Goal: Task Accomplishment & Management: Use online tool/utility

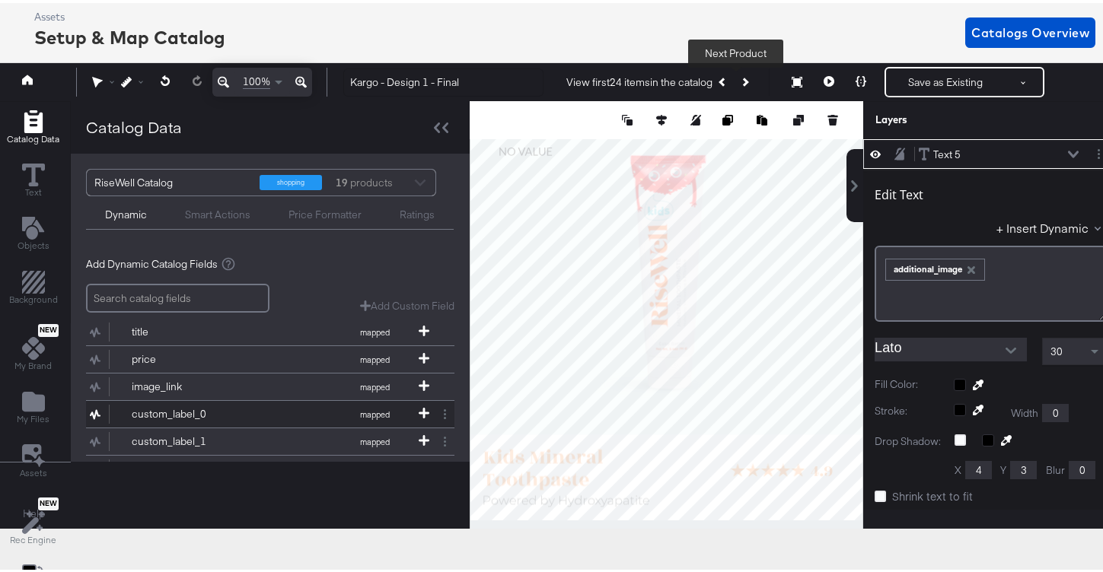
scroll to position [147, 0]
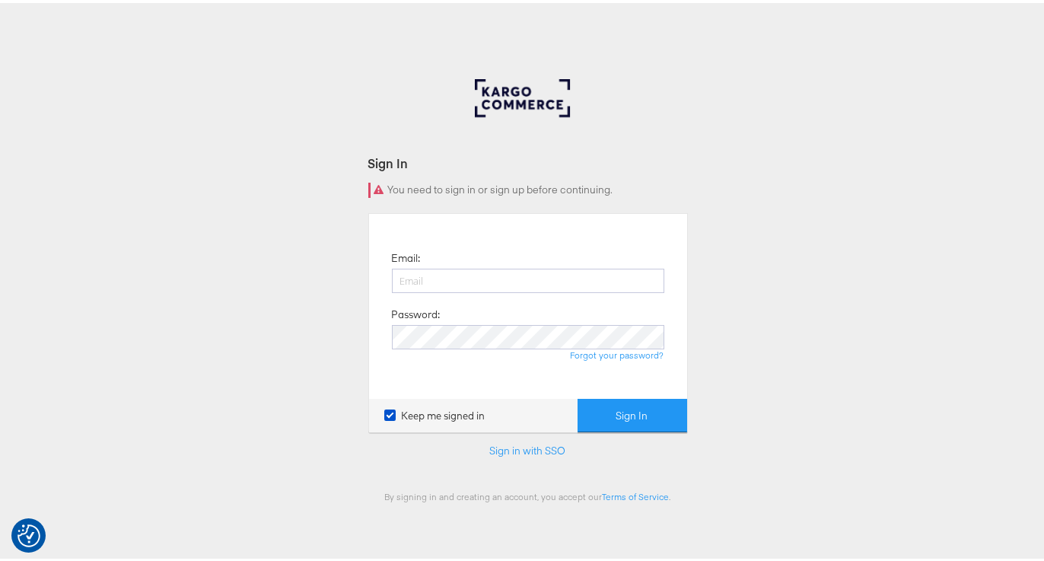
click at [375, 50] on body "We value your privacy We use cookies to enhance your browsing experience, serve…" at bounding box center [527, 418] width 1055 height 837
click at [434, 274] on input "email" at bounding box center [528, 278] width 272 height 24
type input "namit.kumar@kargo.com"
click at [578, 396] on button "Sign In" at bounding box center [633, 413] width 110 height 34
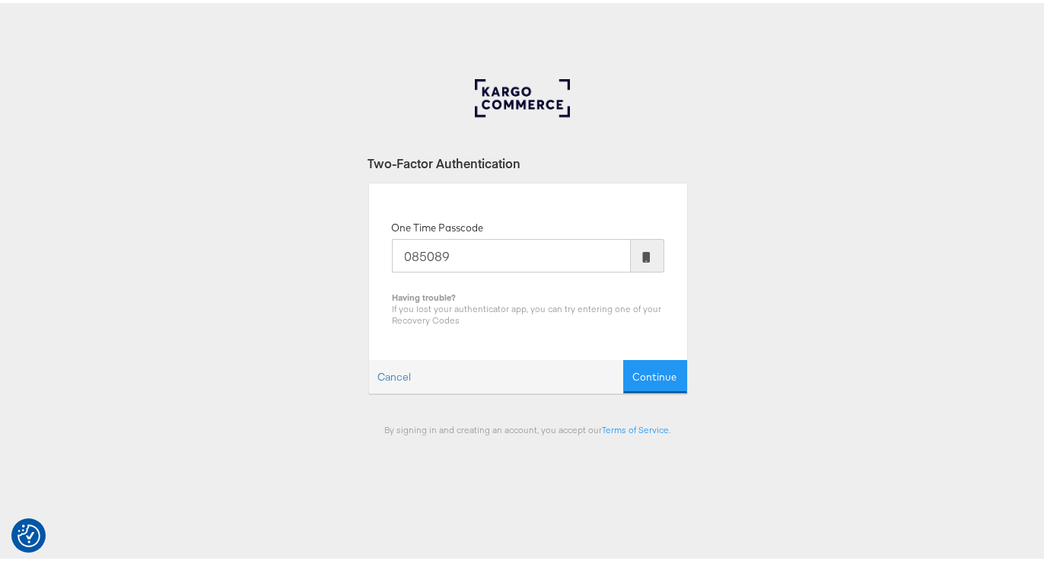
type input "085089"
click at [623, 357] on button "Continue" at bounding box center [655, 374] width 64 height 34
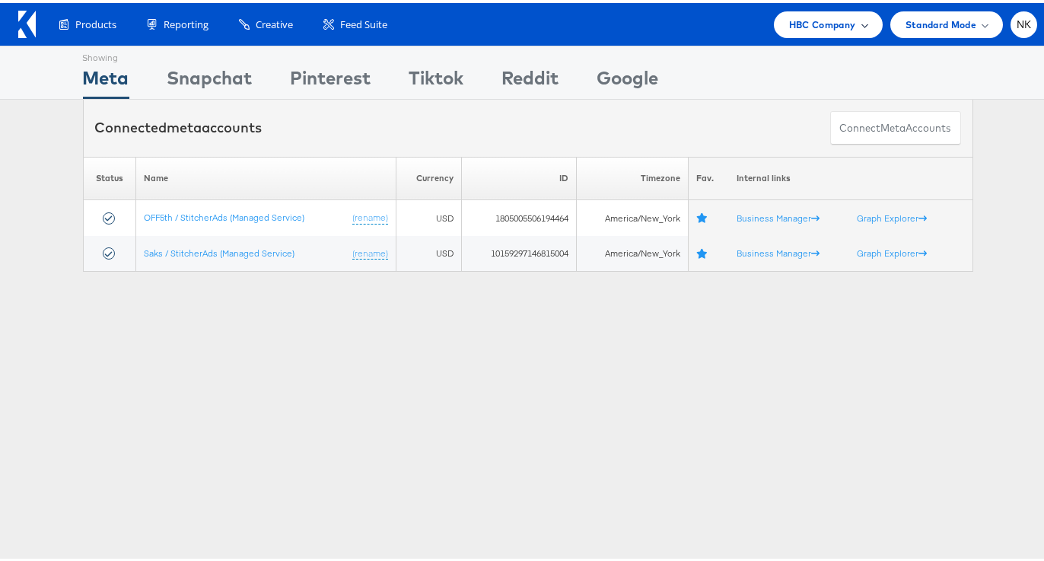
click at [789, 18] on span "HBC Company" at bounding box center [822, 22] width 67 height 16
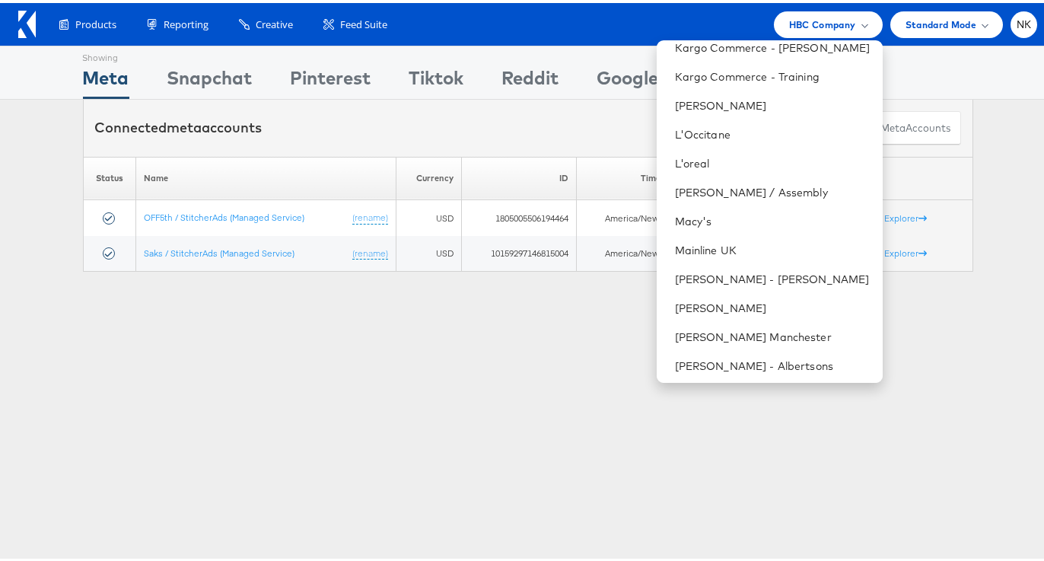
scroll to position [1084, 0]
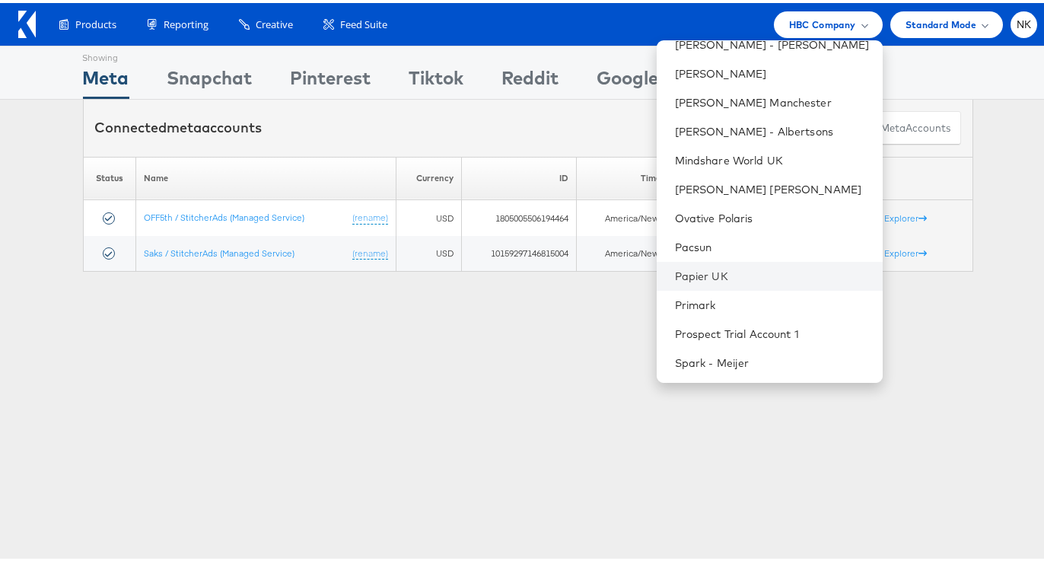
click at [715, 264] on li "Papier UK" at bounding box center [770, 273] width 226 height 29
click at [694, 276] on link "Papier UK" at bounding box center [773, 273] width 196 height 15
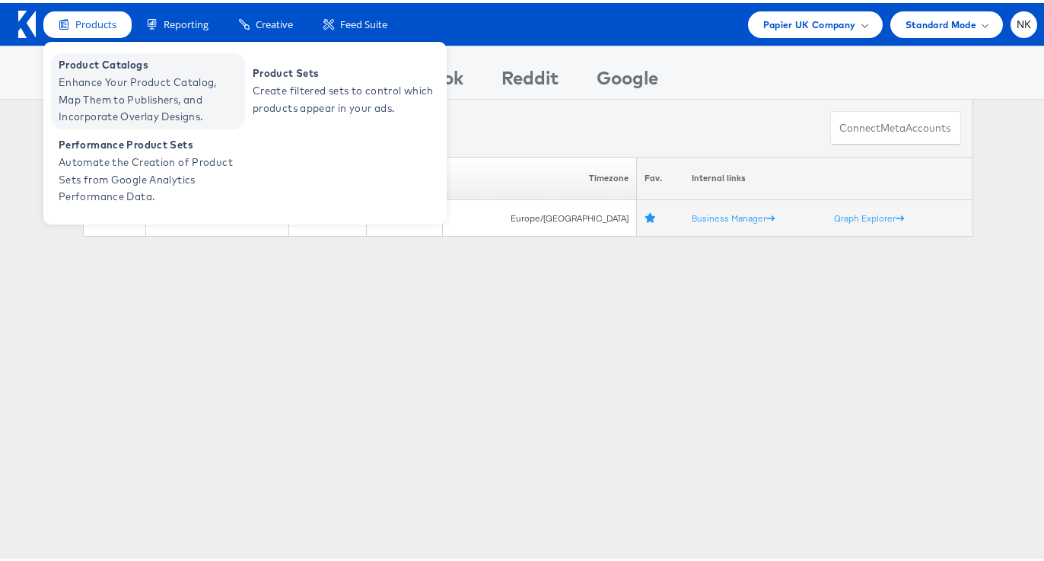
click at [80, 87] on span "Enhance Your Product Catalog, Map Them to Publishers, and Incorporate Overlay D…" at bounding box center [150, 97] width 183 height 52
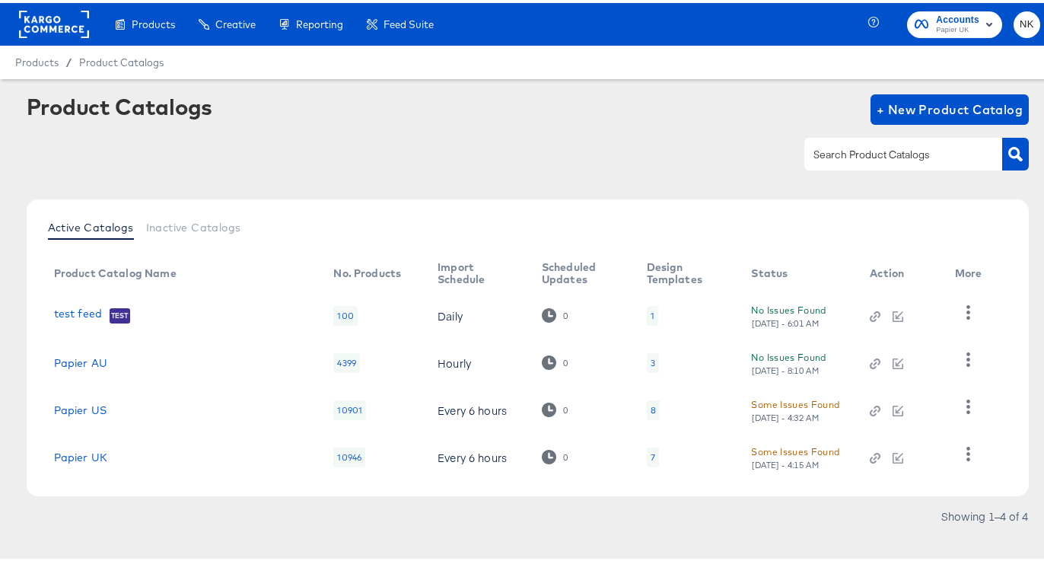
click at [212, 179] on div "Product Catalogs + New Product Catalog" at bounding box center [528, 137] width 1003 height 93
click at [91, 410] on link "Papier US" at bounding box center [80, 407] width 53 height 12
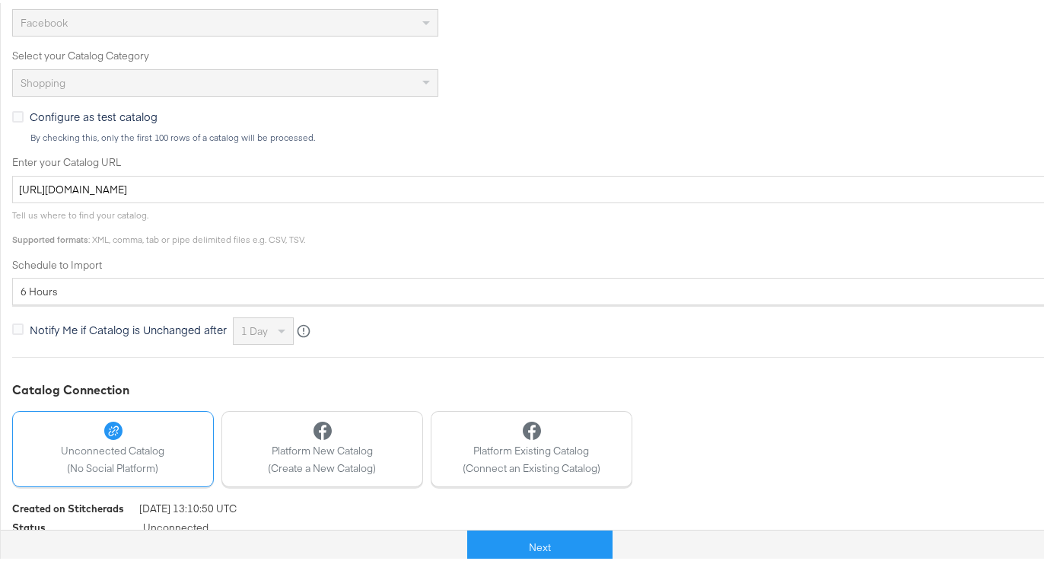
scroll to position [397, 0]
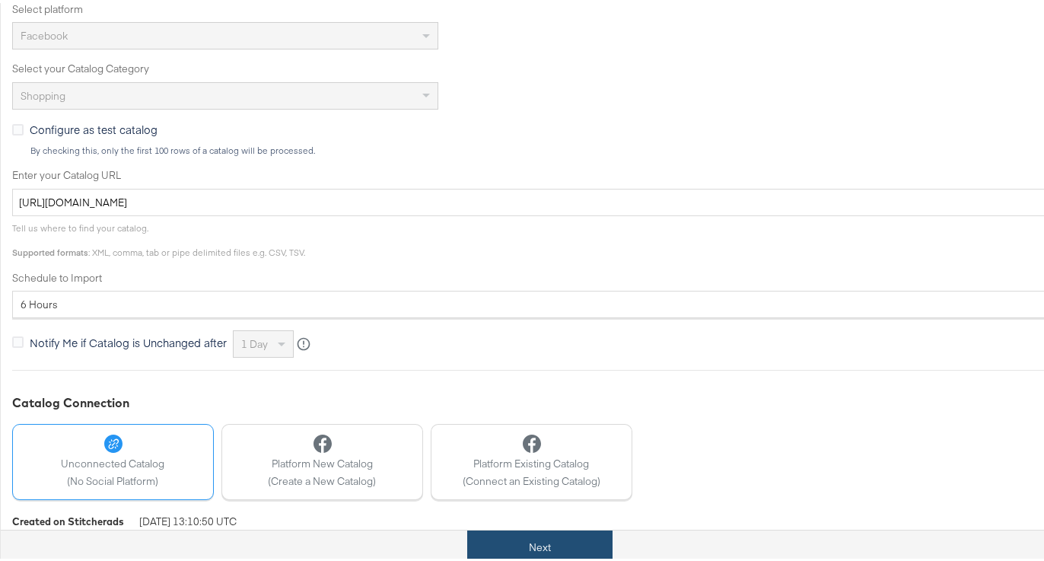
click at [546, 532] on button "Next" at bounding box center [539, 544] width 145 height 34
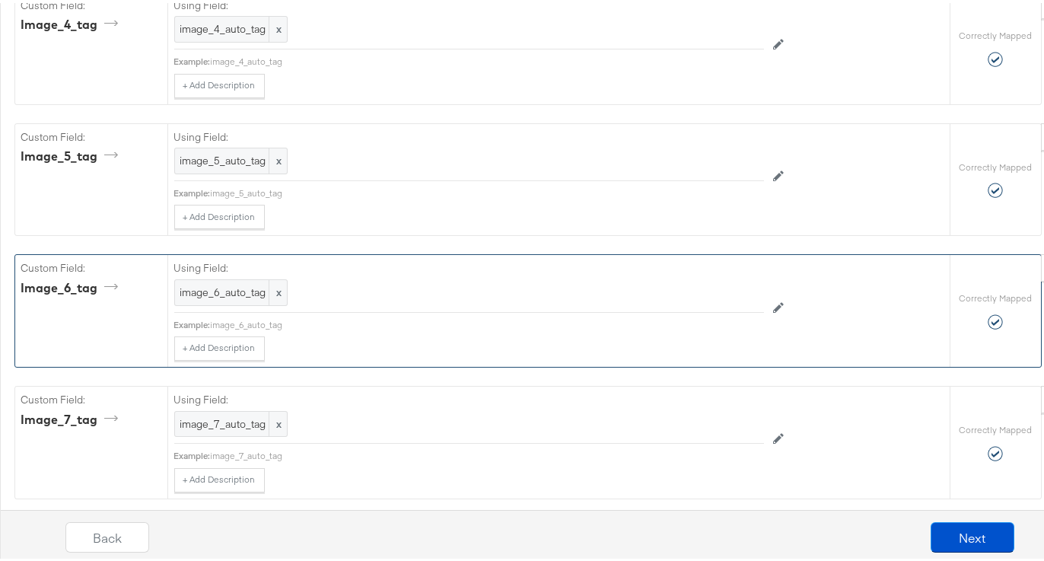
scroll to position [4279, 0]
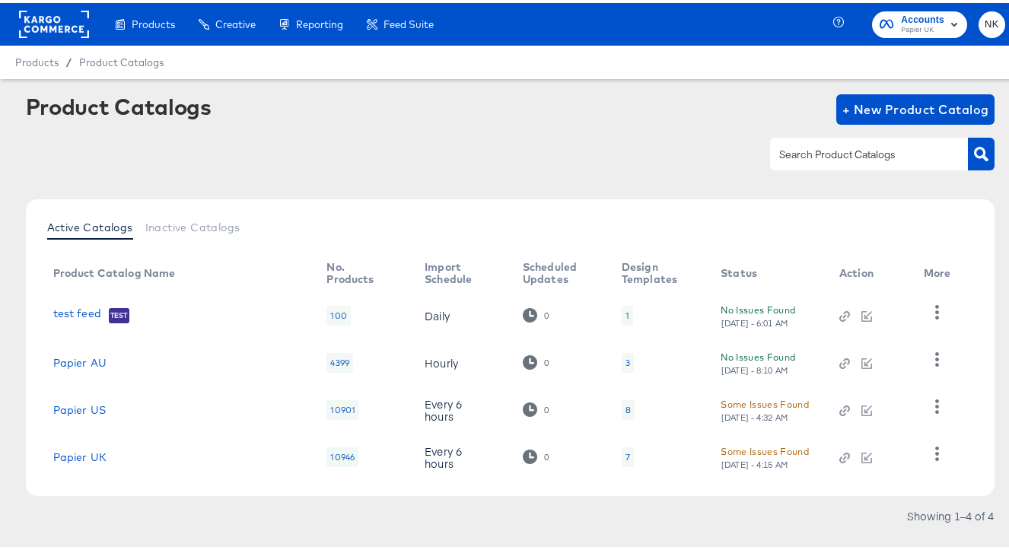
click at [62, 16] on rect at bounding box center [54, 21] width 70 height 27
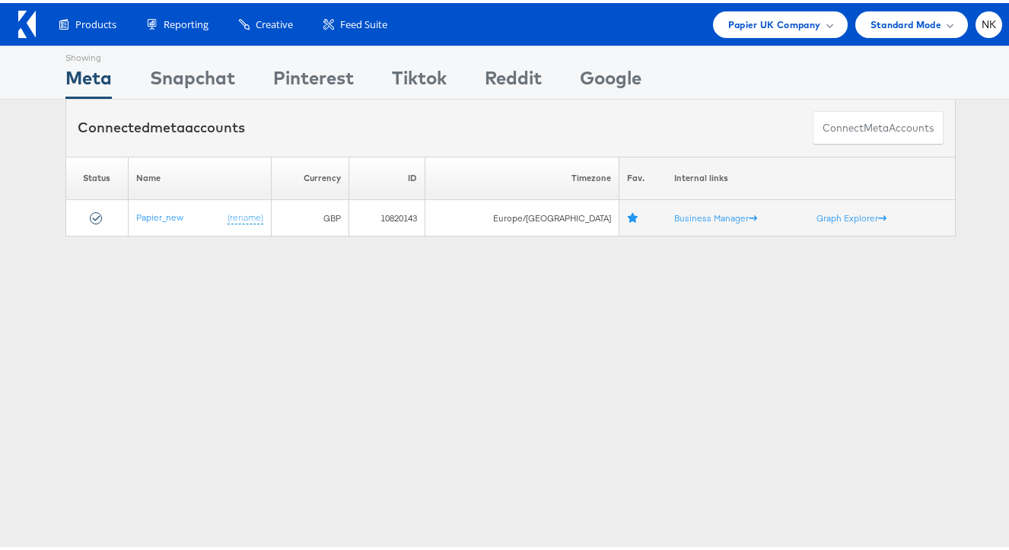
click at [652, 30] on div "Products Product Catalogs Enhance Your Product Catalog, Map Them to Publishers,…" at bounding box center [522, 21] width 959 height 27
click at [19, 27] on icon at bounding box center [22, 30] width 8 height 10
click at [789, 27] on span "Papier UK Company" at bounding box center [774, 22] width 93 height 16
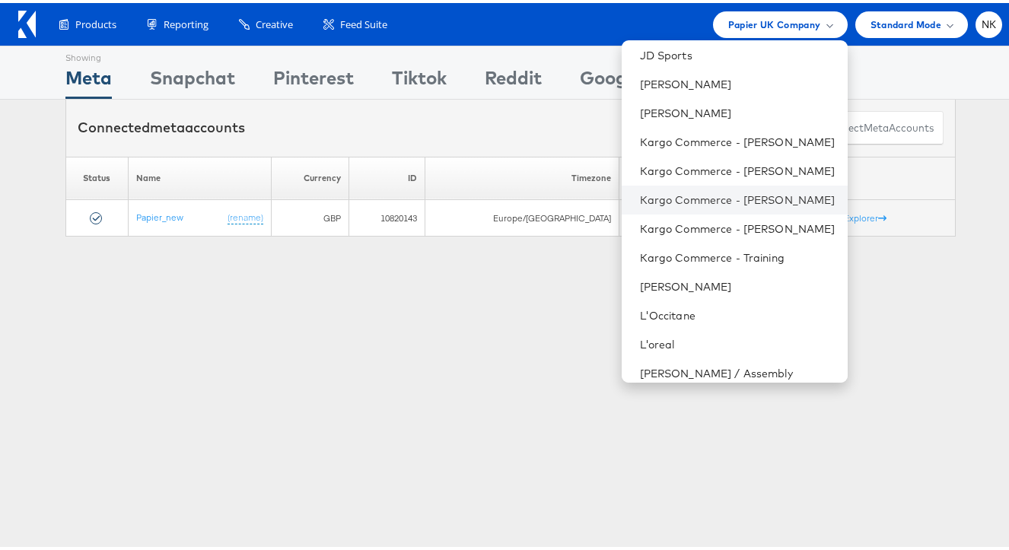
scroll to position [707, 0]
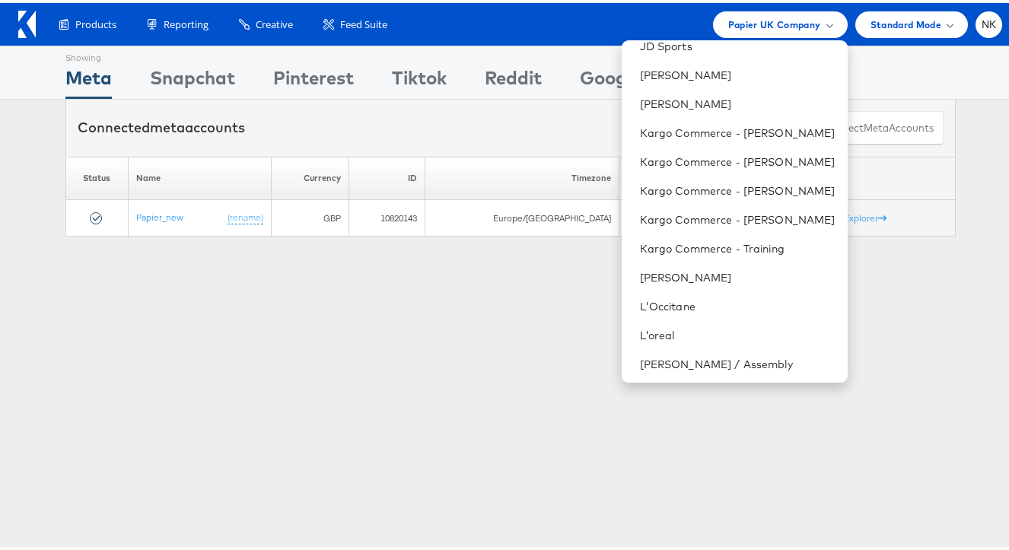
click at [454, 126] on div "Connected meta accounts Connect meta Accounts" at bounding box center [510, 125] width 890 height 57
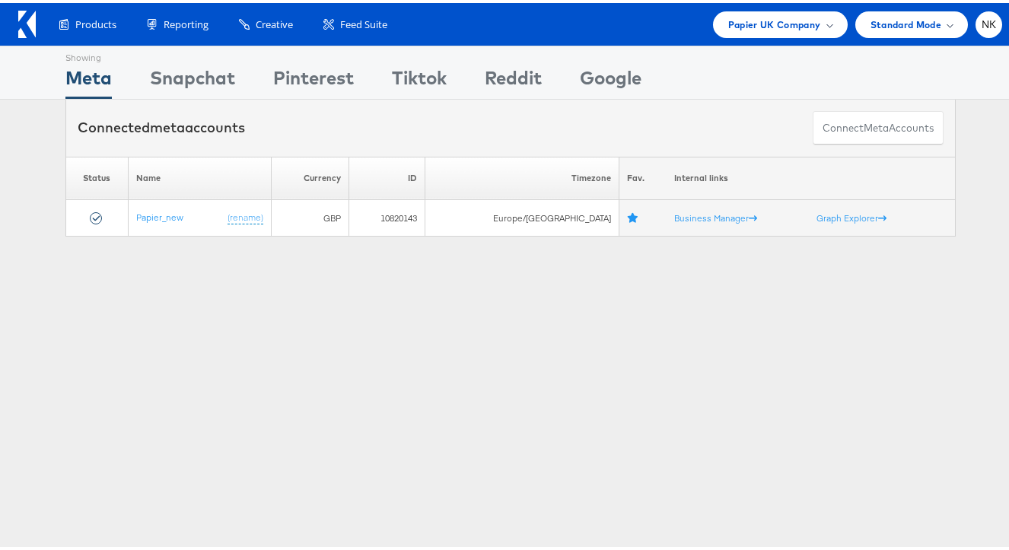
click at [155, 257] on div "Showing Meta Showing Snapchat Showing Pinterest Showing Tiktok Showing Reddit S…" at bounding box center [510, 423] width 1020 height 761
click at [733, 32] on div "Papier UK Company" at bounding box center [780, 21] width 135 height 27
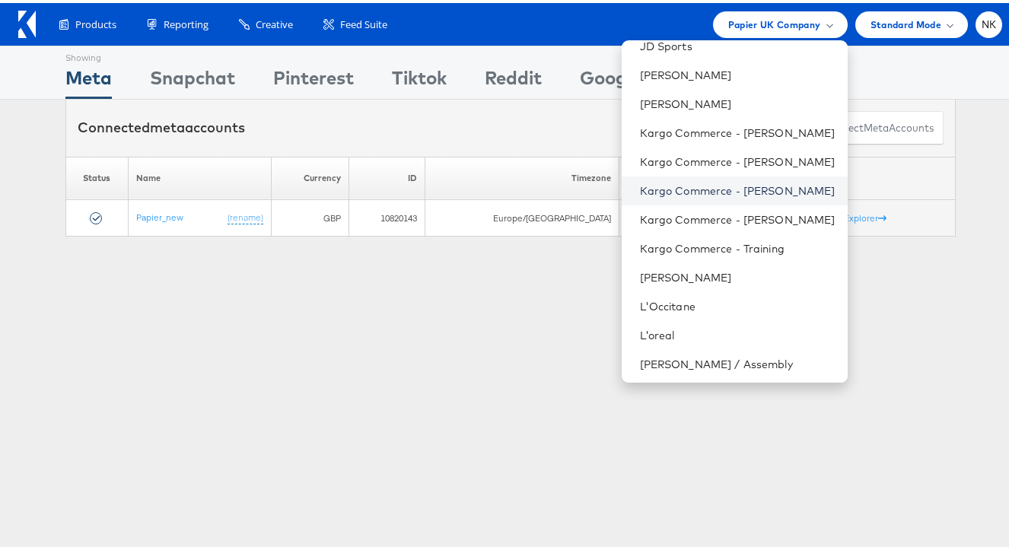
scroll to position [727, 0]
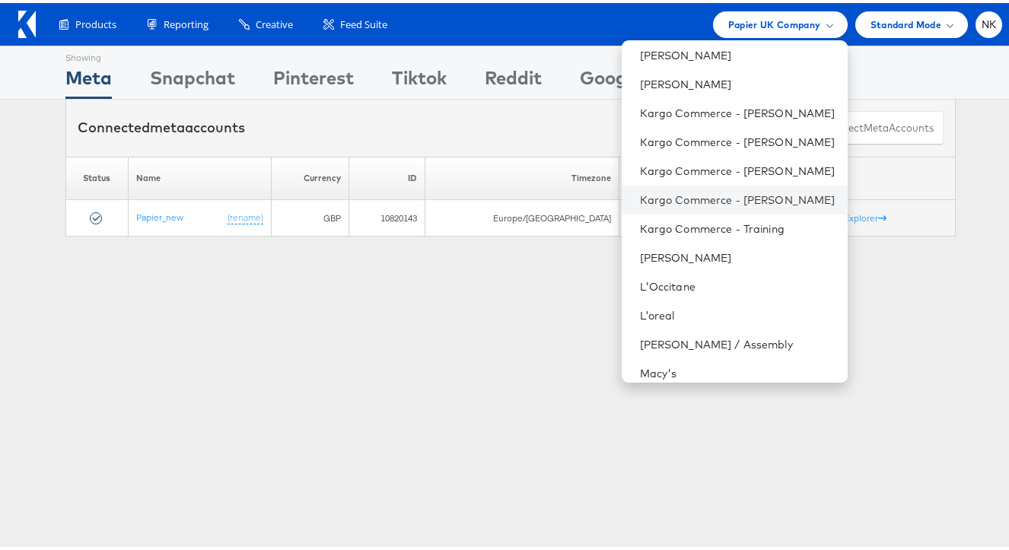
click at [726, 186] on li "Kargo Commerce - [PERSON_NAME]" at bounding box center [735, 197] width 226 height 29
click at [751, 192] on link "Kargo Commerce - [PERSON_NAME]" at bounding box center [738, 196] width 196 height 15
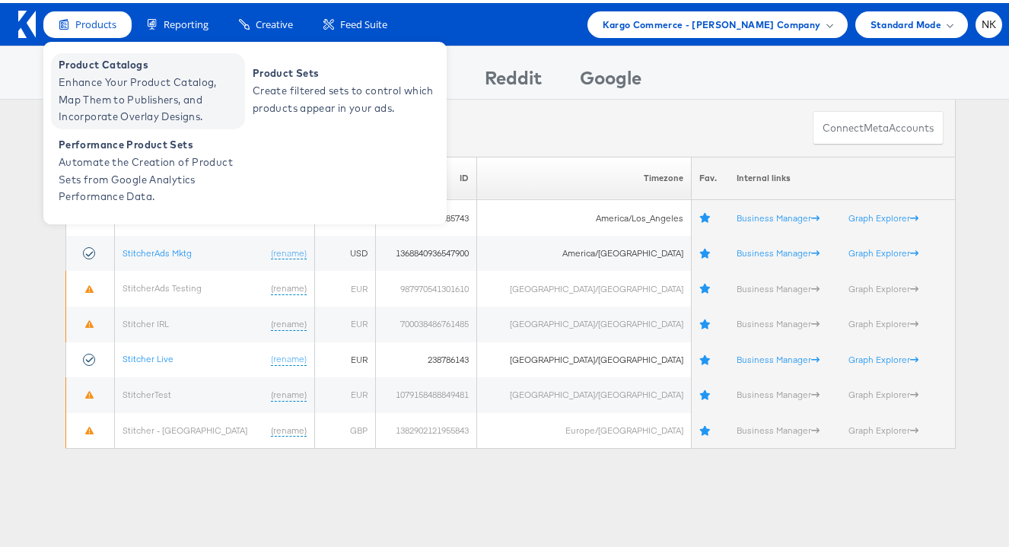
click at [108, 75] on span "Enhance Your Product Catalog, Map Them to Publishers, and Incorporate Overlay D…" at bounding box center [150, 97] width 183 height 52
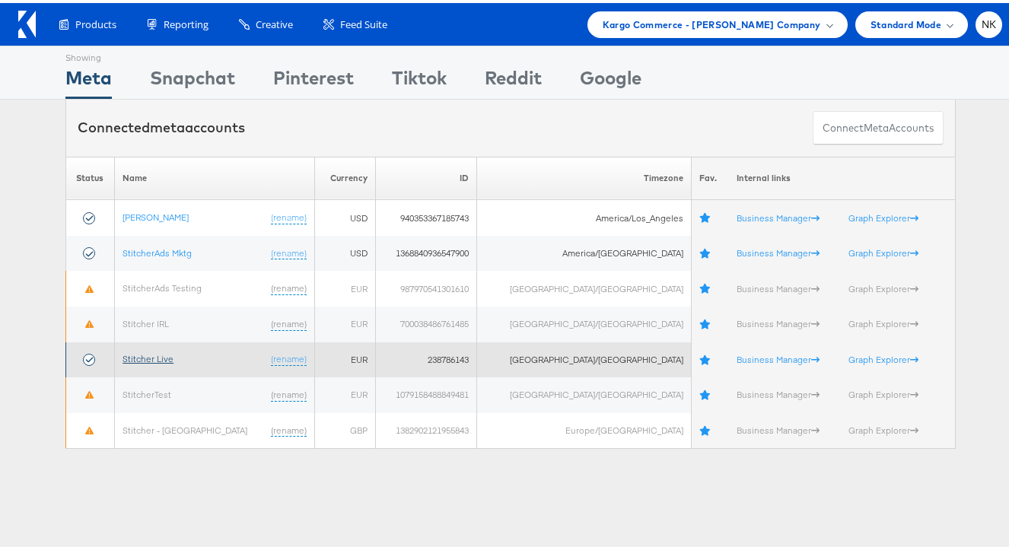
click at [153, 353] on link "Stitcher Live" at bounding box center [148, 355] width 51 height 11
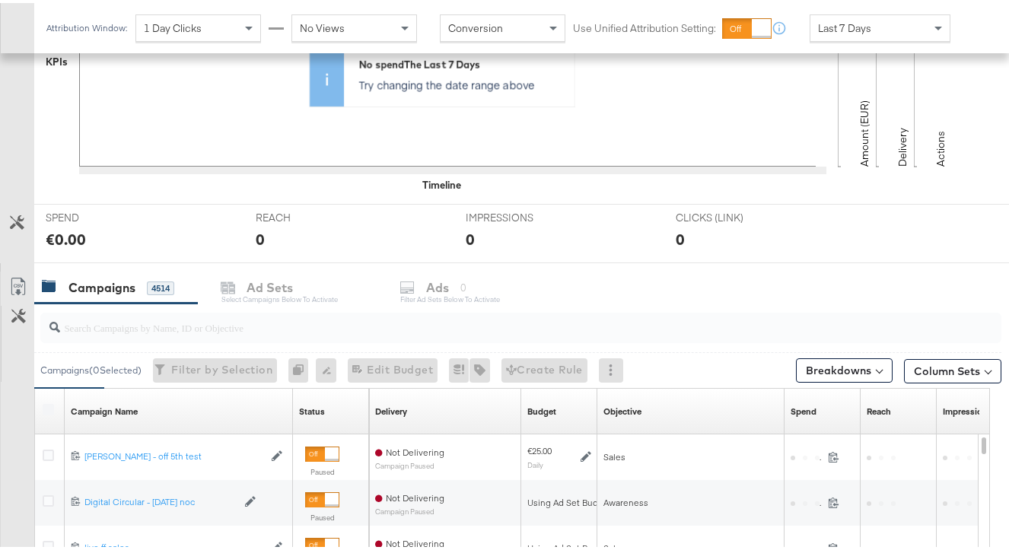
scroll to position [559, 0]
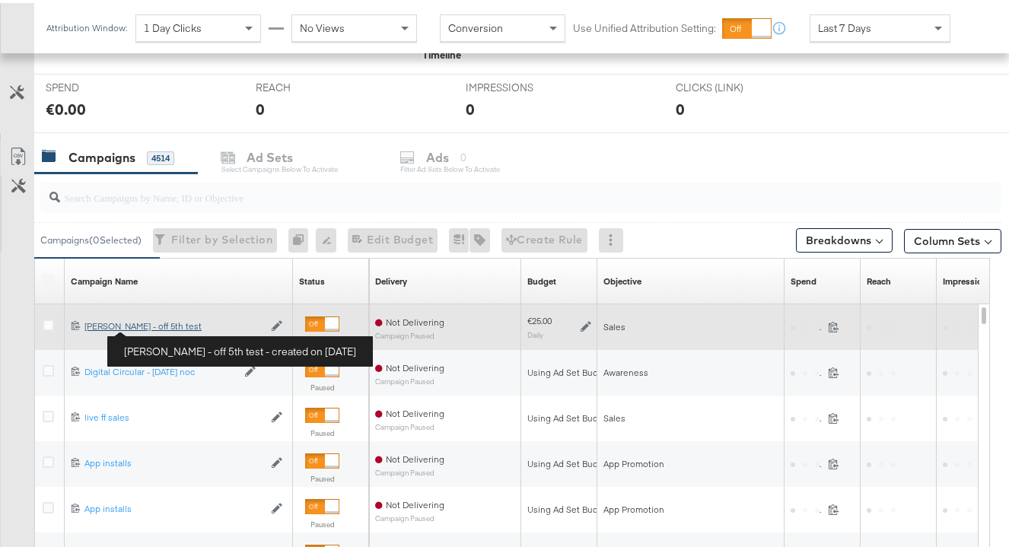
click at [152, 326] on div "Craig - off 5th test Craig - off 5th test" at bounding box center [173, 323] width 179 height 12
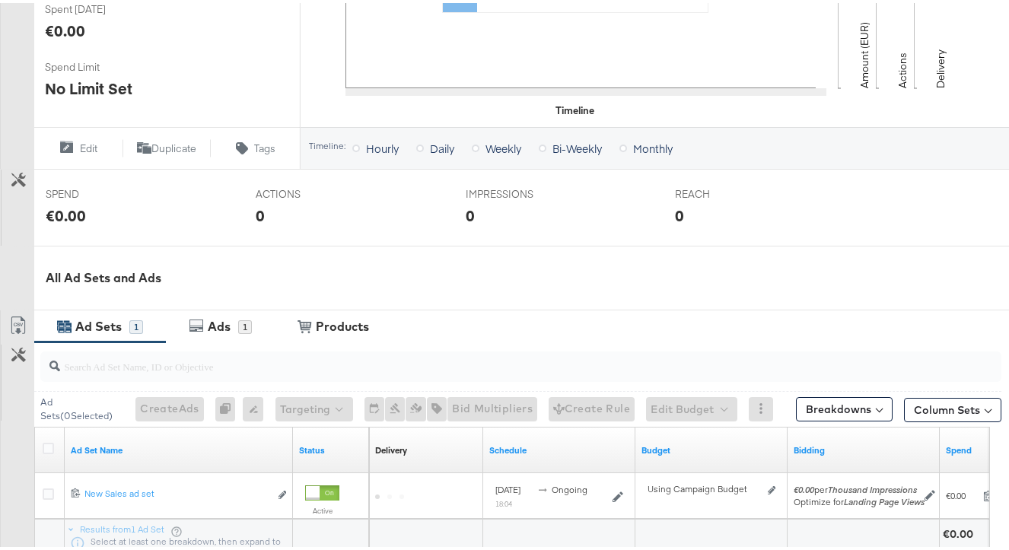
scroll to position [612, 0]
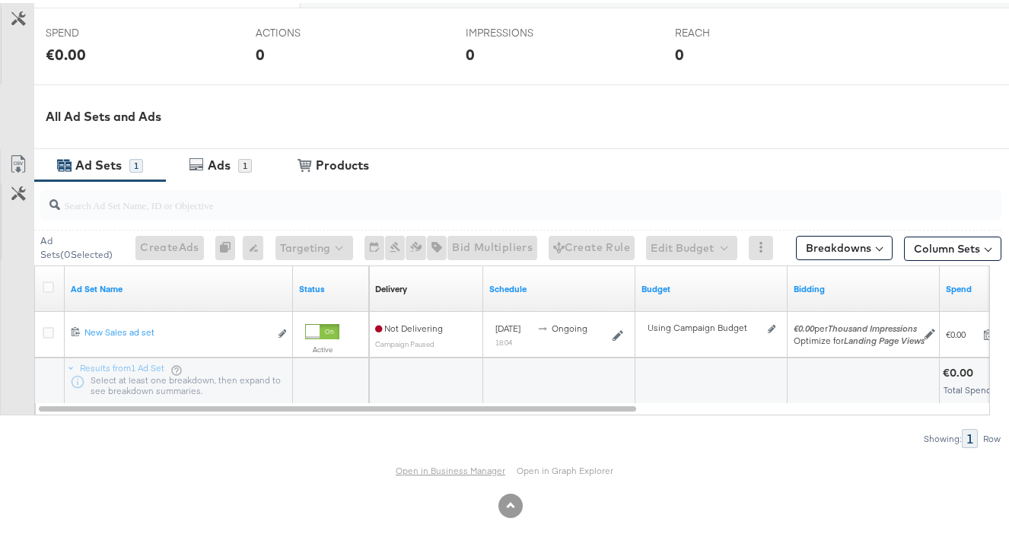
click at [397, 466] on link "Open in Business Manager" at bounding box center [451, 467] width 110 height 11
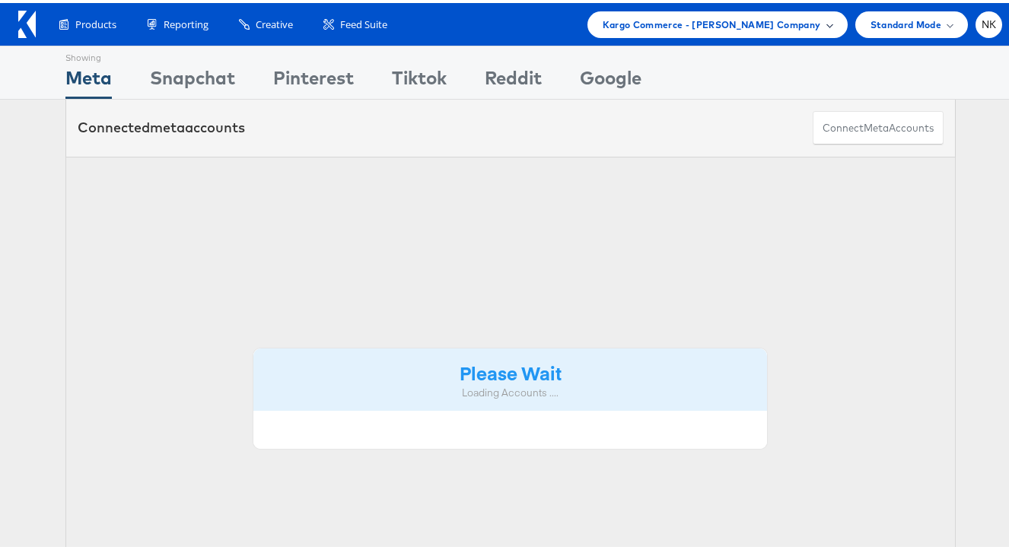
click at [750, 17] on span "Kargo Commerce - [PERSON_NAME] Company" at bounding box center [712, 22] width 218 height 16
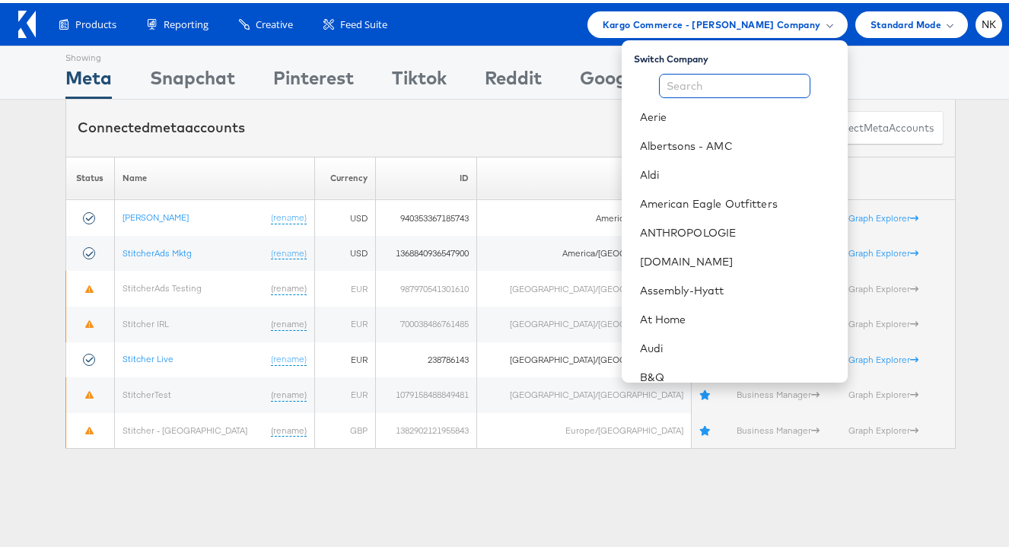
click at [700, 83] on input "text" at bounding box center [734, 83] width 151 height 24
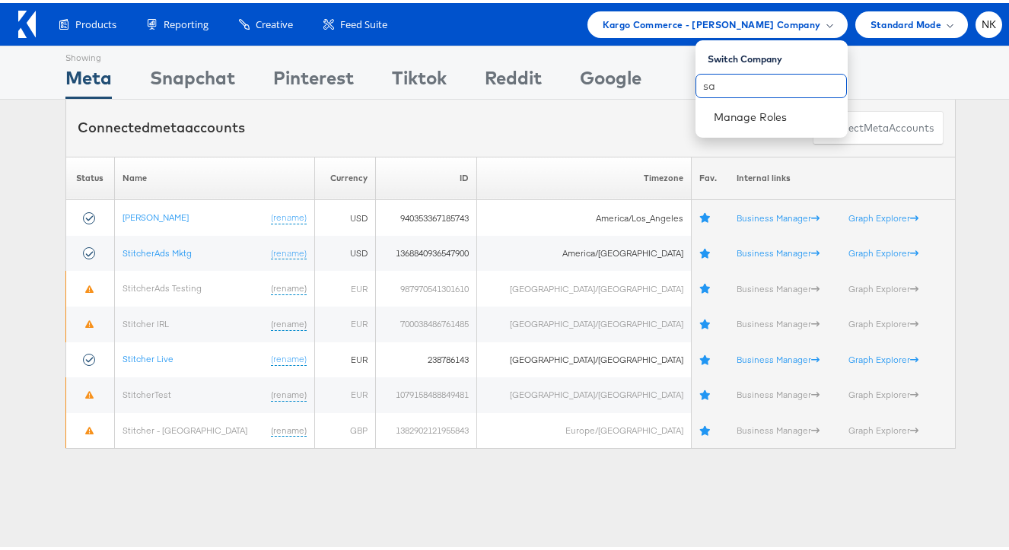
type input "s"
type input "hbc"
click at [716, 116] on link "HBC" at bounding box center [775, 114] width 122 height 15
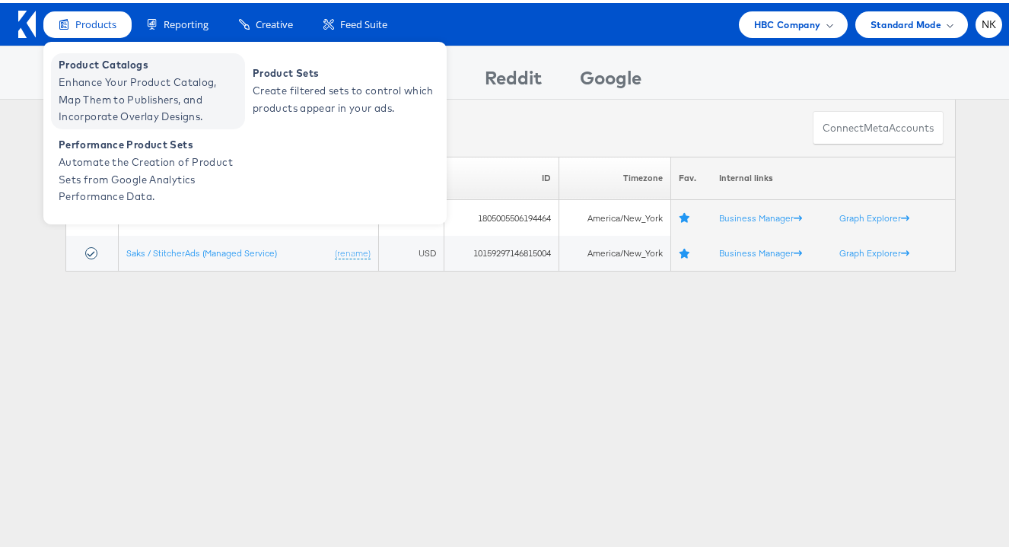
click at [88, 68] on span "Product Catalogs" at bounding box center [150, 62] width 183 height 18
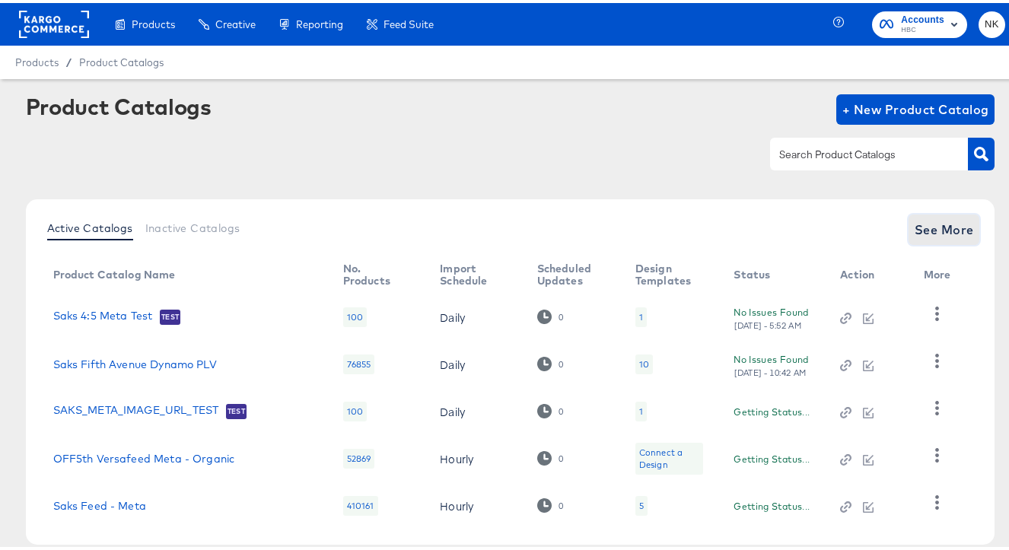
click at [931, 234] on span "See More" at bounding box center [944, 226] width 59 height 21
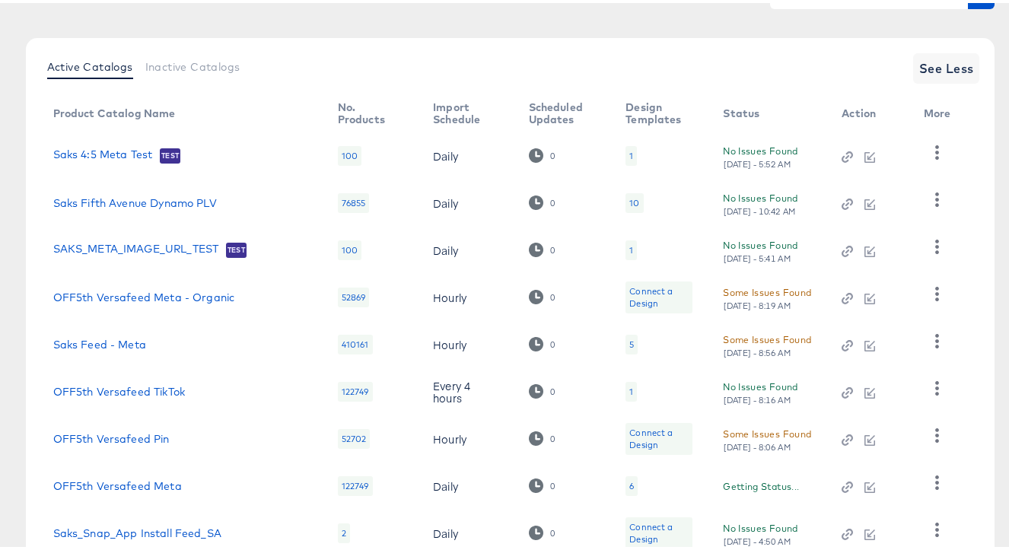
scroll to position [313, 0]
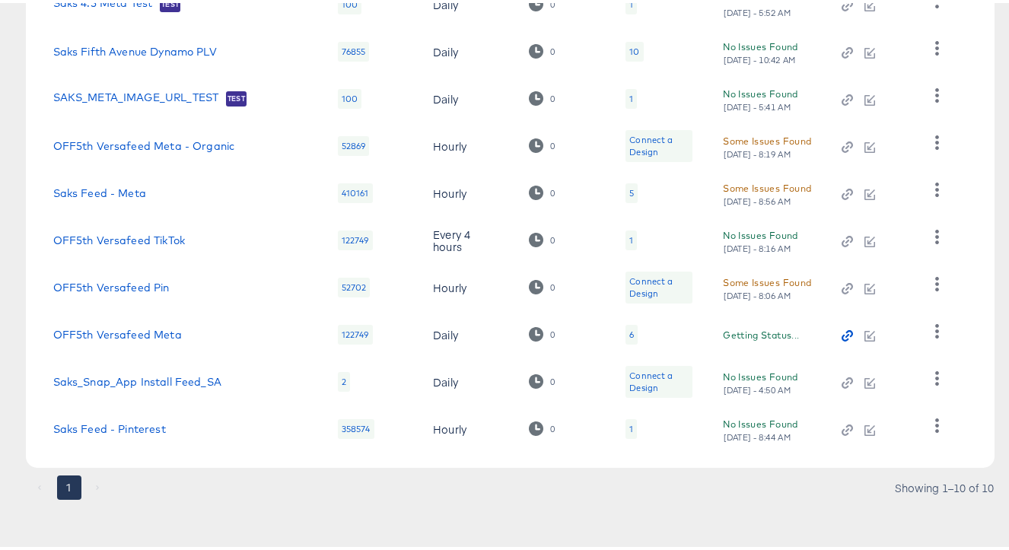
click at [851, 334] on icon "button" at bounding box center [847, 332] width 11 height 11
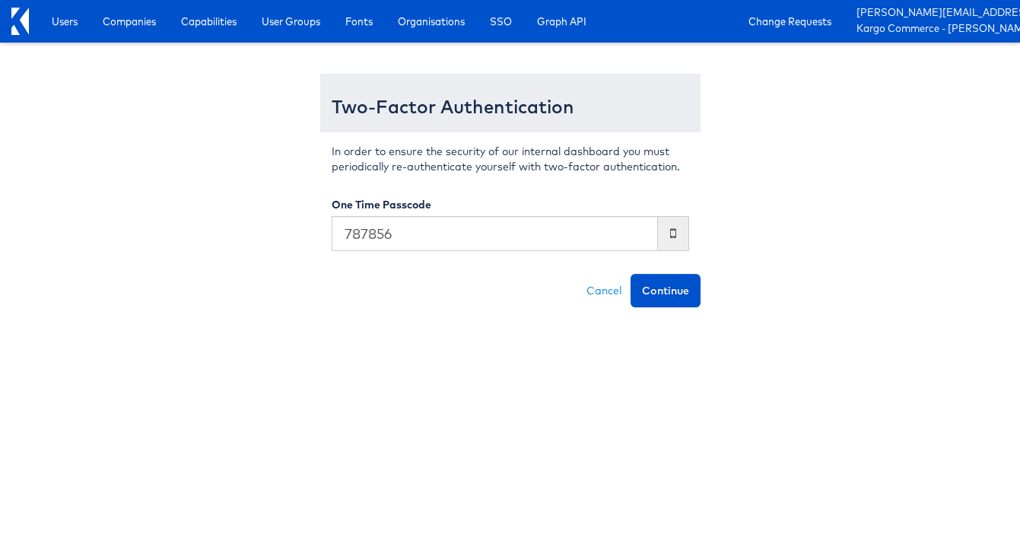
type input "787856"
click at [631, 274] on button "Continue" at bounding box center [666, 290] width 70 height 33
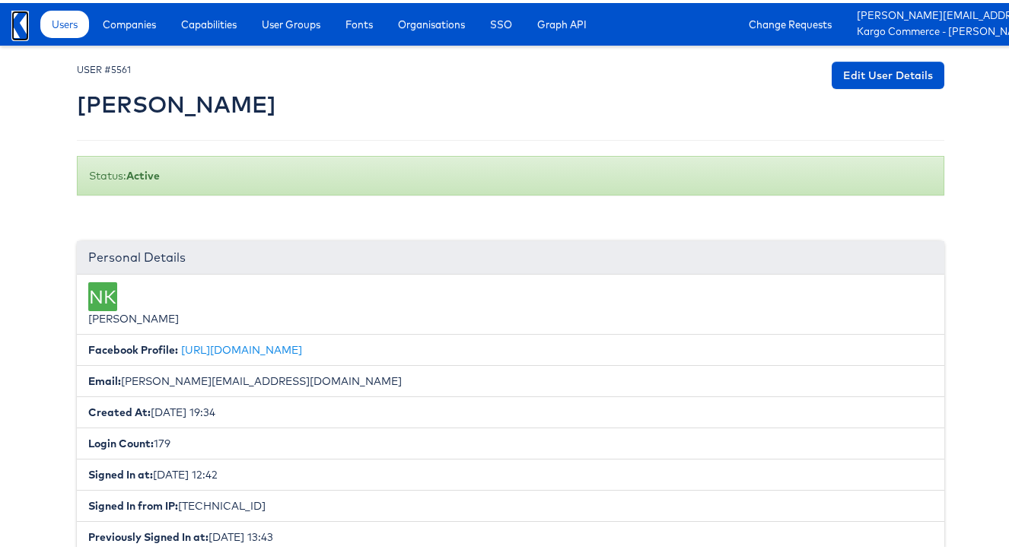
scroll to position [422, 0]
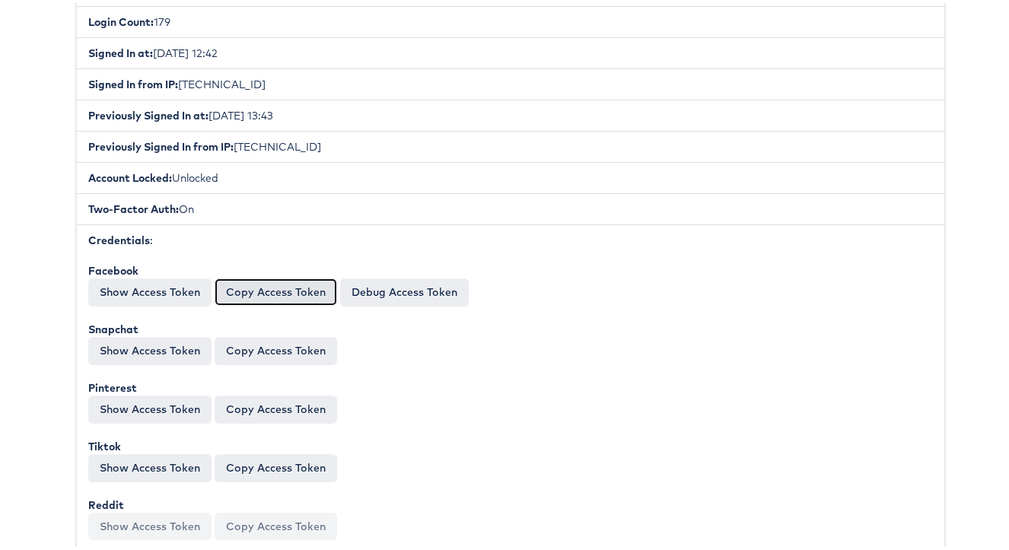
click at [228, 297] on button "Copy Access Token" at bounding box center [276, 288] width 123 height 27
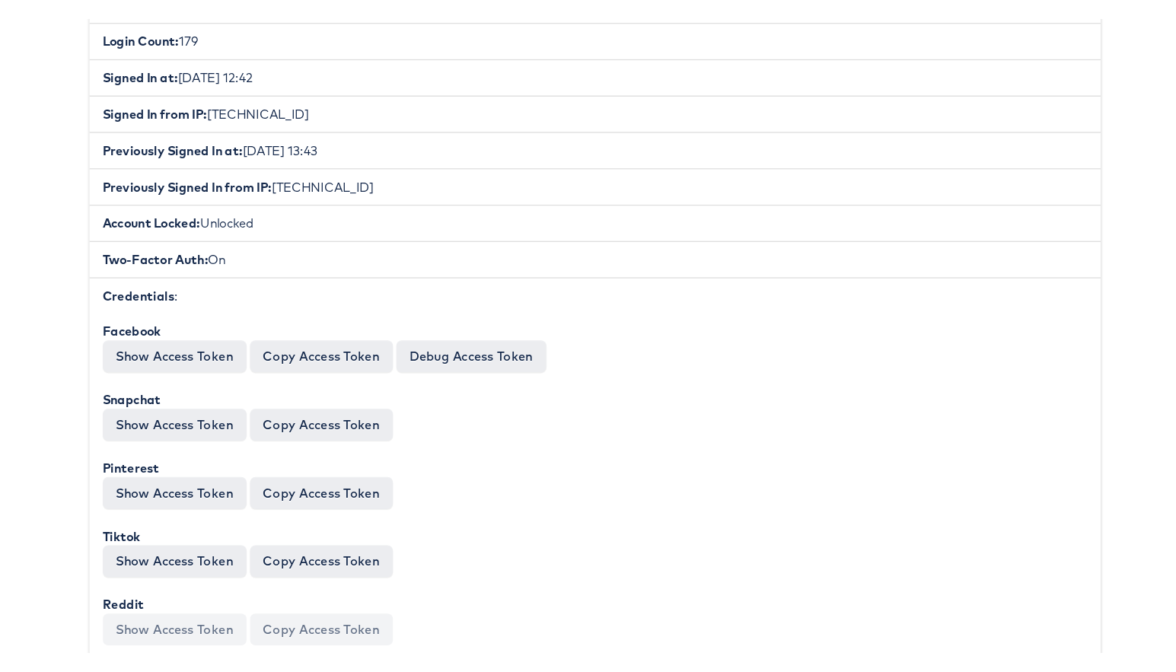
scroll to position [0, 0]
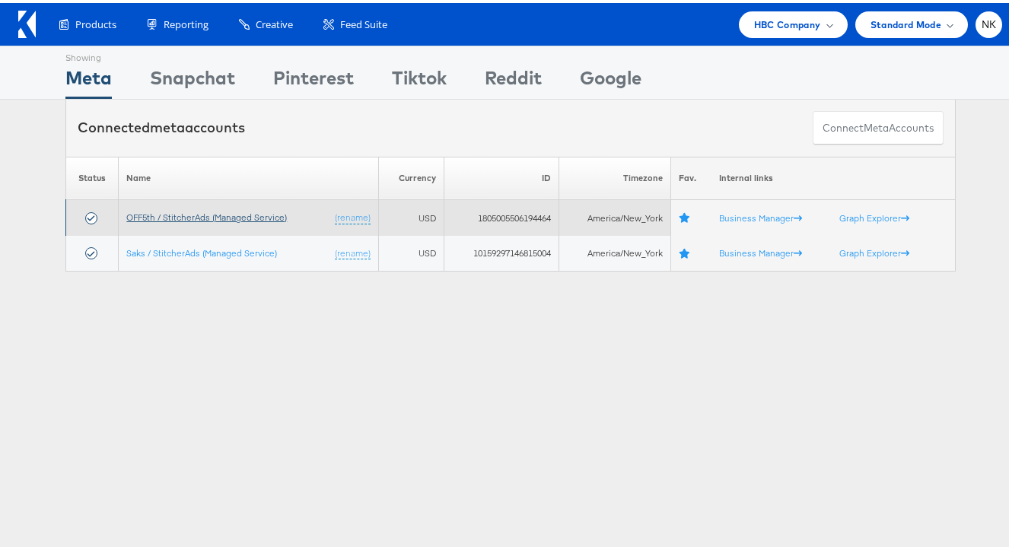
click at [269, 211] on link "OFF5th / StitcherAds (Managed Service)" at bounding box center [206, 213] width 161 height 11
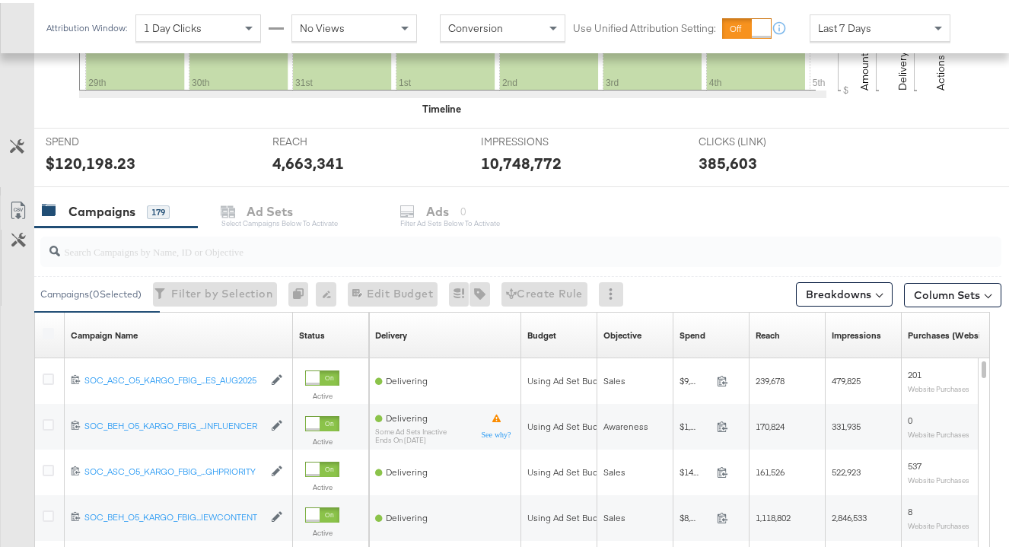
scroll to position [557, 0]
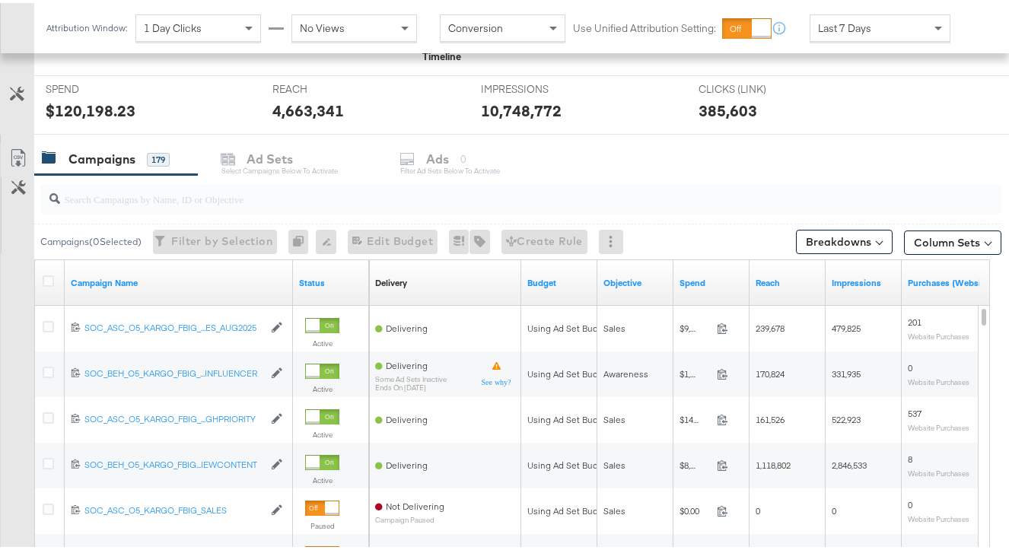
click at [204, 206] on div at bounding box center [520, 196] width 961 height 30
paste input "120231140924220612"
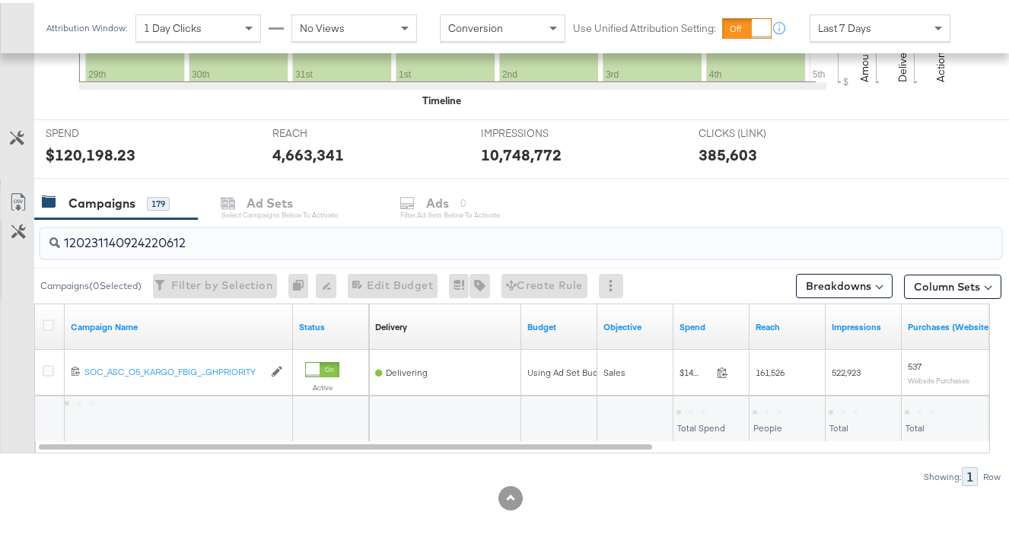
scroll to position [513, 0]
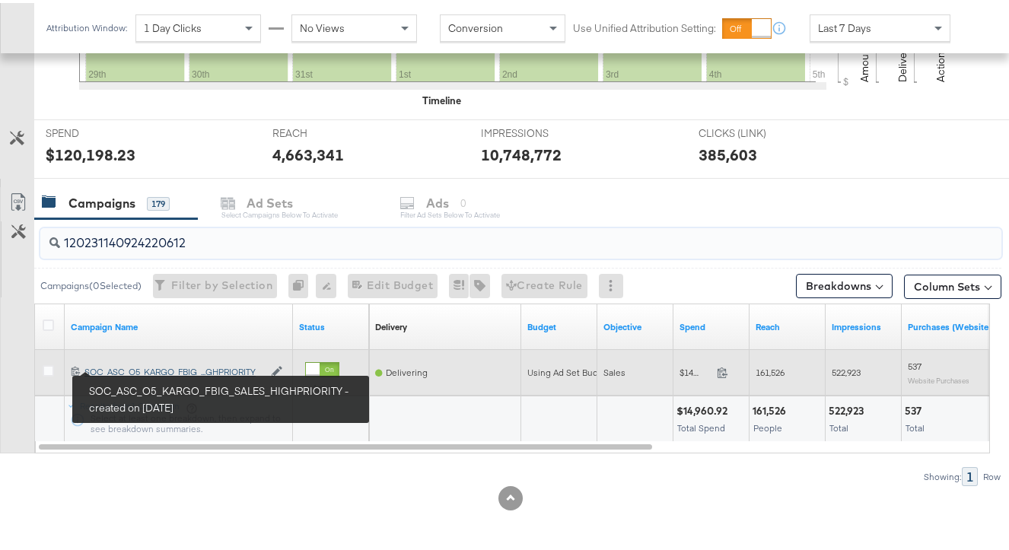
type input "120231140924220612"
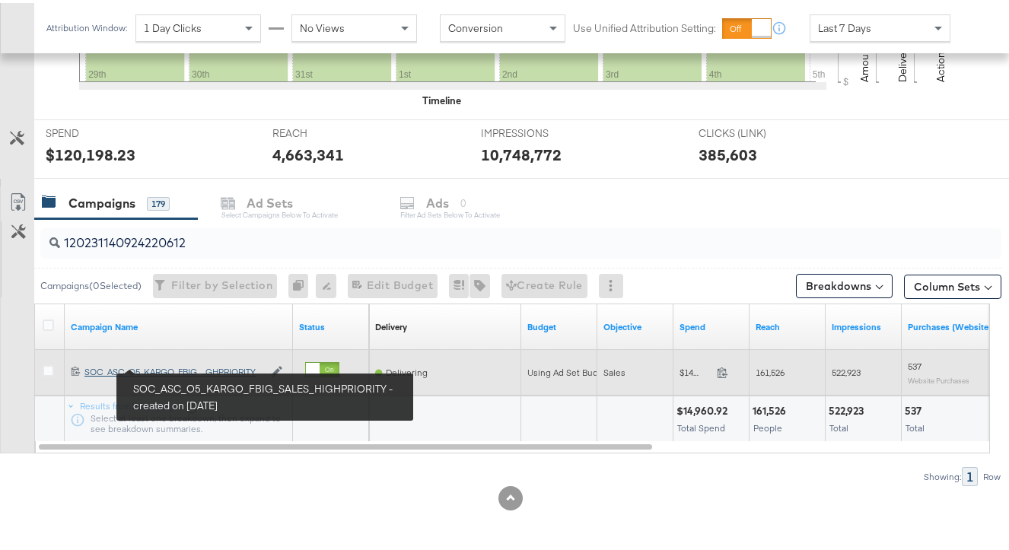
click at [129, 366] on div "SOC_ASC_O5_KARGO_FBIG_SALES_HIGHPRIORITY SOC_ASC_O5_KARGO_FBIG_...GHPRIORITY" at bounding box center [173, 369] width 179 height 12
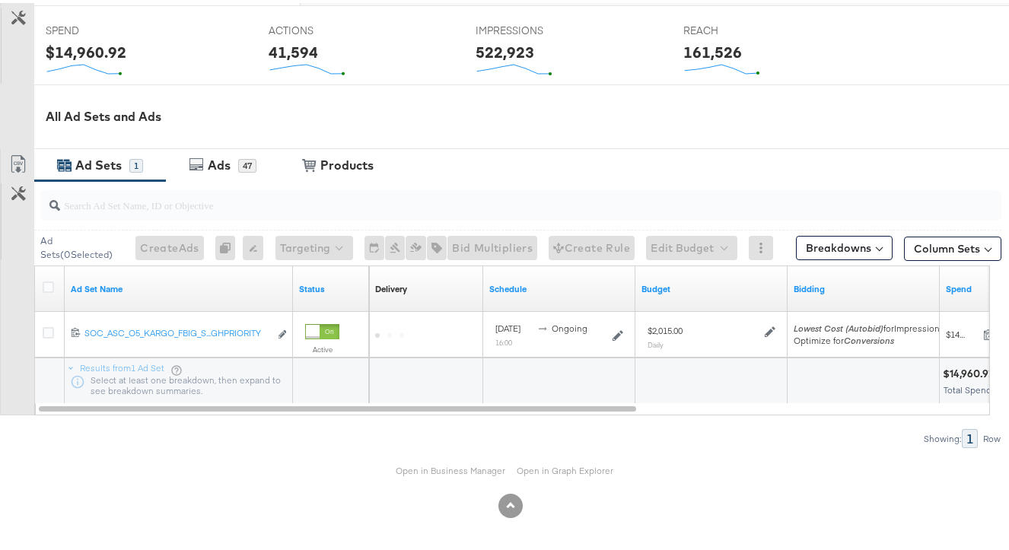
scroll to position [614, 0]
click at [400, 464] on link "Open in Business Manager" at bounding box center [451, 467] width 110 height 11
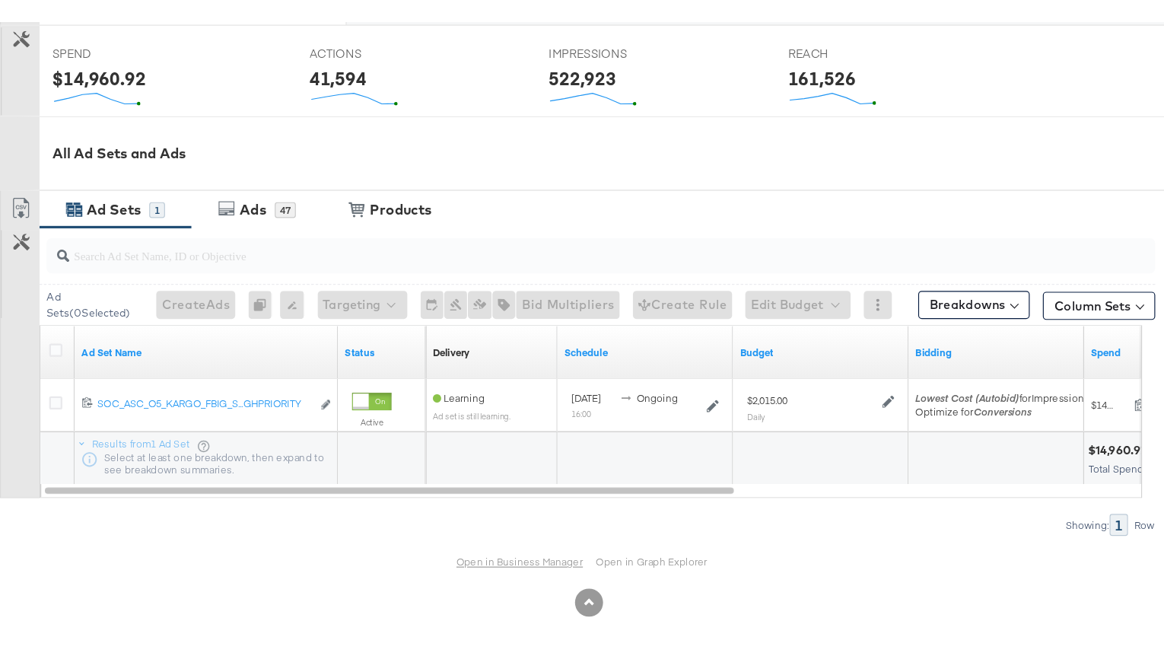
scroll to position [492, 0]
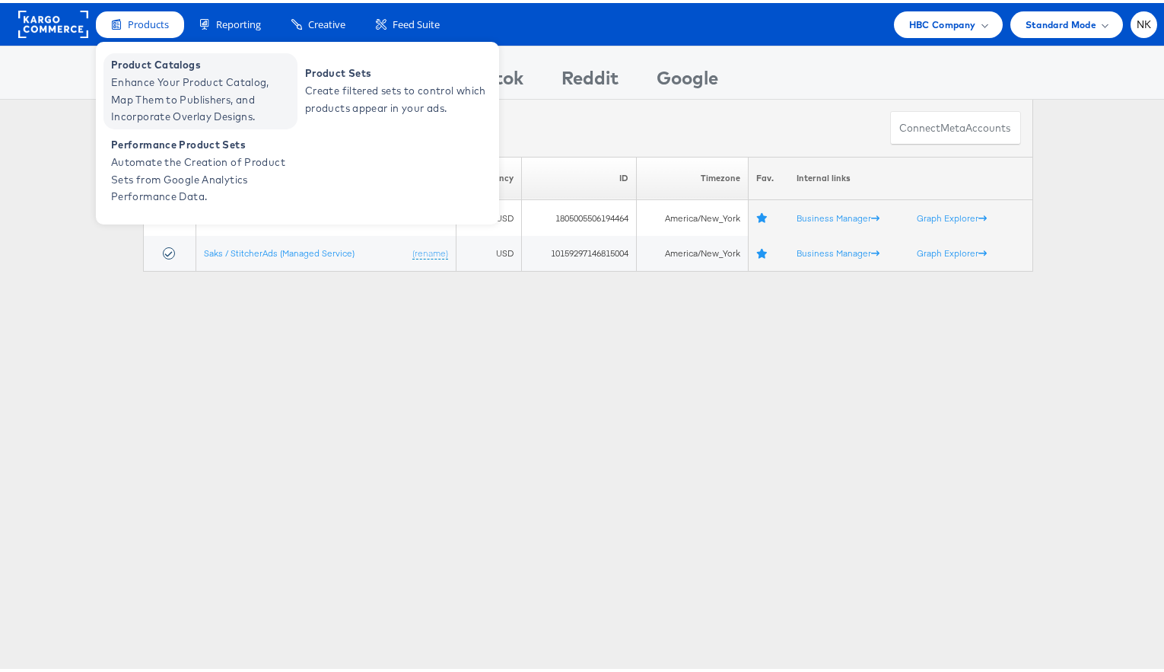
click at [141, 59] on span "Product Catalogs" at bounding box center [202, 62] width 183 height 18
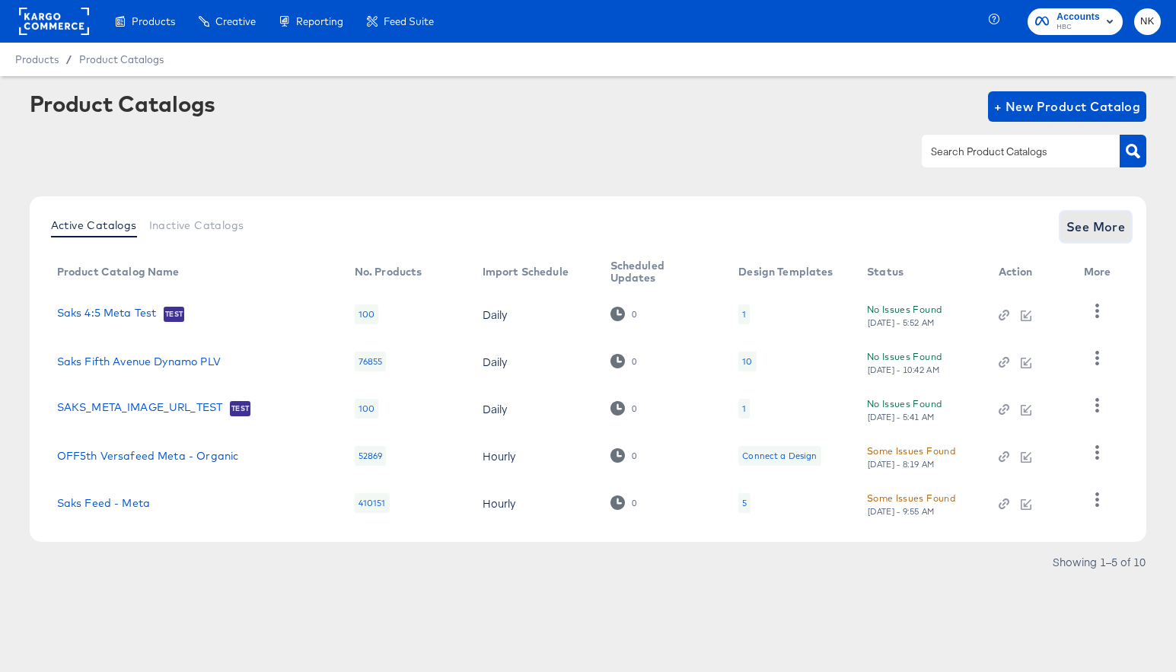
click at [1121, 228] on span "See More" at bounding box center [1095, 226] width 59 height 21
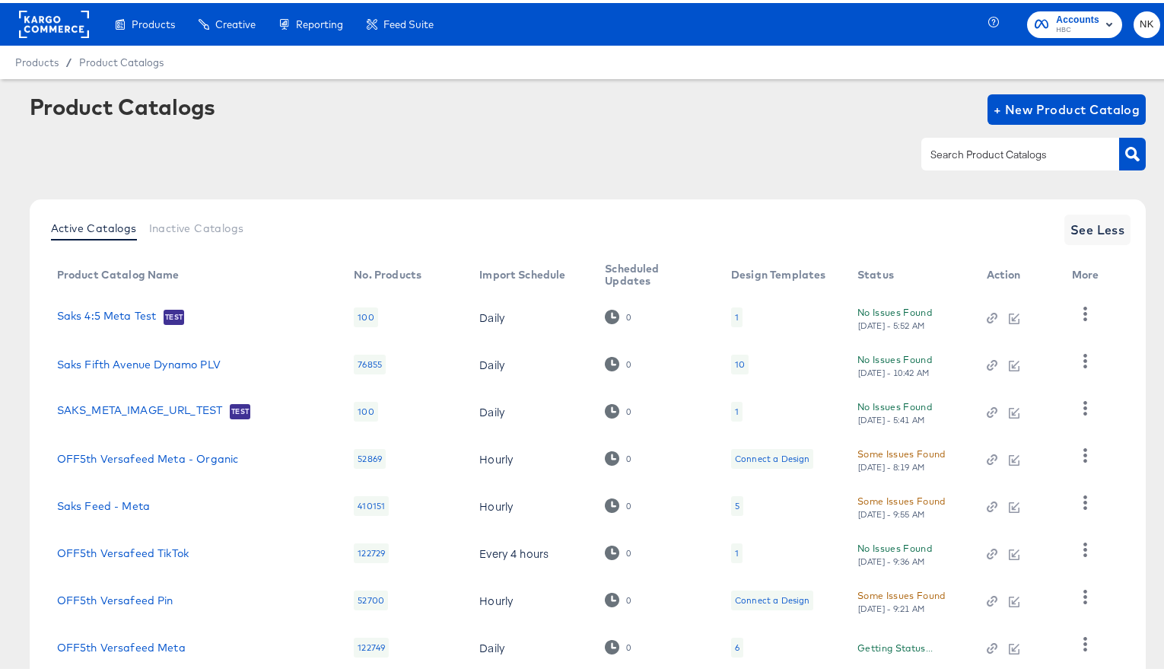
scroll to position [191, 0]
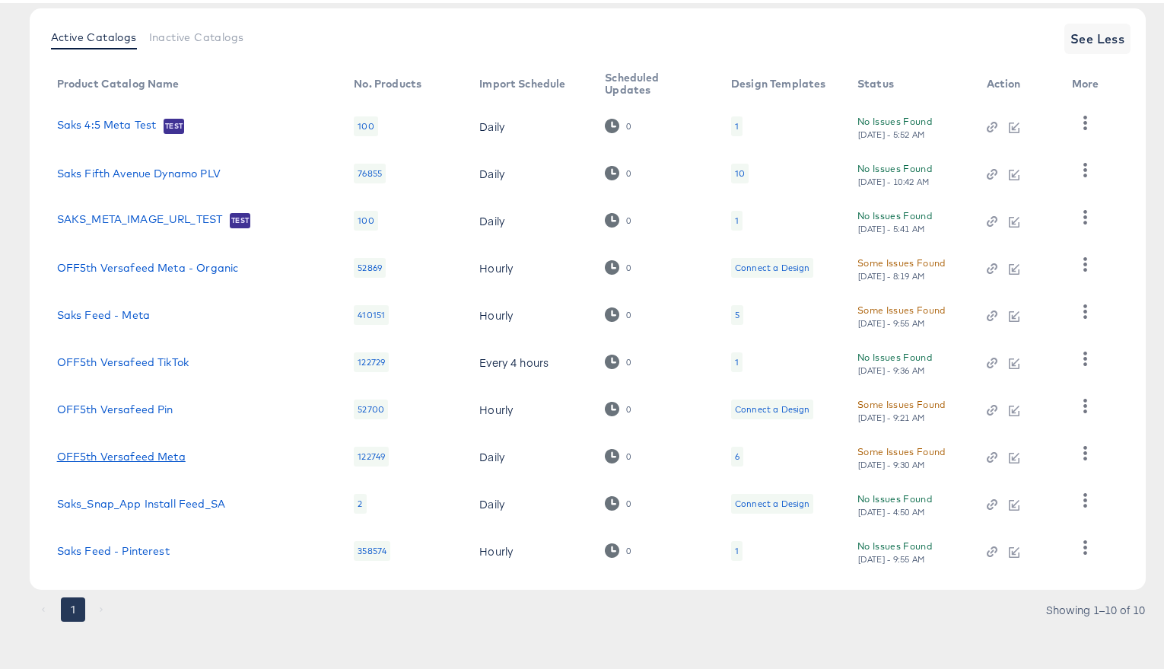
click at [176, 456] on link "OFF5th Versafeed Meta" at bounding box center [121, 453] width 129 height 12
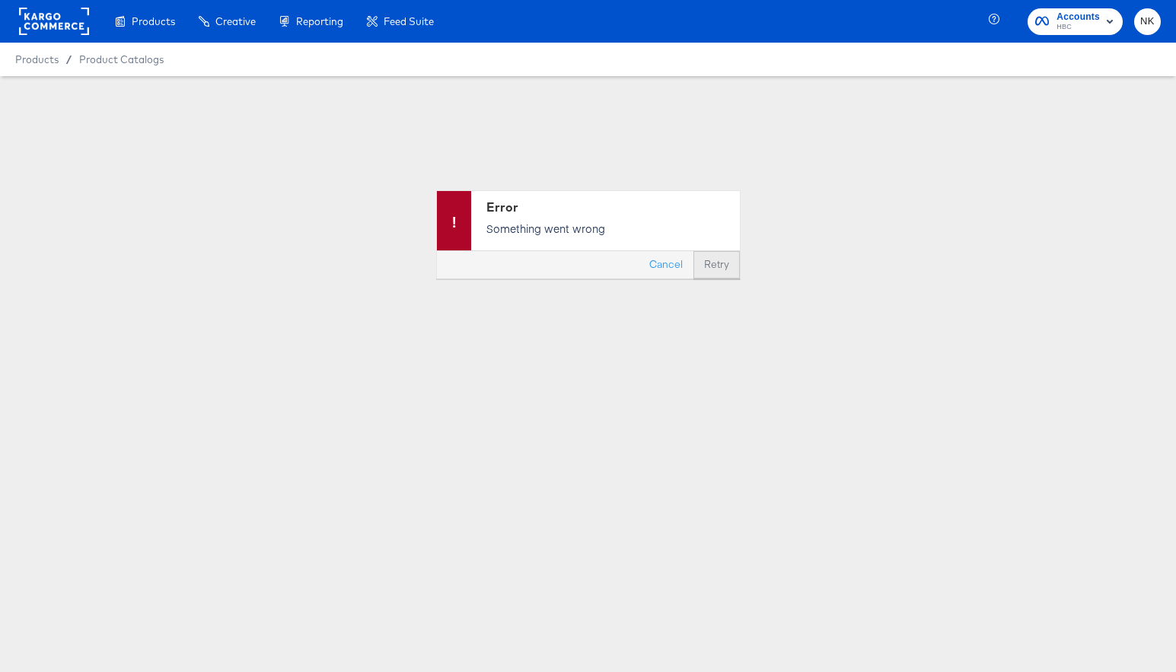
click at [727, 259] on button "Retry" at bounding box center [716, 264] width 46 height 27
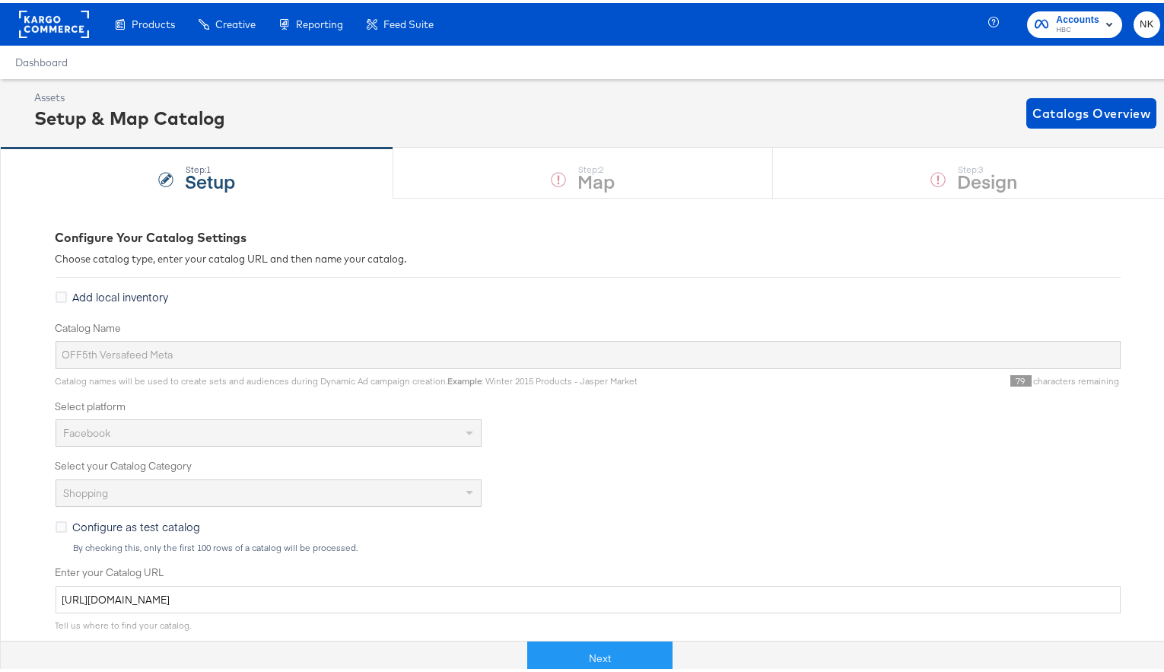
scroll to position [396, 0]
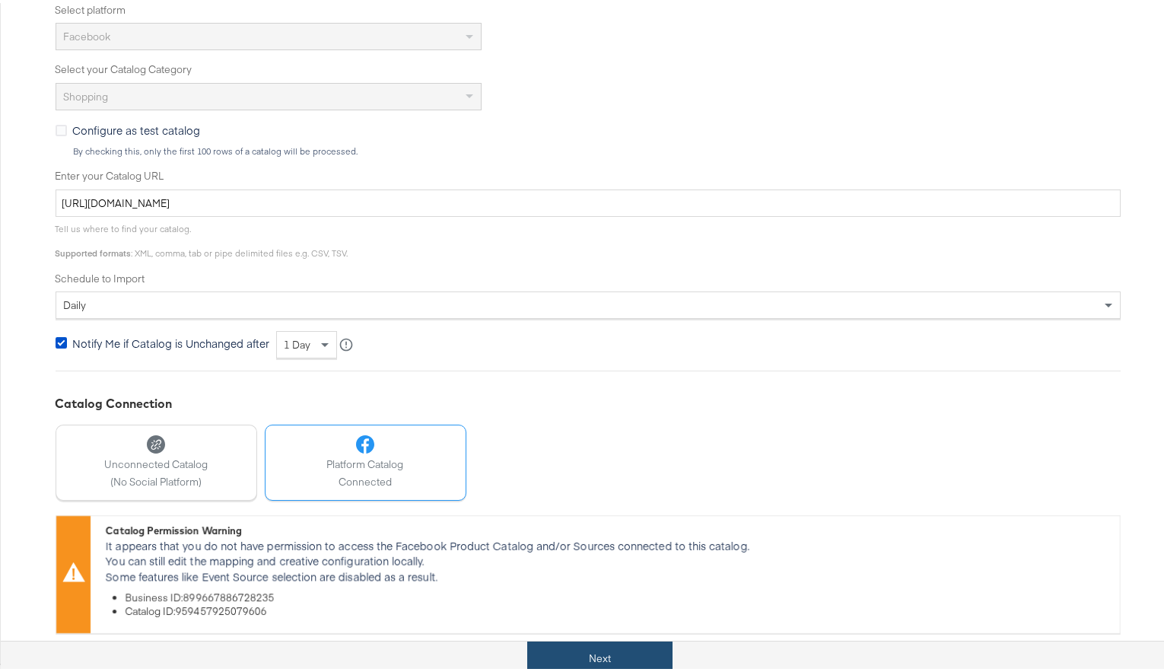
click at [603, 644] on button "Next" at bounding box center [599, 655] width 145 height 34
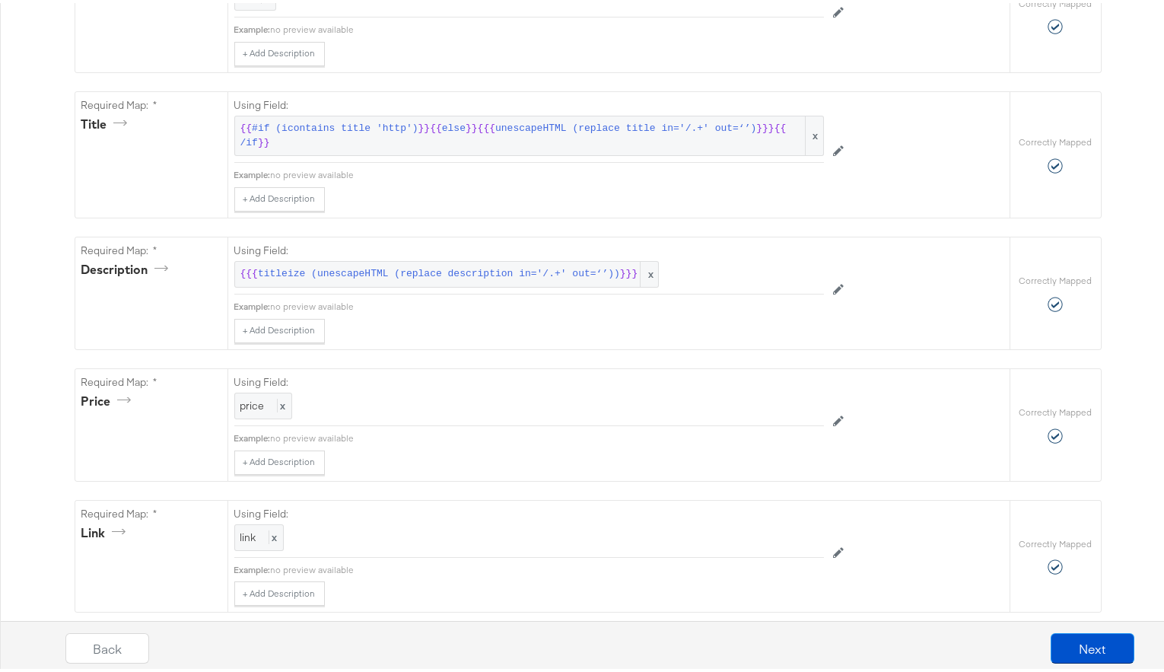
scroll to position [0, 0]
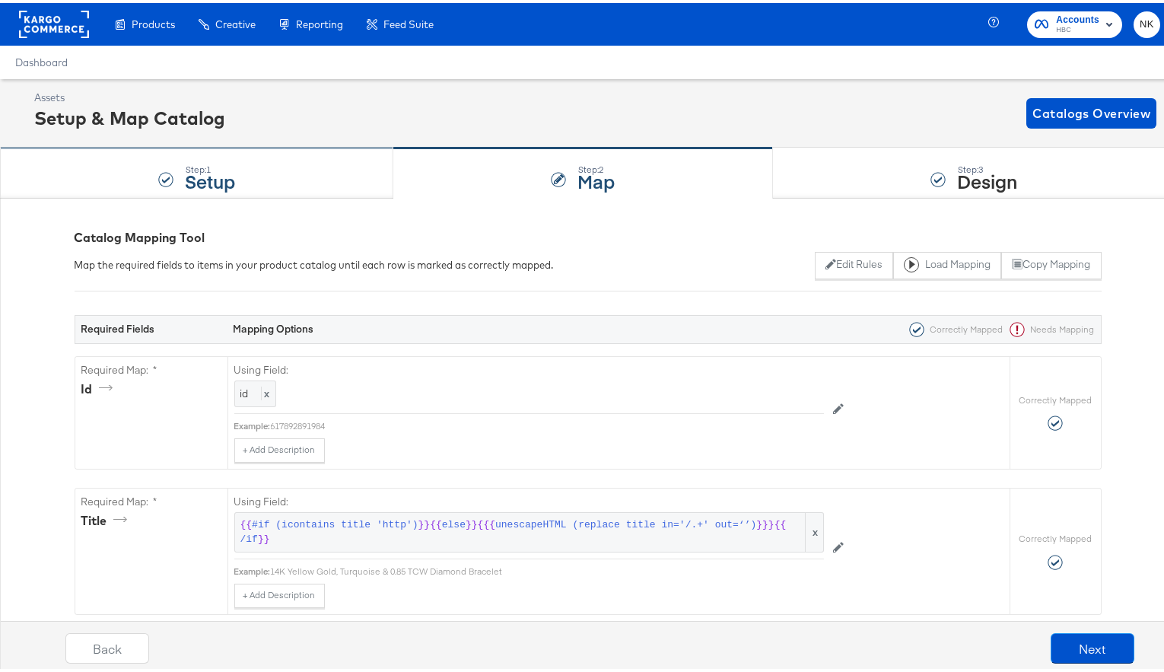
click at [310, 176] on div "Step: 1 Setup" at bounding box center [196, 170] width 393 height 50
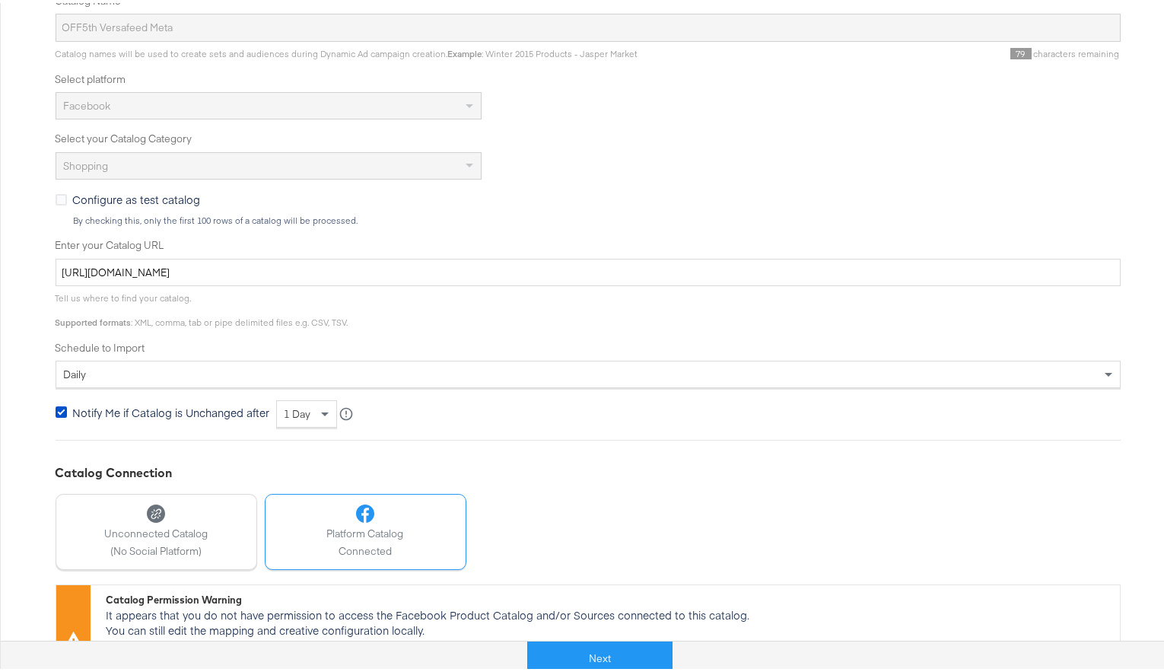
scroll to position [336, 0]
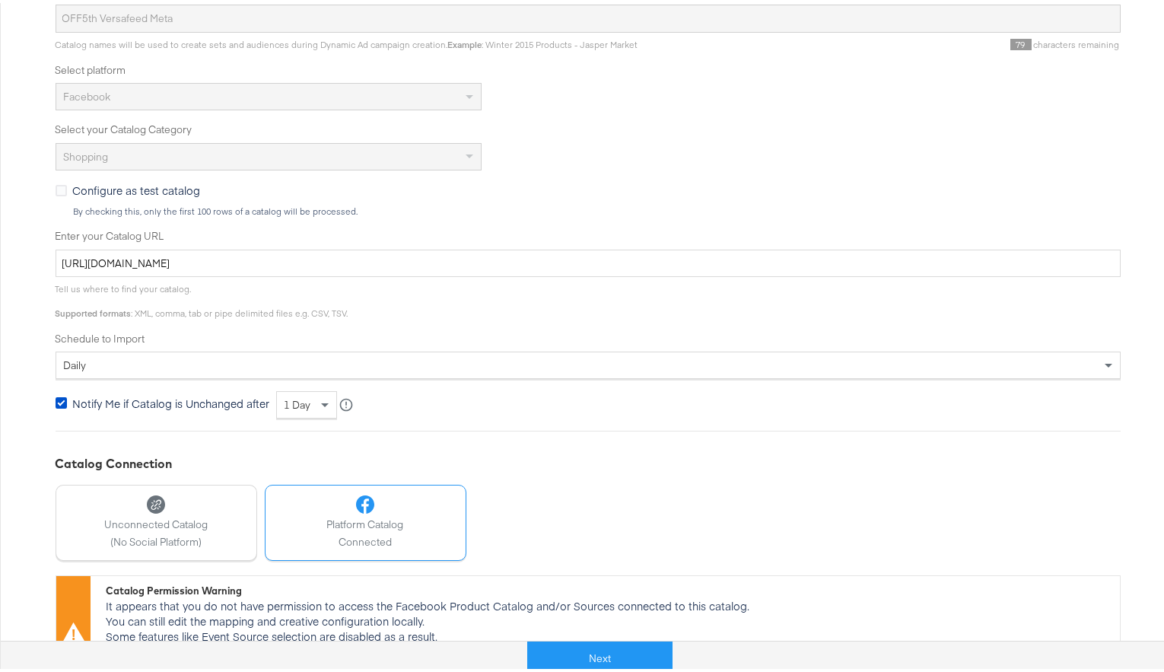
click at [658, 163] on div "Shopping" at bounding box center [588, 153] width 1065 height 27
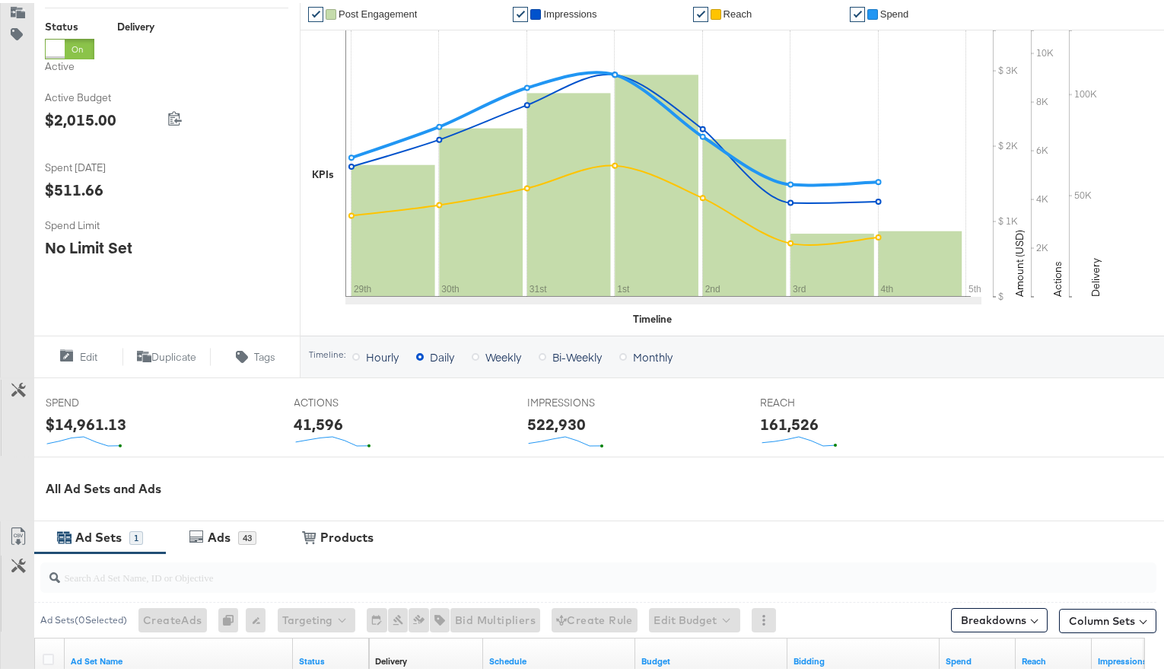
scroll to position [418, 0]
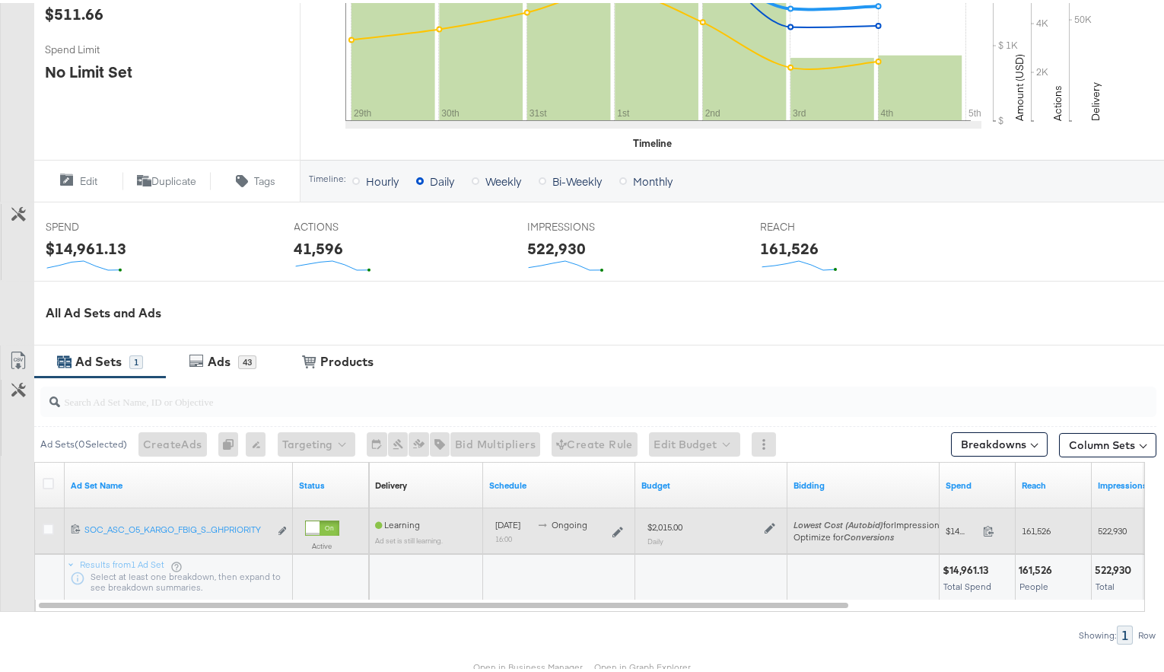
click at [56, 529] on div at bounding box center [51, 527] width 16 height 15
click at [49, 527] on icon at bounding box center [48, 525] width 11 height 11
click at [0, 0] on input "checkbox" at bounding box center [0, 0] width 0 height 0
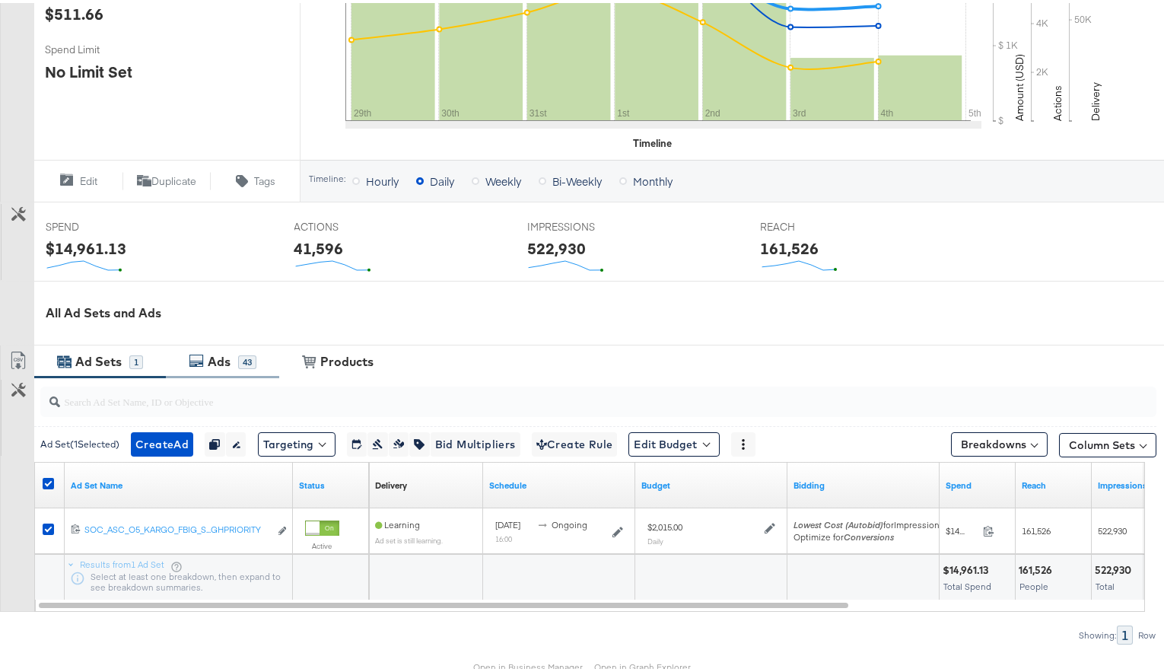
click at [214, 361] on div "Ads" at bounding box center [219, 359] width 23 height 18
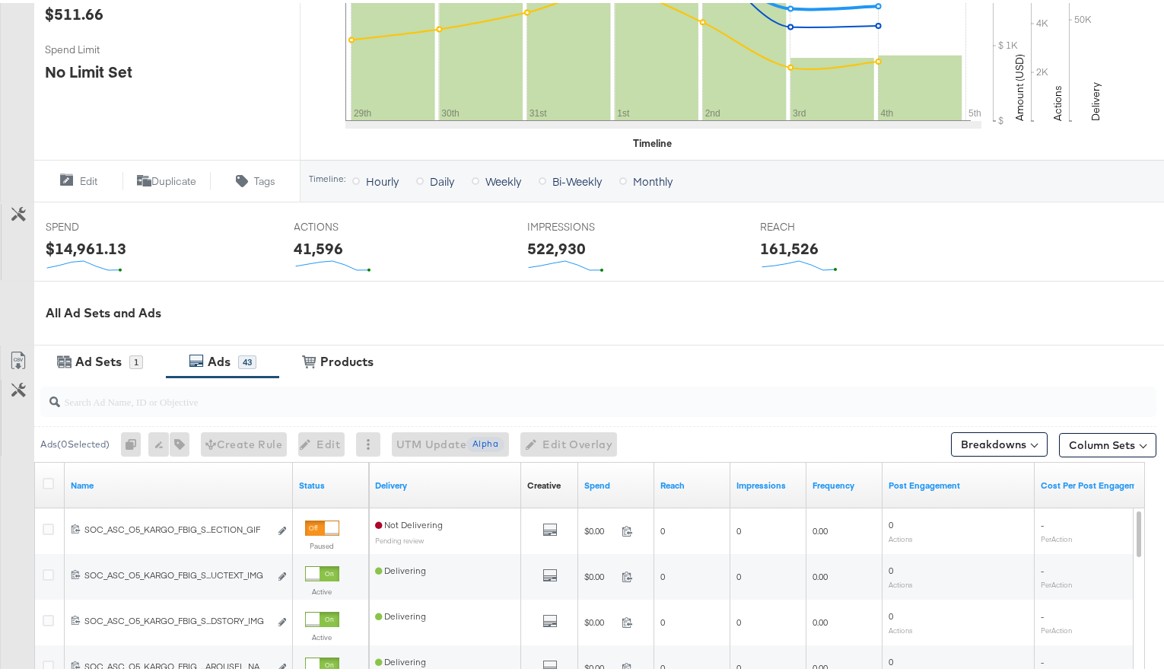
click at [207, 389] on input "search" at bounding box center [558, 392] width 997 height 30
paste input "120233929716180612"
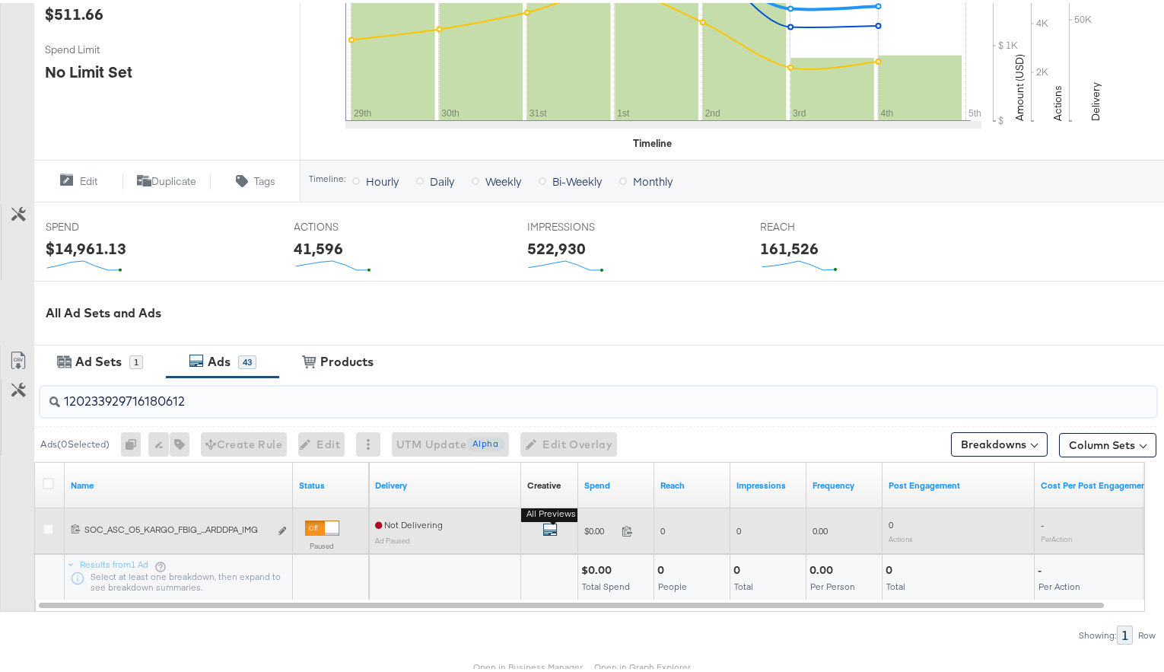
type input "120233929716180612"
click at [548, 524] on icon "default" at bounding box center [550, 526] width 15 height 15
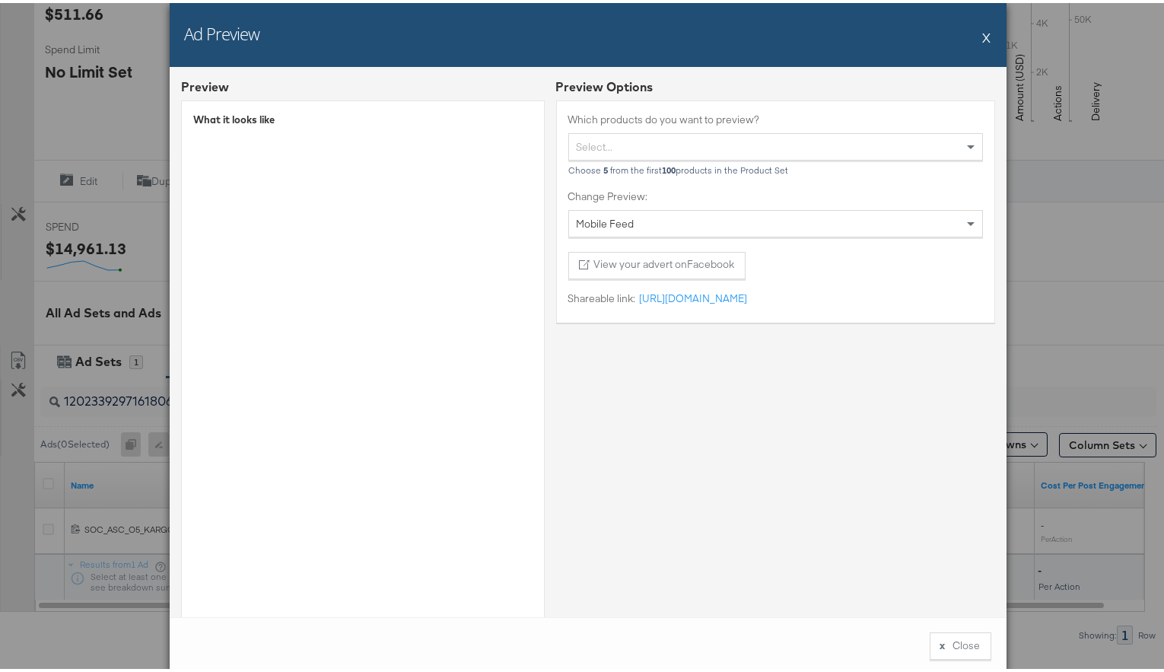
scroll to position [53, 0]
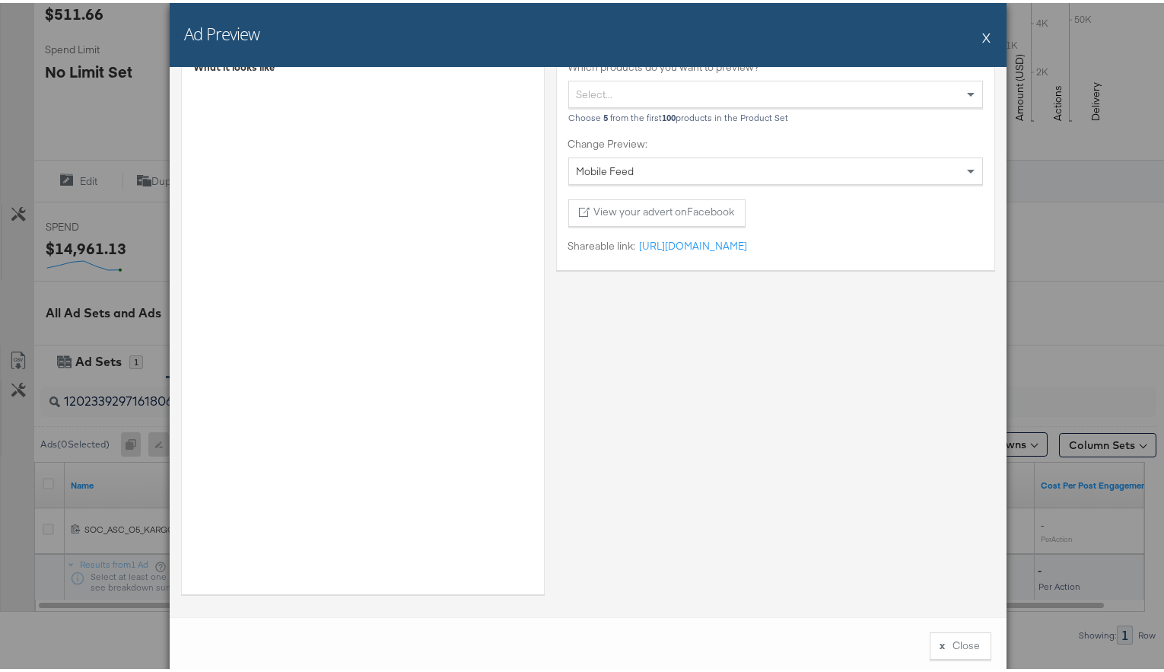
click at [976, 30] on div "Ad Preview X" at bounding box center [588, 32] width 837 height 64
click at [983, 39] on button "X" at bounding box center [987, 34] width 8 height 30
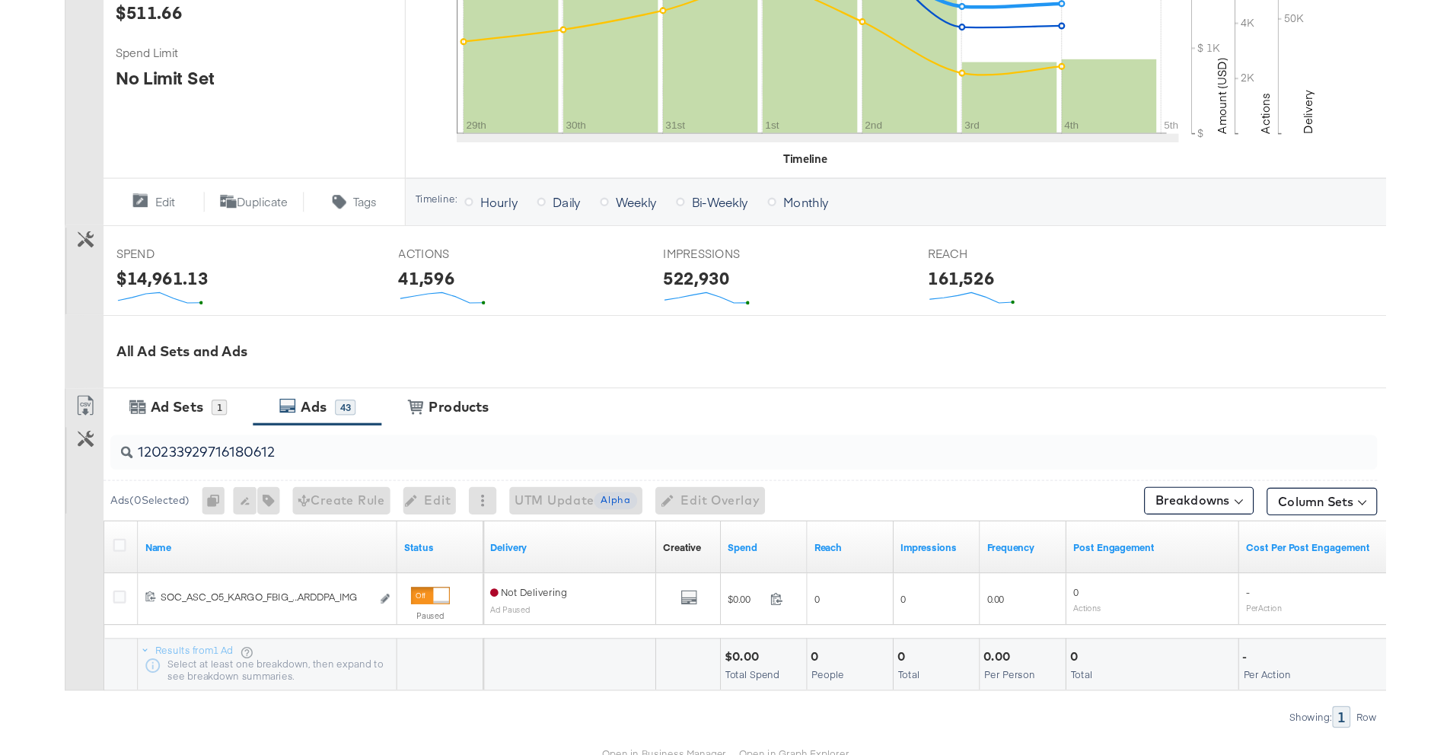
scroll to position [342, 0]
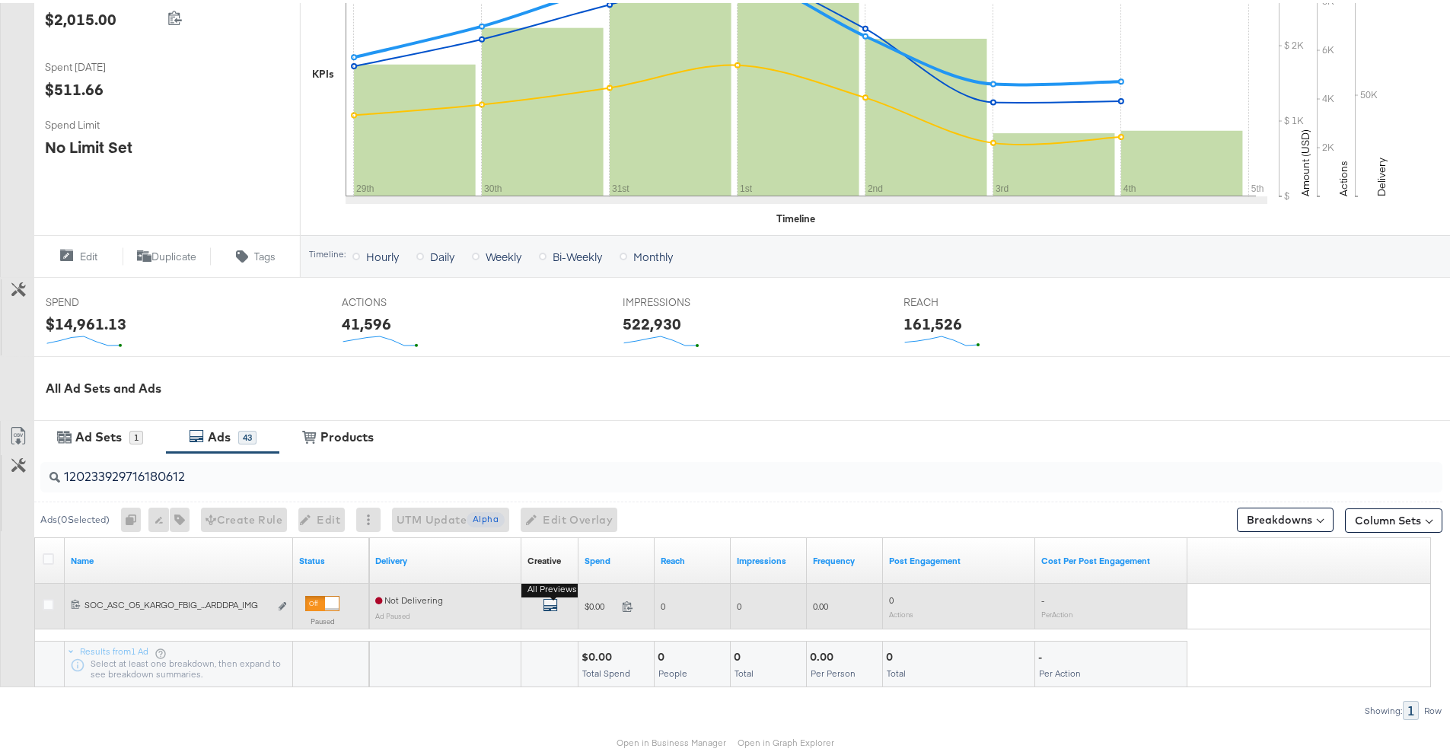
click at [555, 605] on icon "default" at bounding box center [550, 601] width 15 height 15
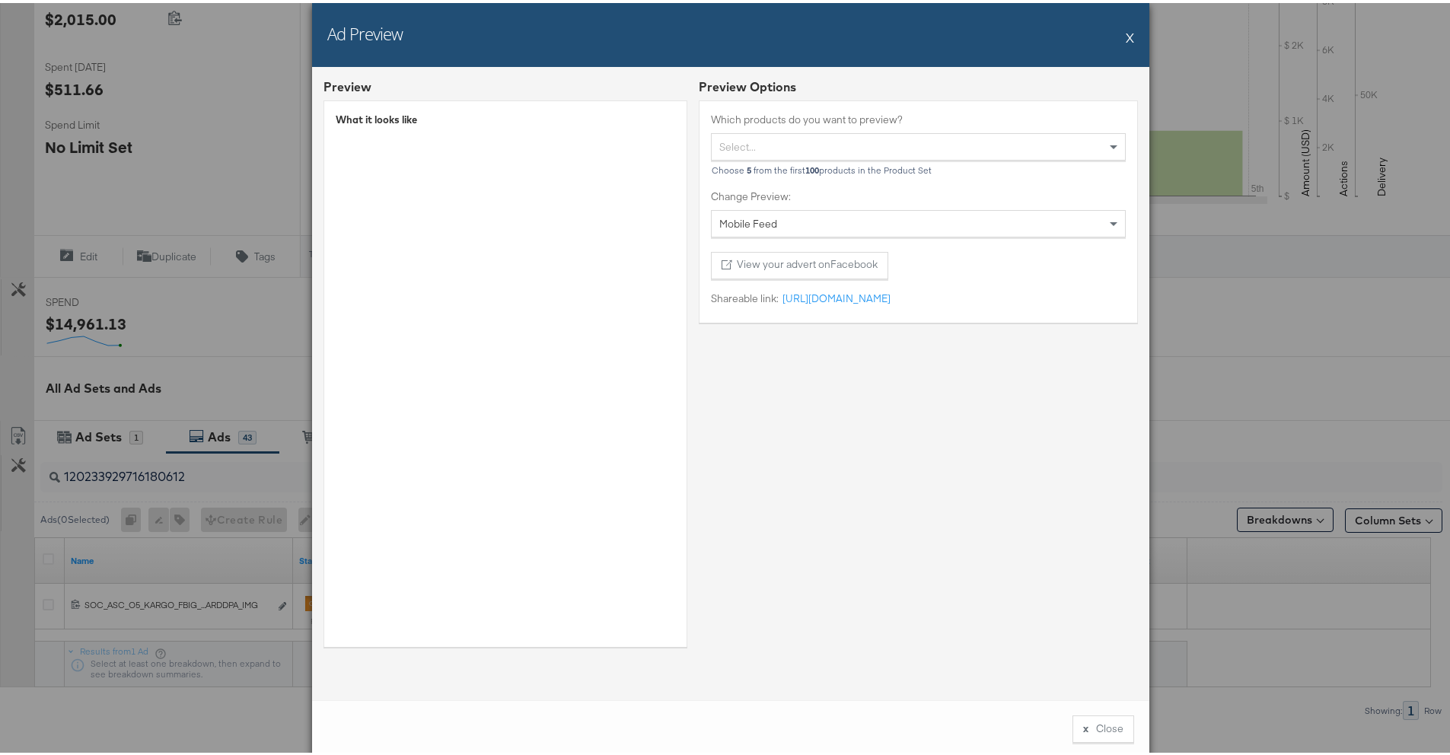
click at [1125, 37] on button "X" at bounding box center [1129, 34] width 8 height 30
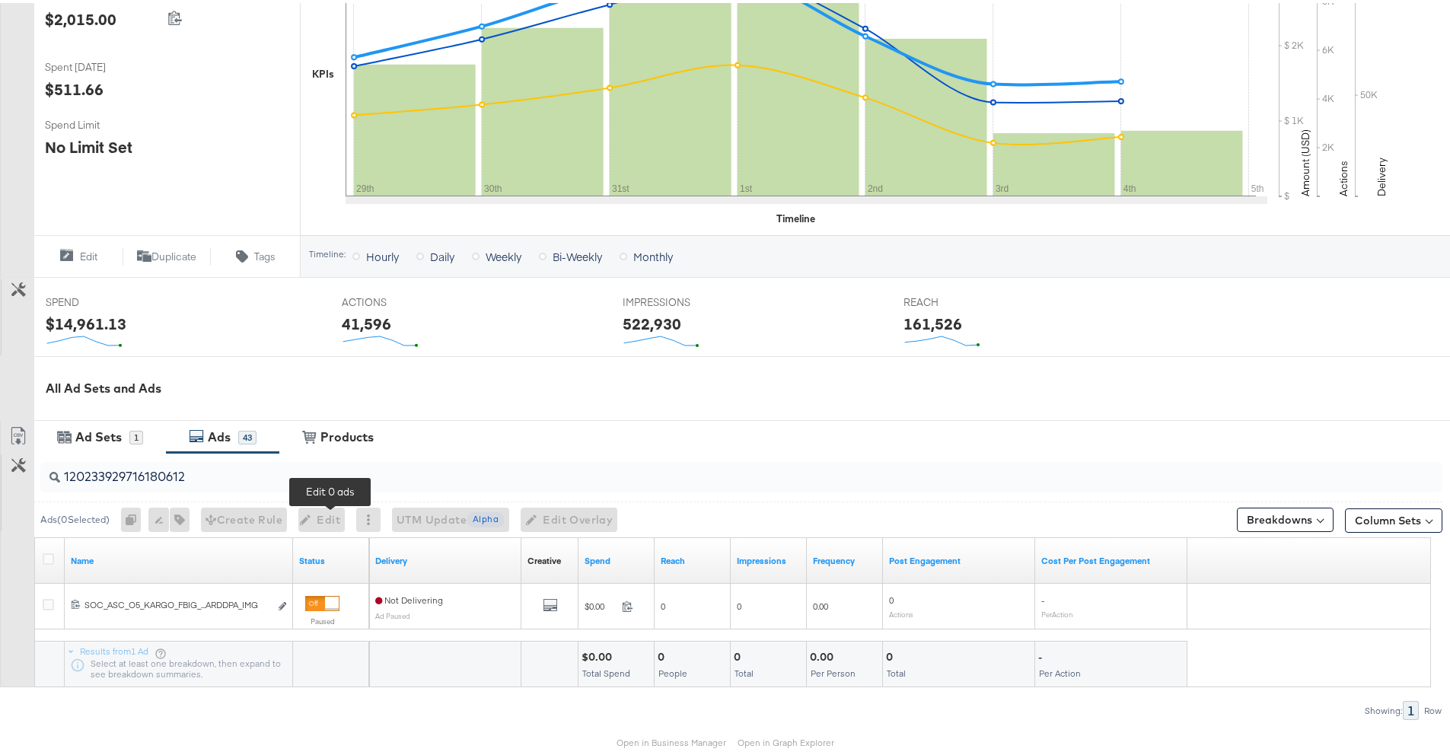
scroll to position [362, 0]
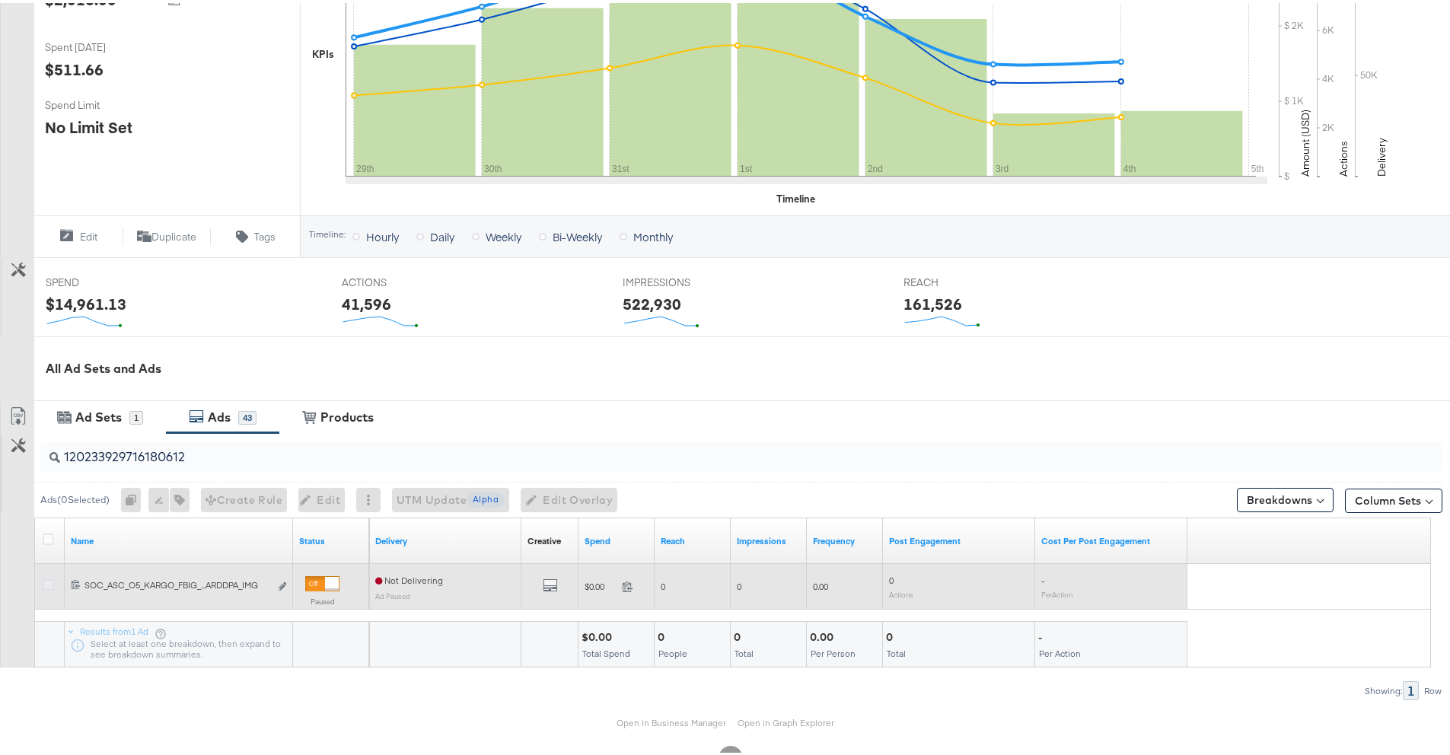
click at [46, 587] on icon at bounding box center [48, 581] width 11 height 11
click at [0, 0] on input "checkbox" at bounding box center [0, 0] width 0 height 0
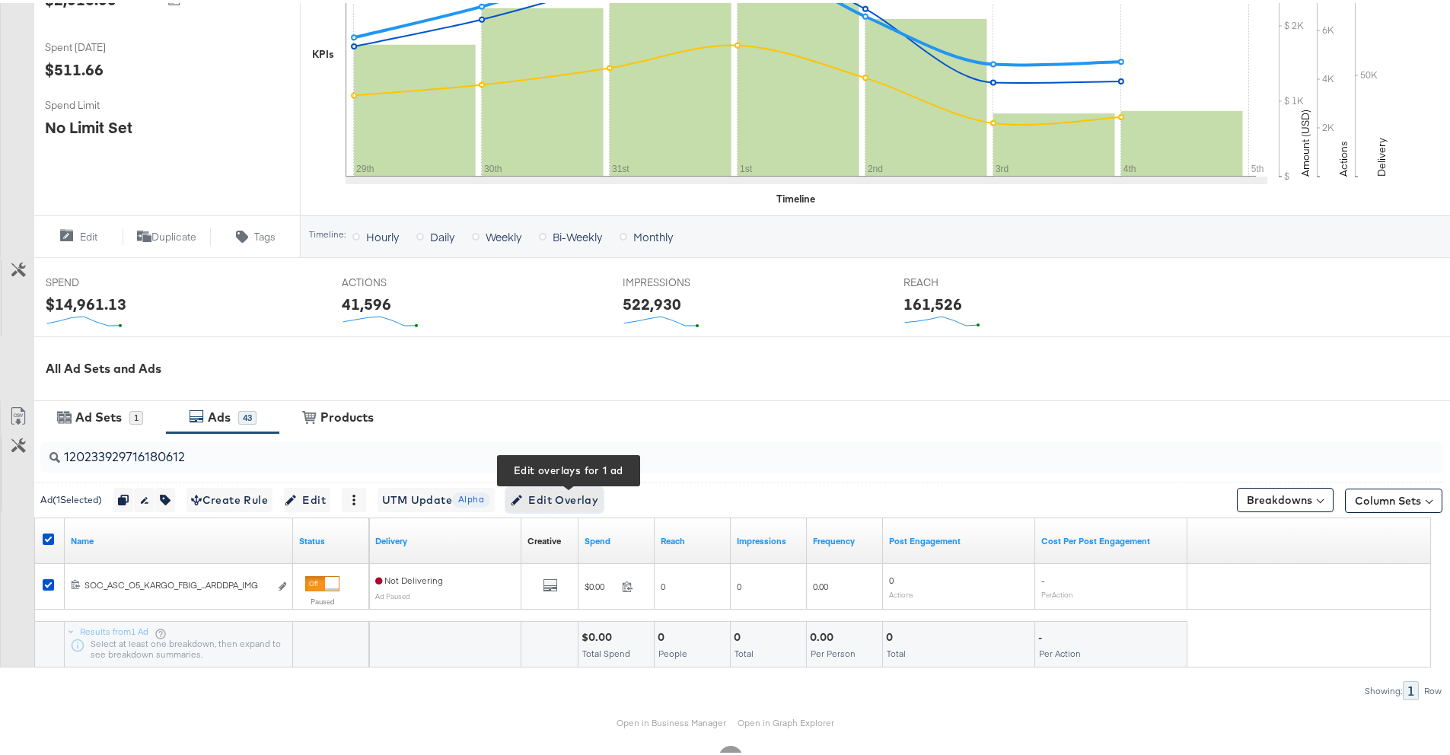
click at [561, 504] on span "Edit Overlay Edit overlays for 1 ad" at bounding box center [555, 497] width 88 height 19
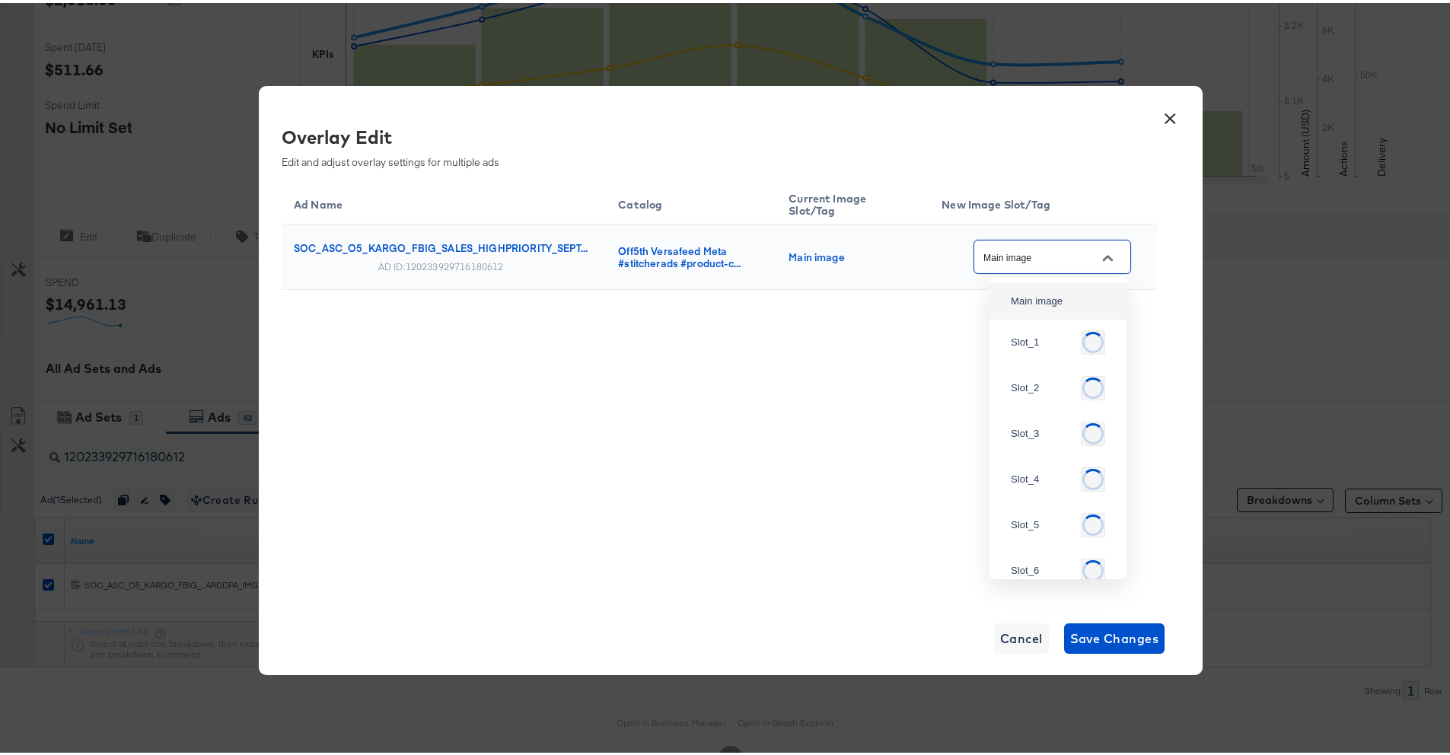
click at [1062, 262] on input "Main image" at bounding box center [1040, 255] width 120 height 18
click at [1058, 450] on div "Slot_4" at bounding box center [1054, 442] width 87 height 15
type input "Slot_4"
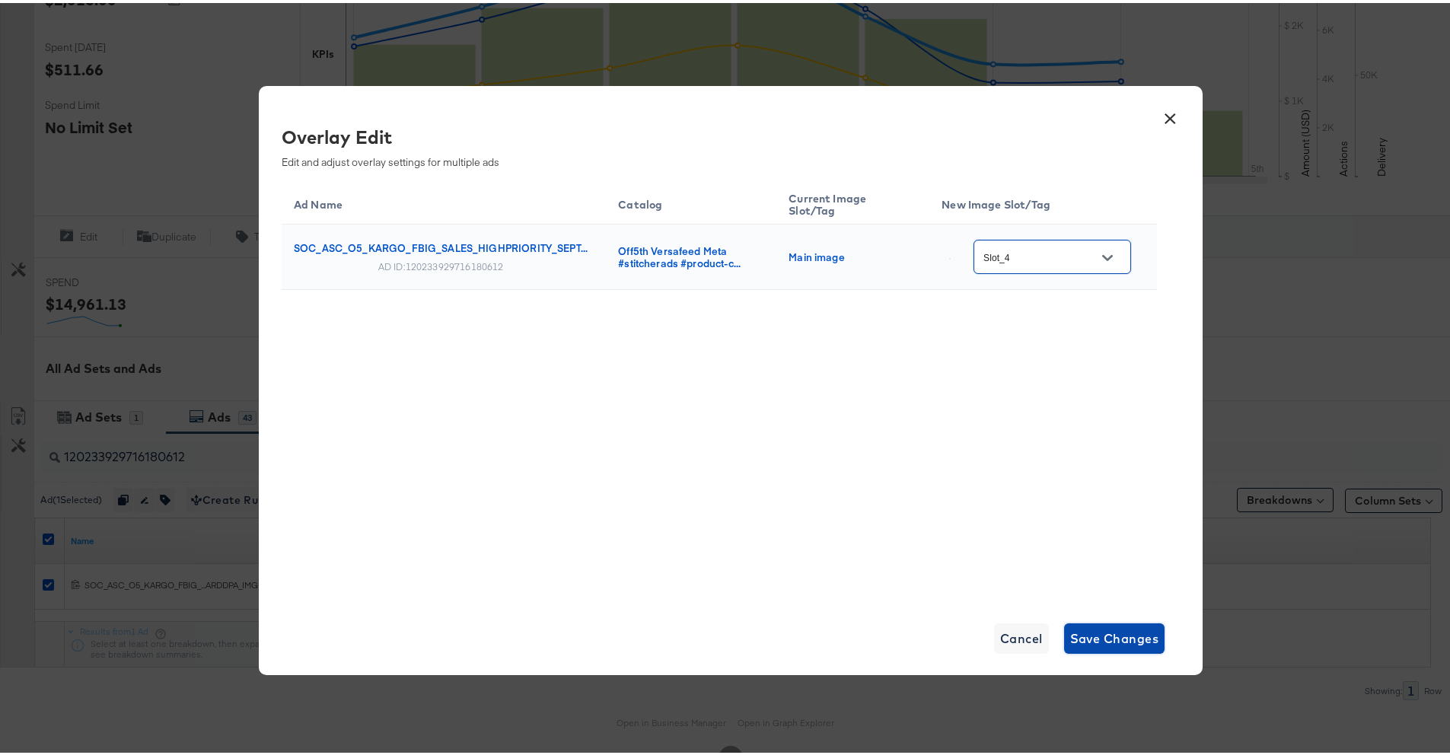
click at [1075, 643] on span "Save Changes" at bounding box center [1114, 635] width 89 height 21
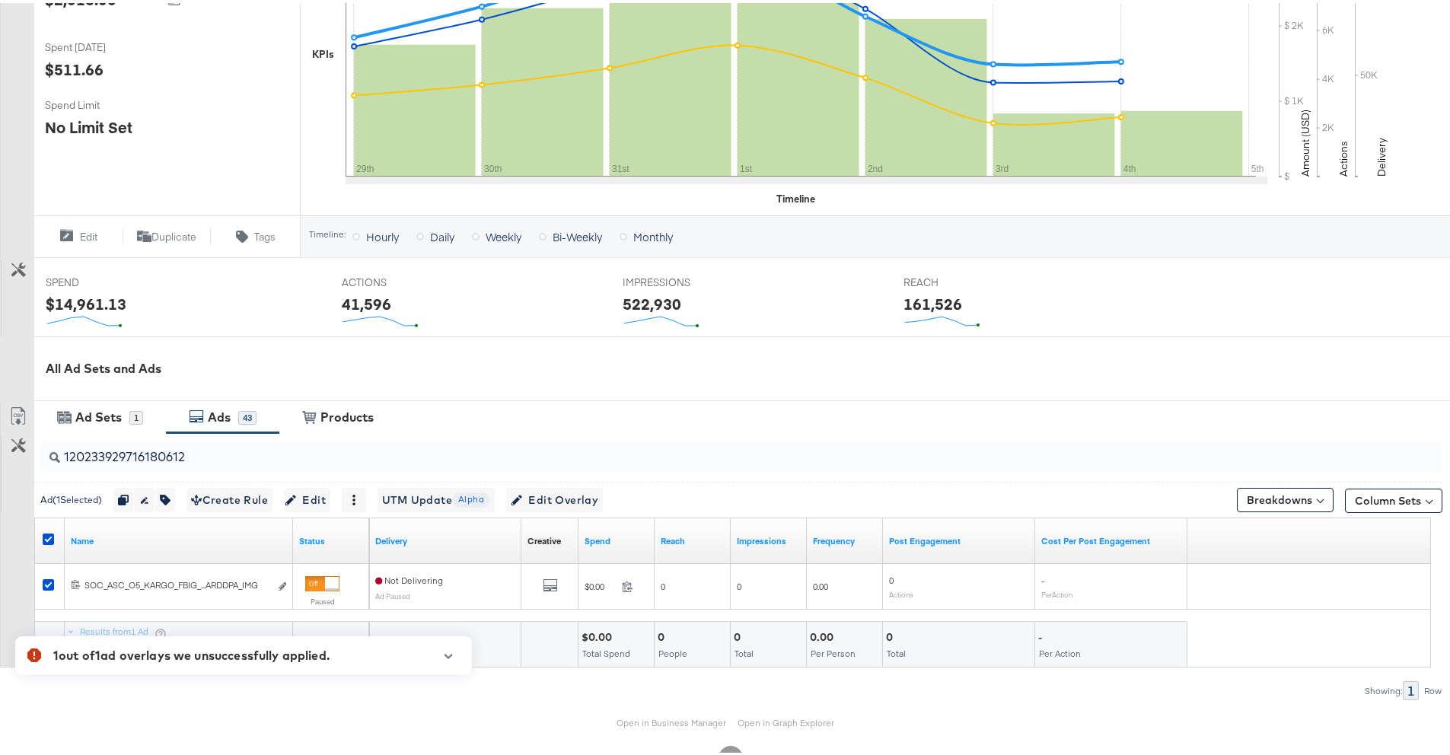
click at [442, 647] on div at bounding box center [442, 658] width 35 height 26
click at [449, 654] on icon "button" at bounding box center [448, 653] width 8 height 5
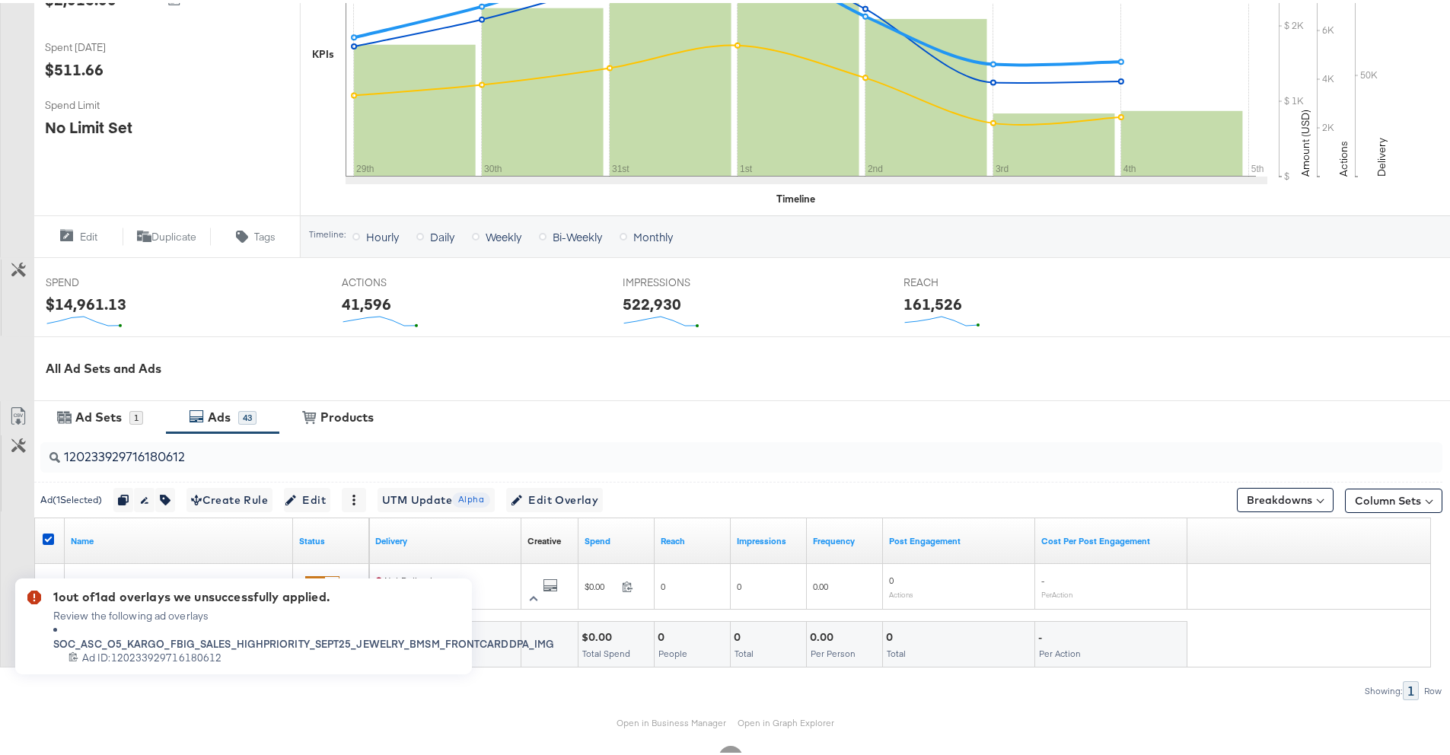
click at [250, 546] on div "Name" at bounding box center [179, 538] width 228 height 24
drag, startPoint x: 308, startPoint y: 594, endPoint x: 304, endPoint y: 604, distance: 11.3
click at [309, 595] on div "1 out of 1 ad overlays we unsuccessfully applied." at bounding box center [303, 593] width 501 height 18
click at [430, 659] on div "120233929716180612 Ad ID: 120233929716180612" at bounding box center [310, 655] width 485 height 14
click at [36, 592] on icon at bounding box center [34, 594] width 14 height 14
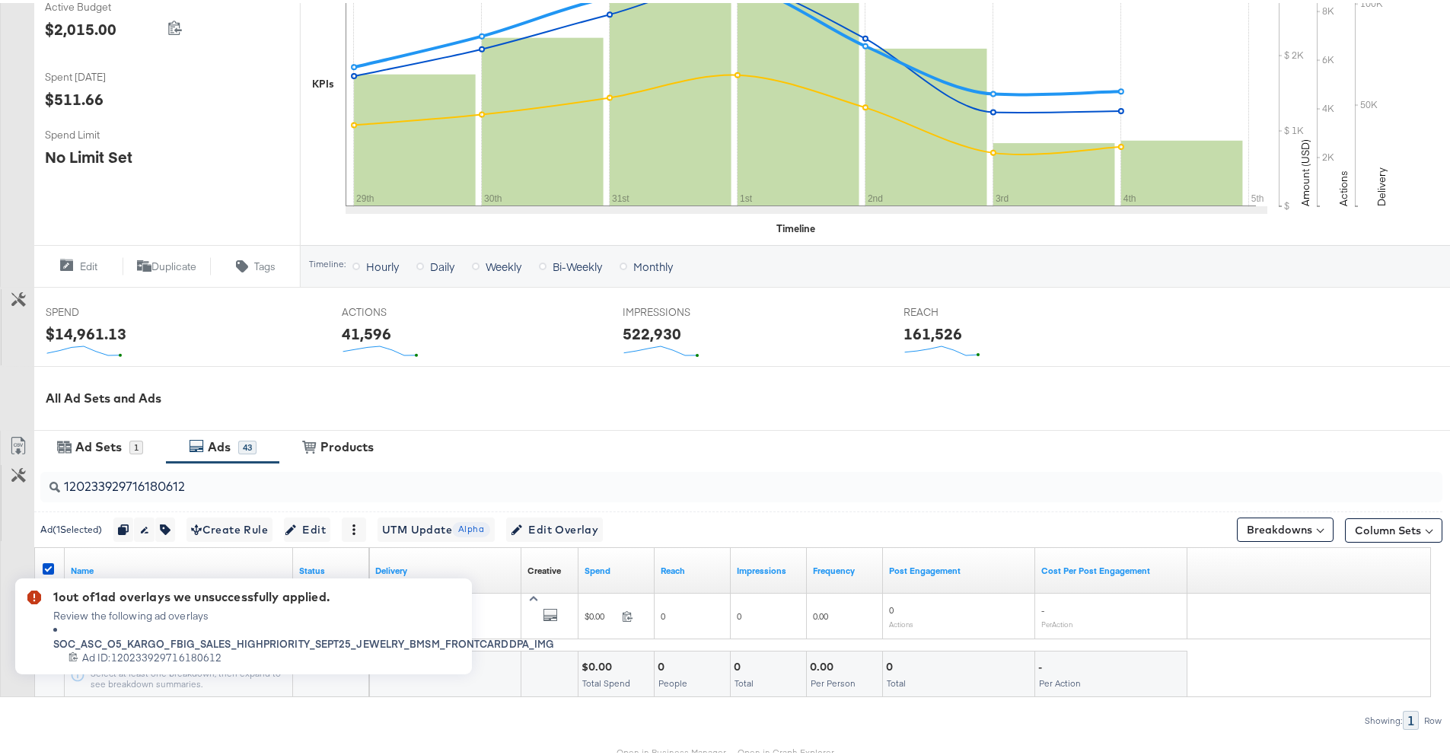
scroll to position [352, 0]
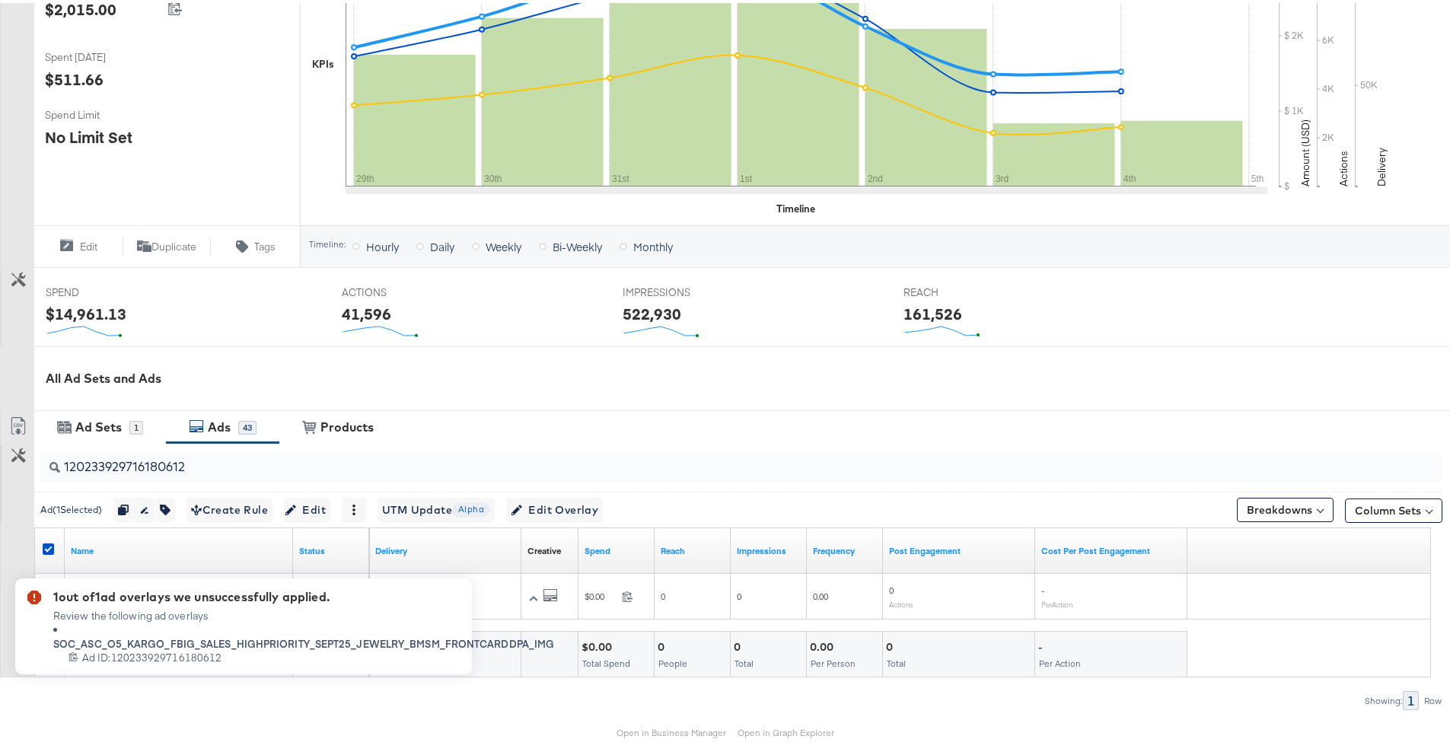
click at [531, 594] on icon "button" at bounding box center [533, 595] width 11 height 8
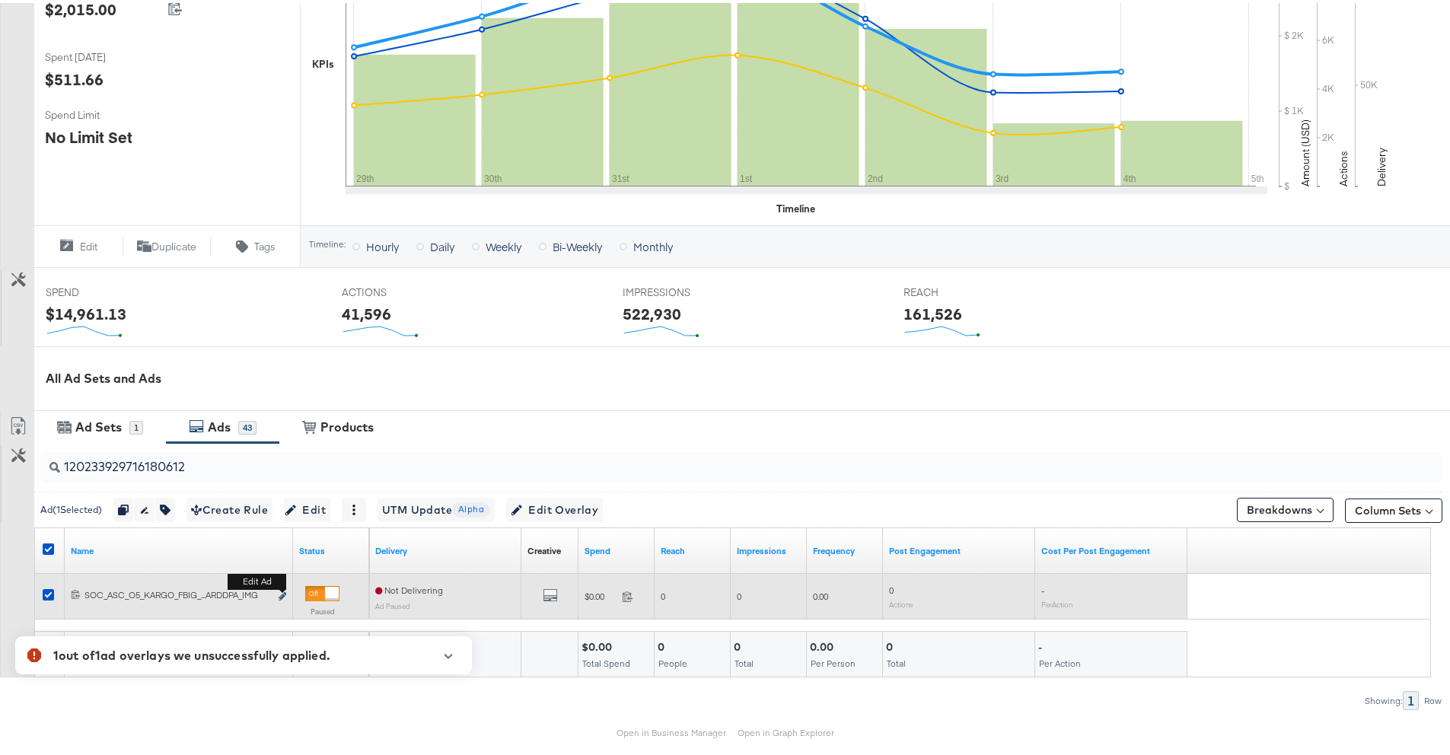
click at [283, 594] on icon "link" at bounding box center [283, 593] width 8 height 8
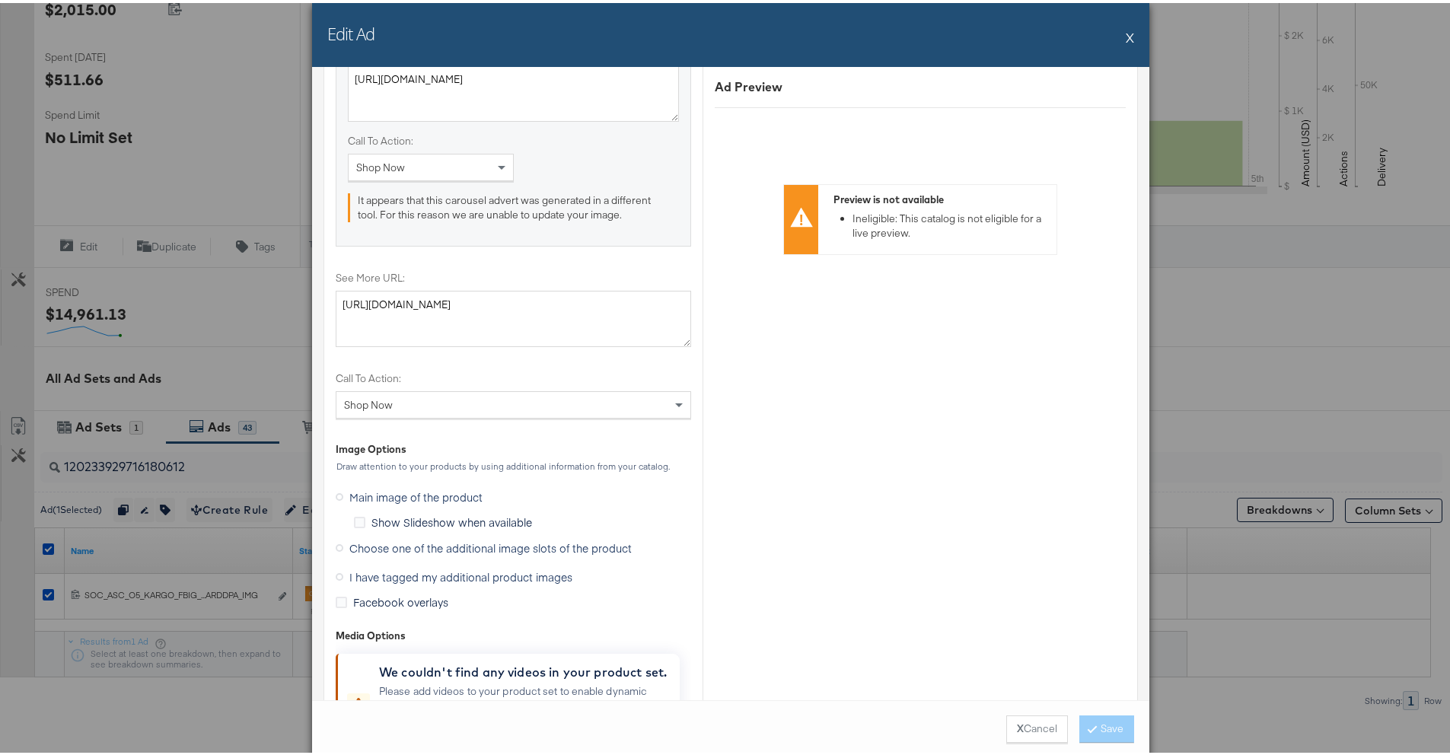
scroll to position [1644, 0]
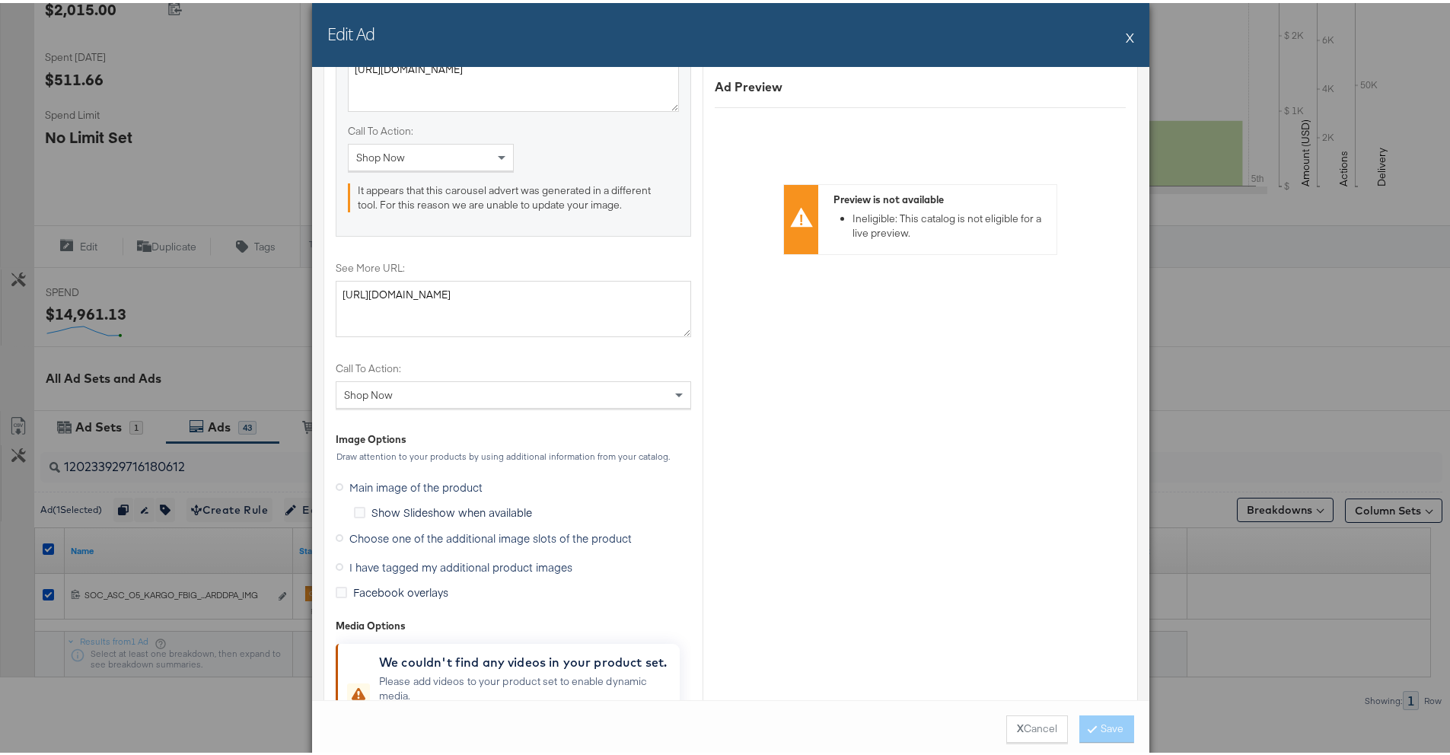
click at [368, 540] on span "Choose one of the additional image slots of the product" at bounding box center [490, 534] width 282 height 15
click at [0, 0] on input "Choose one of the additional image slots of the product" at bounding box center [0, 0] width 0 height 0
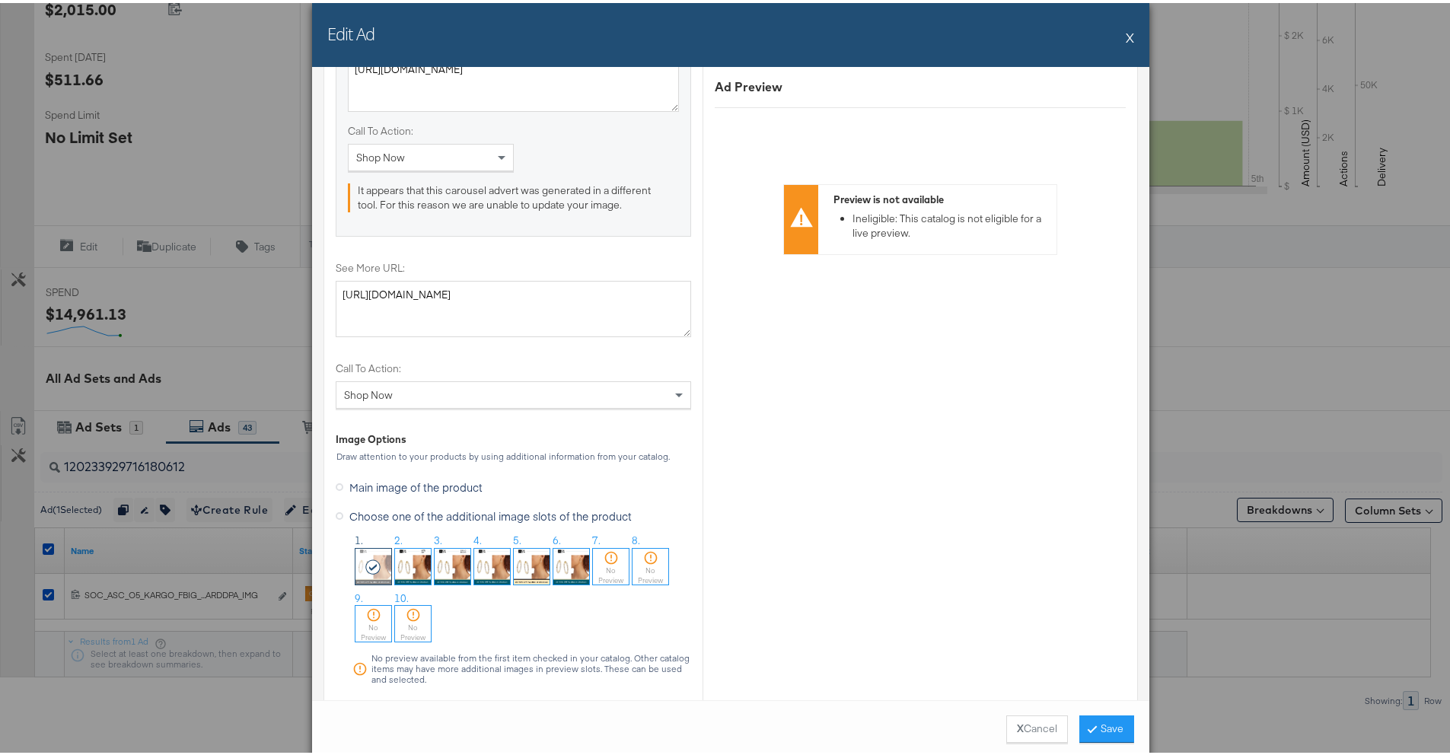
click at [487, 565] on img at bounding box center [492, 564] width 36 height 36
click at [1093, 671] on button "Save" at bounding box center [1106, 725] width 55 height 27
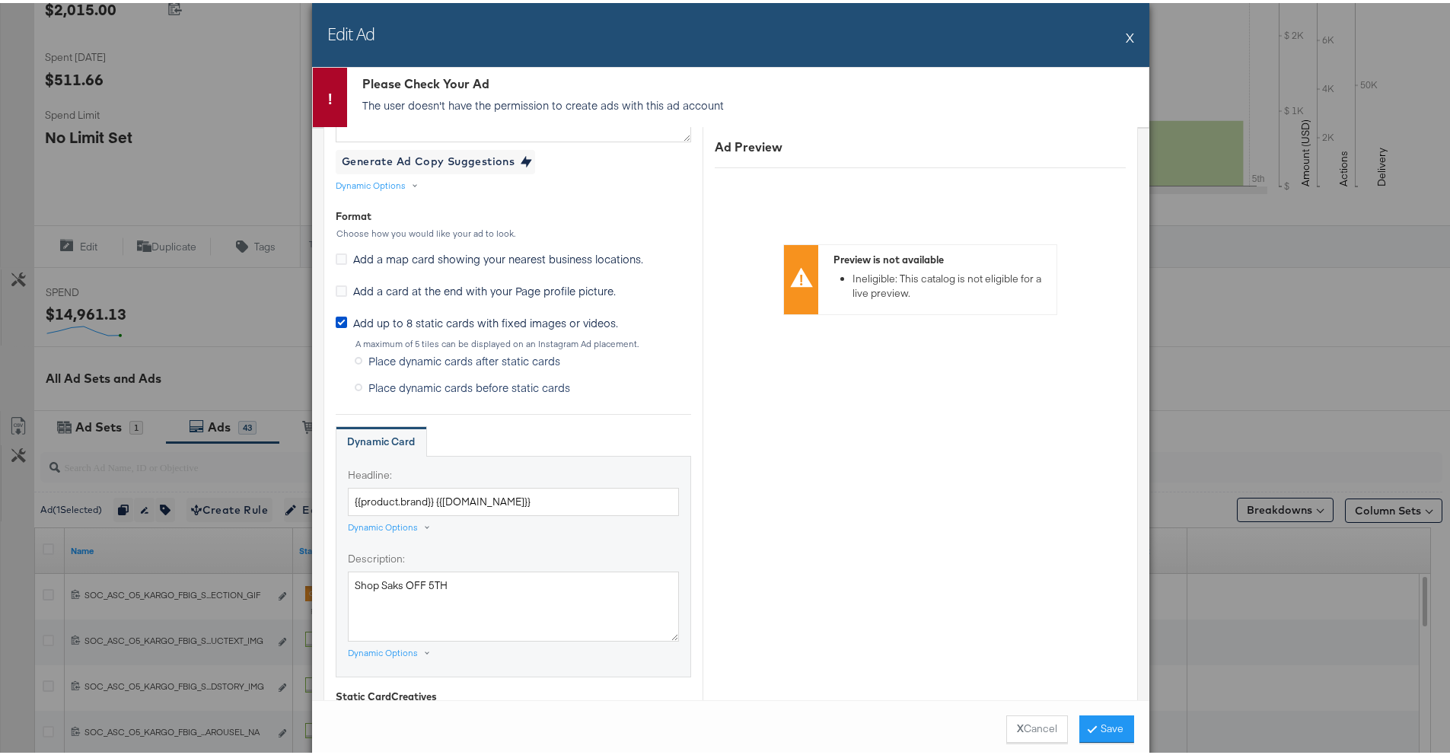
scroll to position [902, 0]
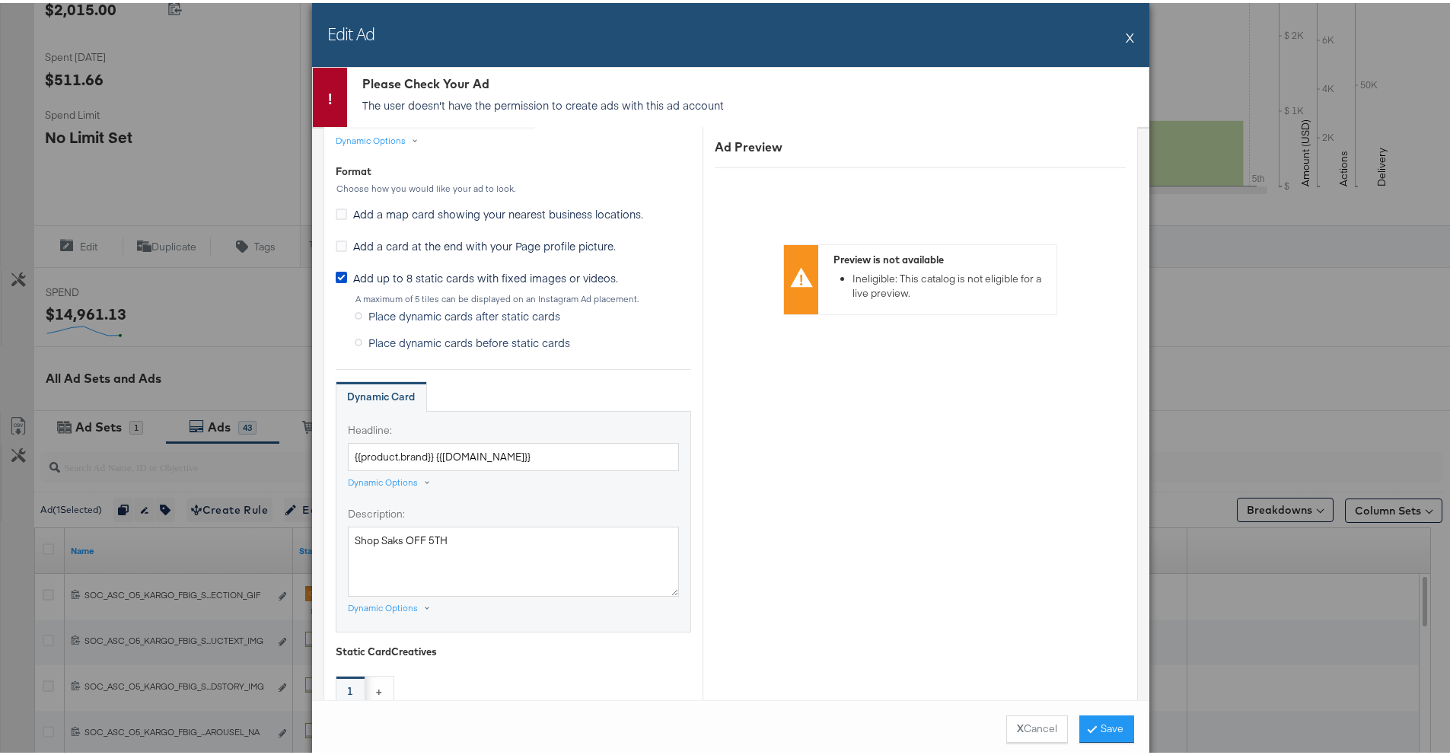
click at [1128, 38] on button "X" at bounding box center [1129, 34] width 8 height 30
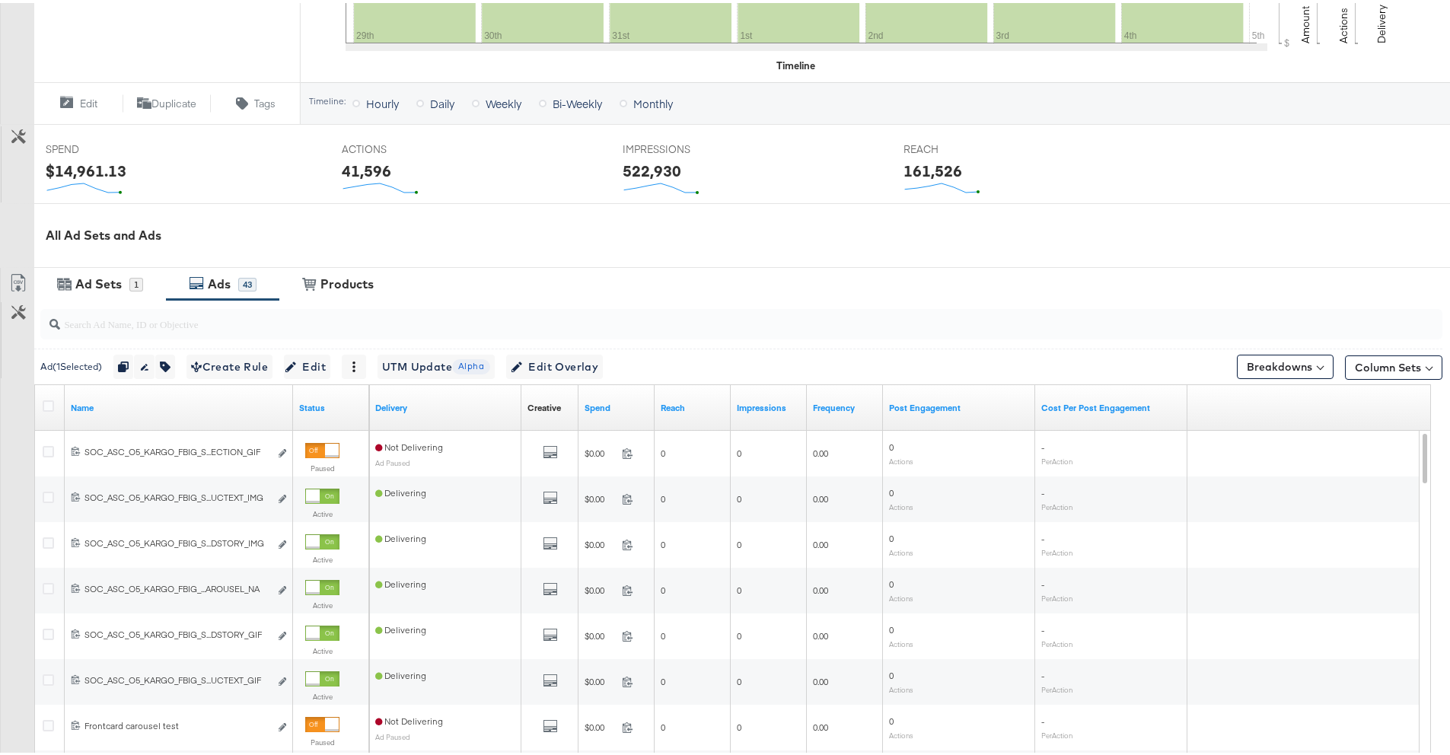
scroll to position [505, 0]
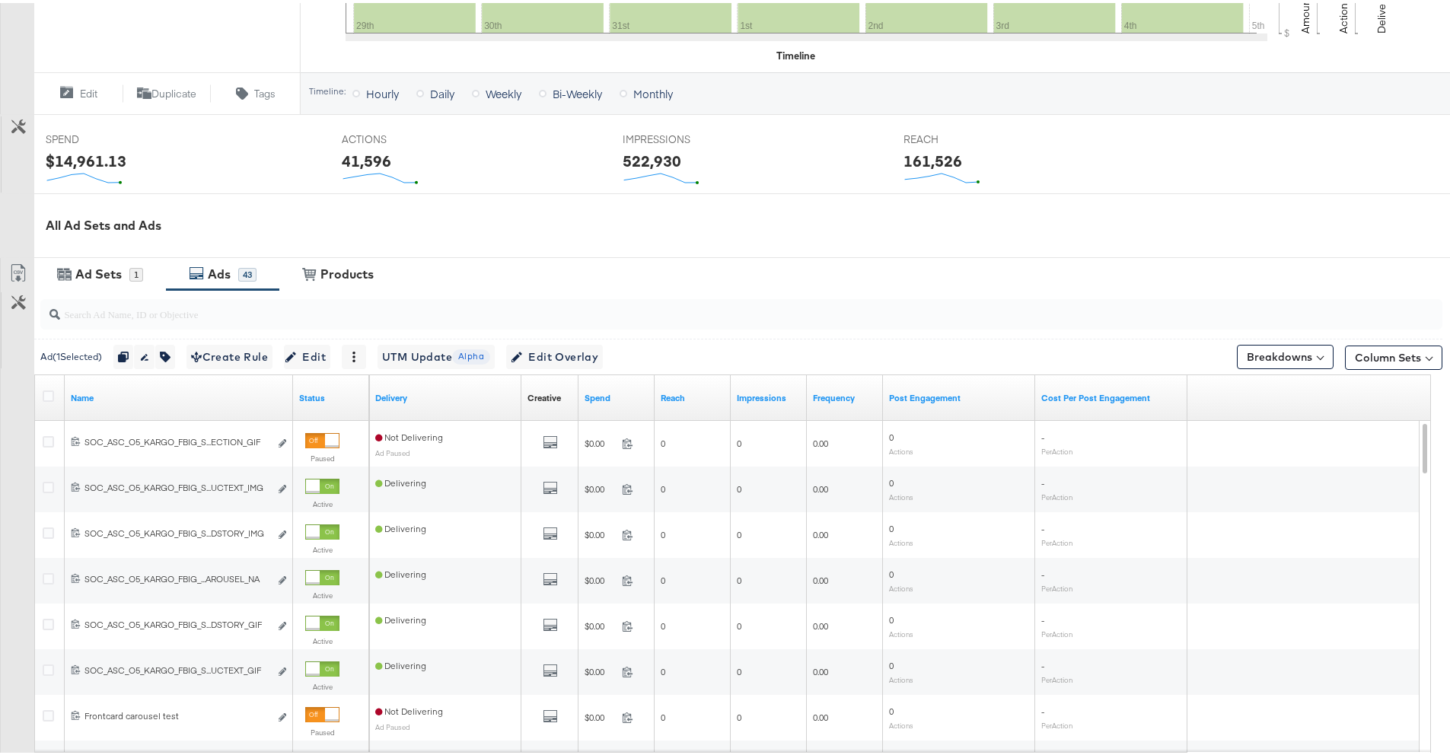
click at [213, 301] on input "search" at bounding box center [686, 305] width 1253 height 30
paste input "120233929716180612"
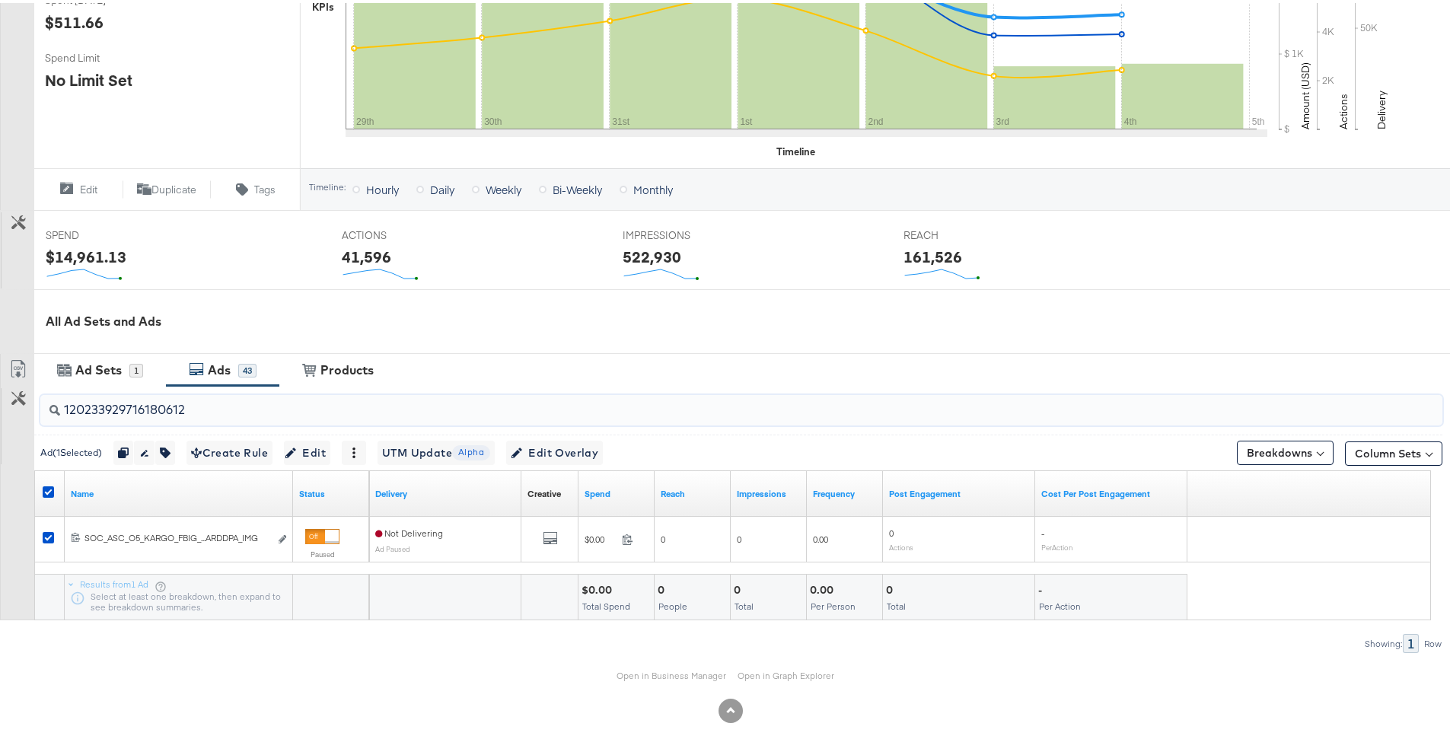
scroll to position [409, 0]
type input "120233929716180612"
click at [522, 451] on icon "button" at bounding box center [516, 449] width 11 height 11
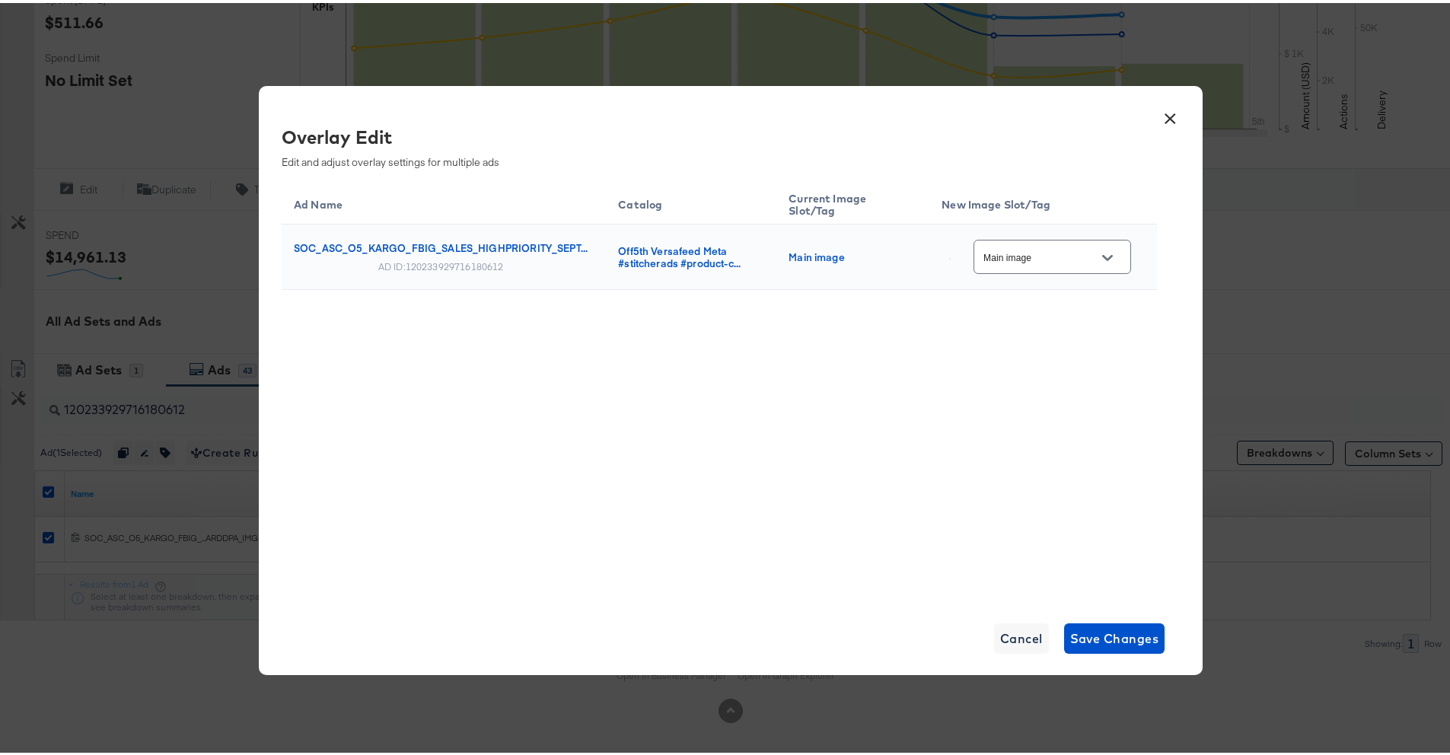
click at [1065, 256] on input "Main image" at bounding box center [1040, 255] width 120 height 18
click at [1024, 457] on div "Slot_4" at bounding box center [1057, 442] width 113 height 27
type input "Slot_4"
click at [1084, 632] on span "Save Changes" at bounding box center [1114, 635] width 89 height 21
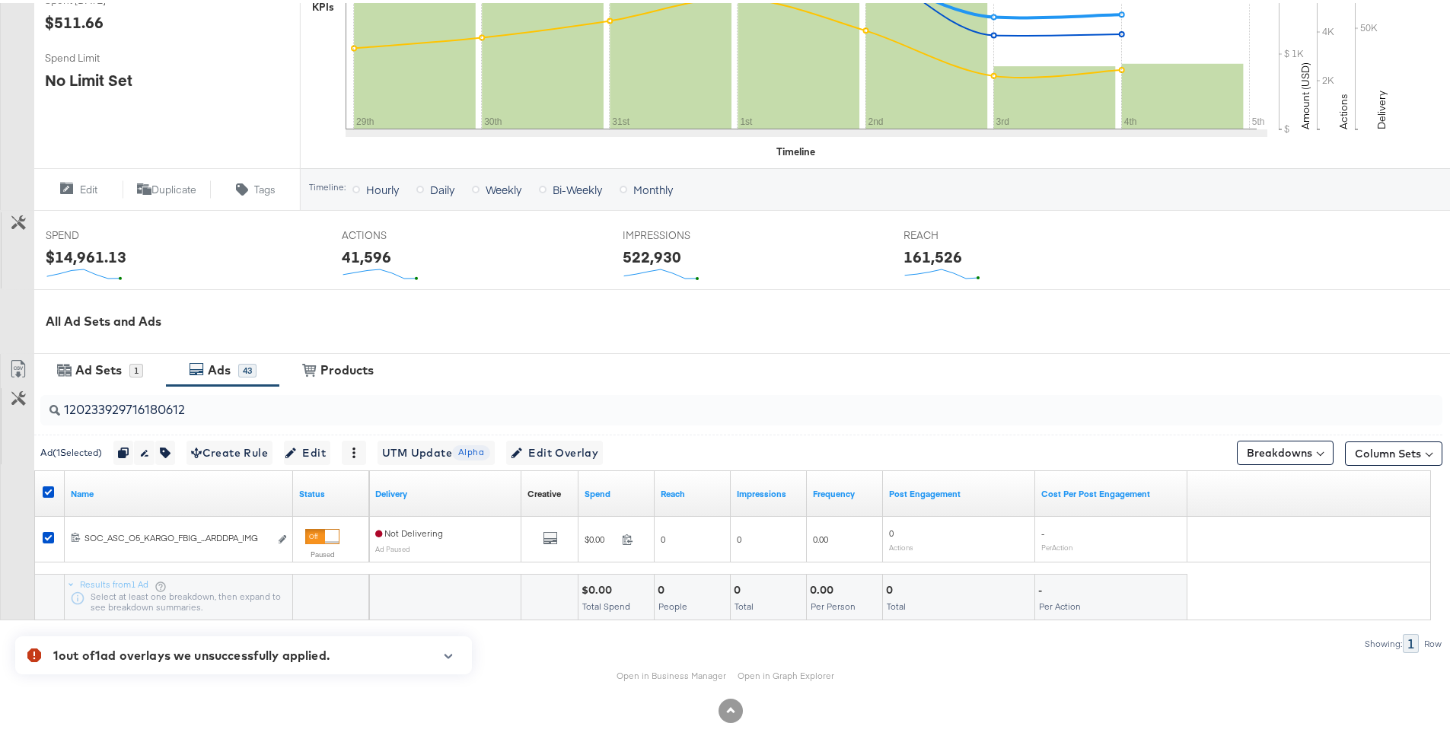
click at [453, 660] on div at bounding box center [442, 658] width 35 height 26
click at [448, 657] on icon "button" at bounding box center [448, 653] width 11 height 8
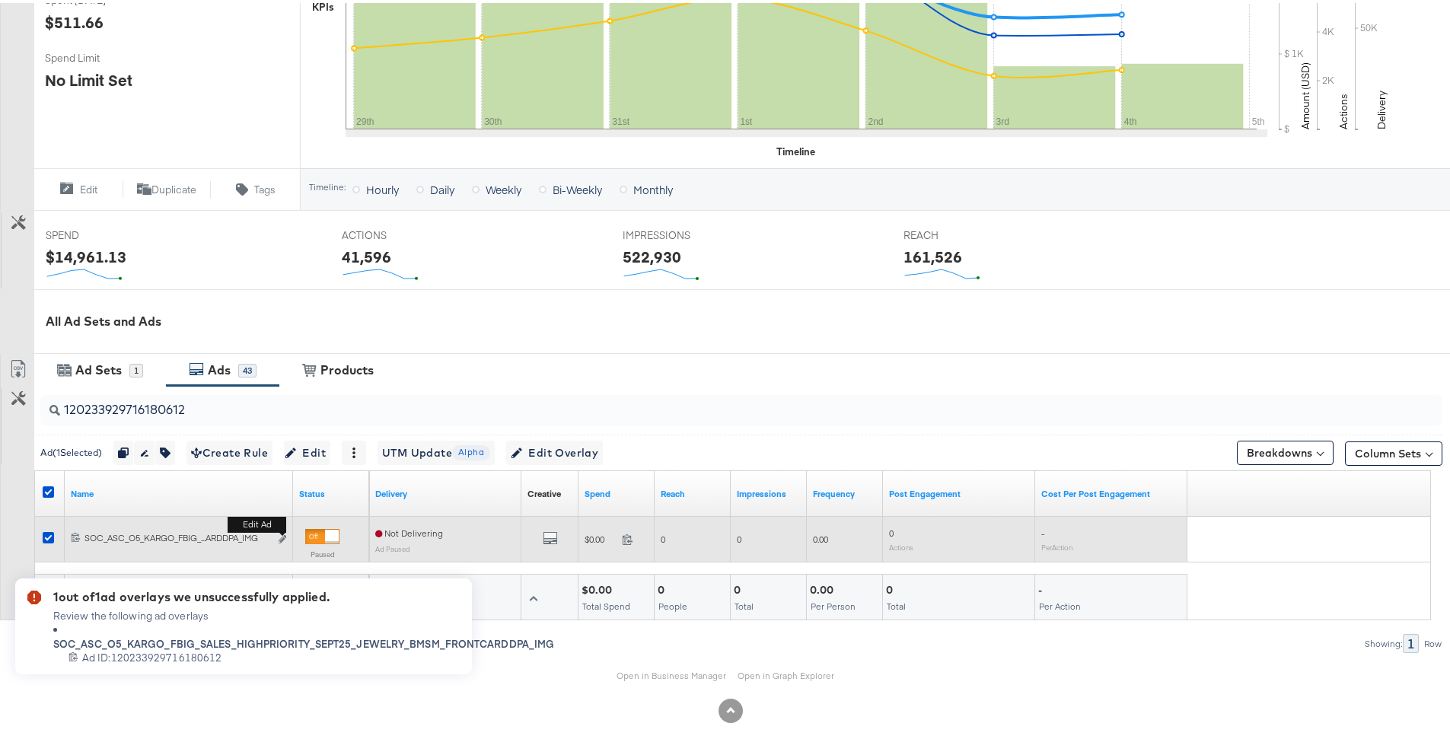
click at [283, 530] on b "Edit ad" at bounding box center [257, 522] width 59 height 16
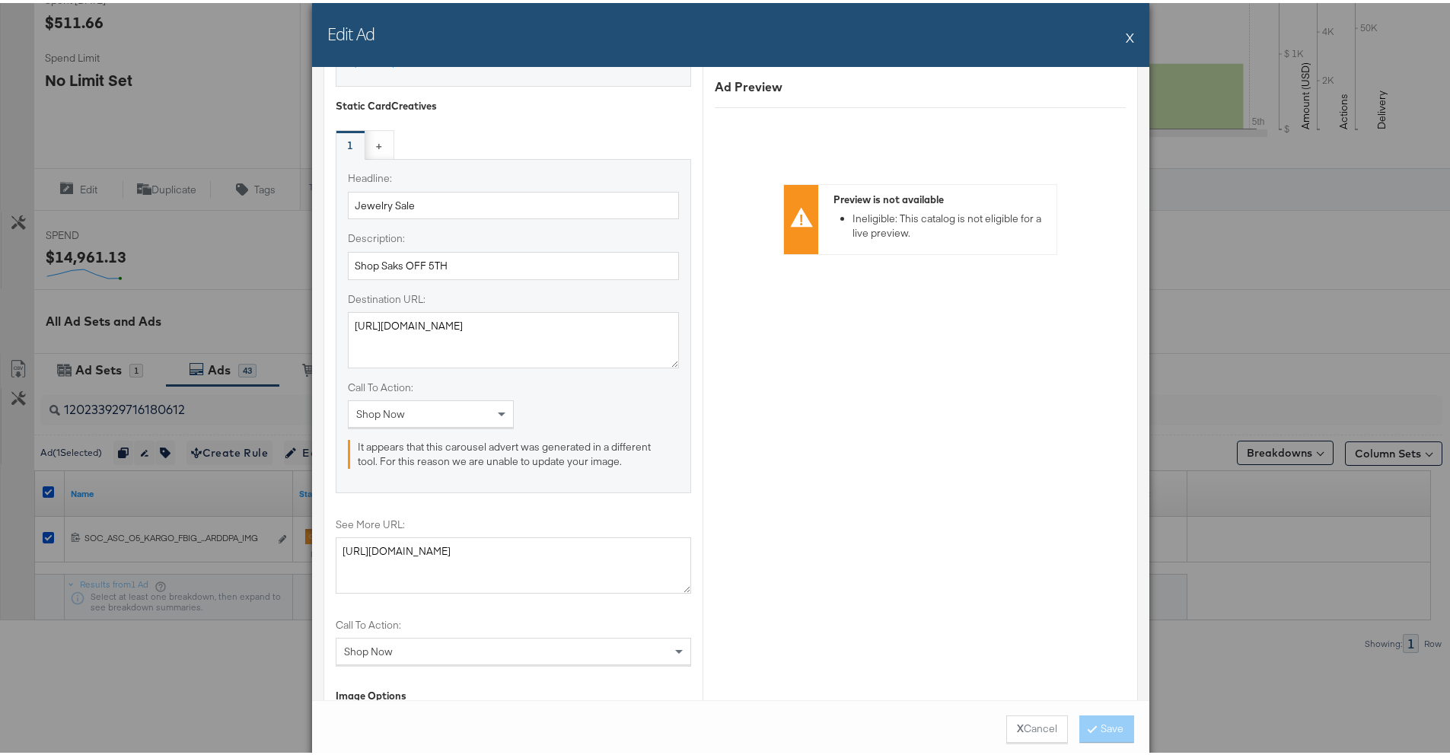
scroll to position [1700, 0]
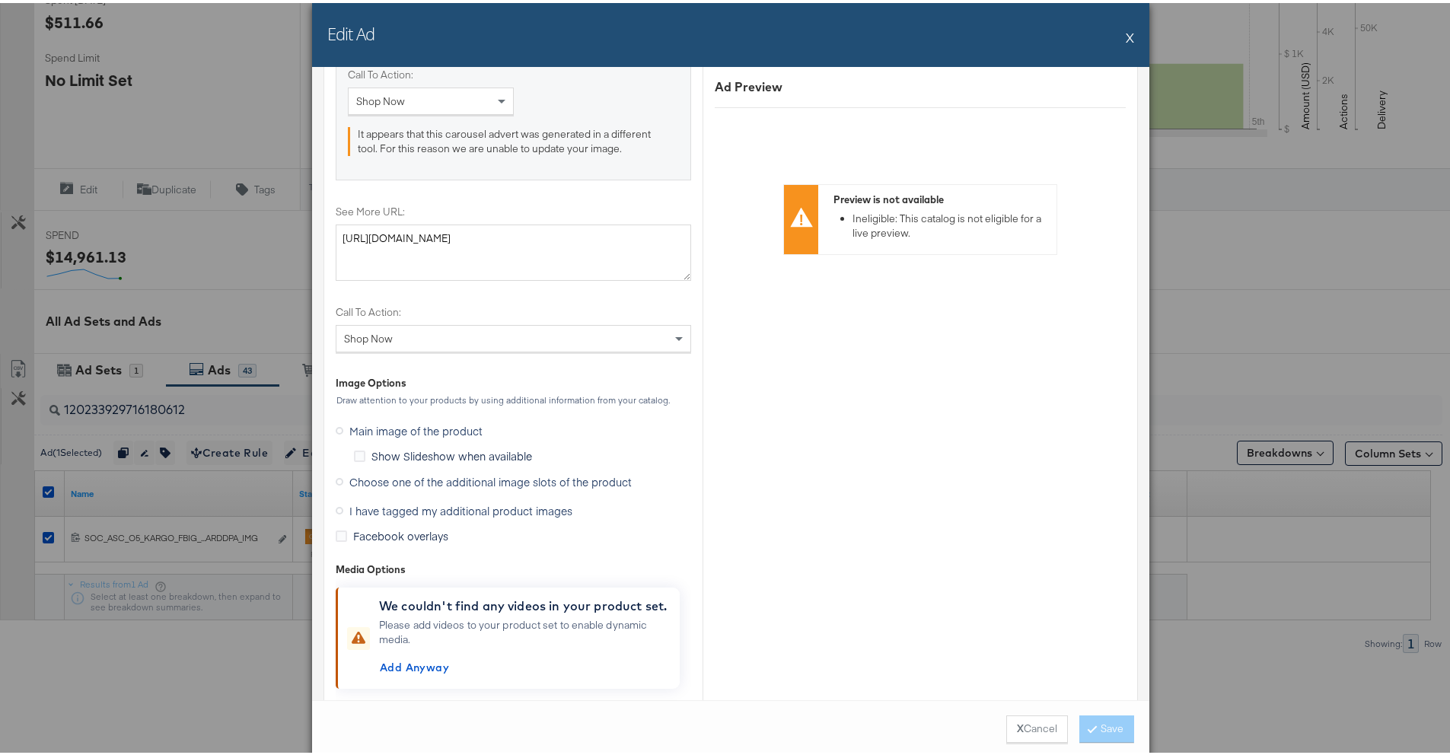
click at [396, 511] on span "I have tagged my additional product images" at bounding box center [460, 507] width 223 height 15
click at [0, 0] on input "I have tagged my additional product images" at bounding box center [0, 0] width 0 height 0
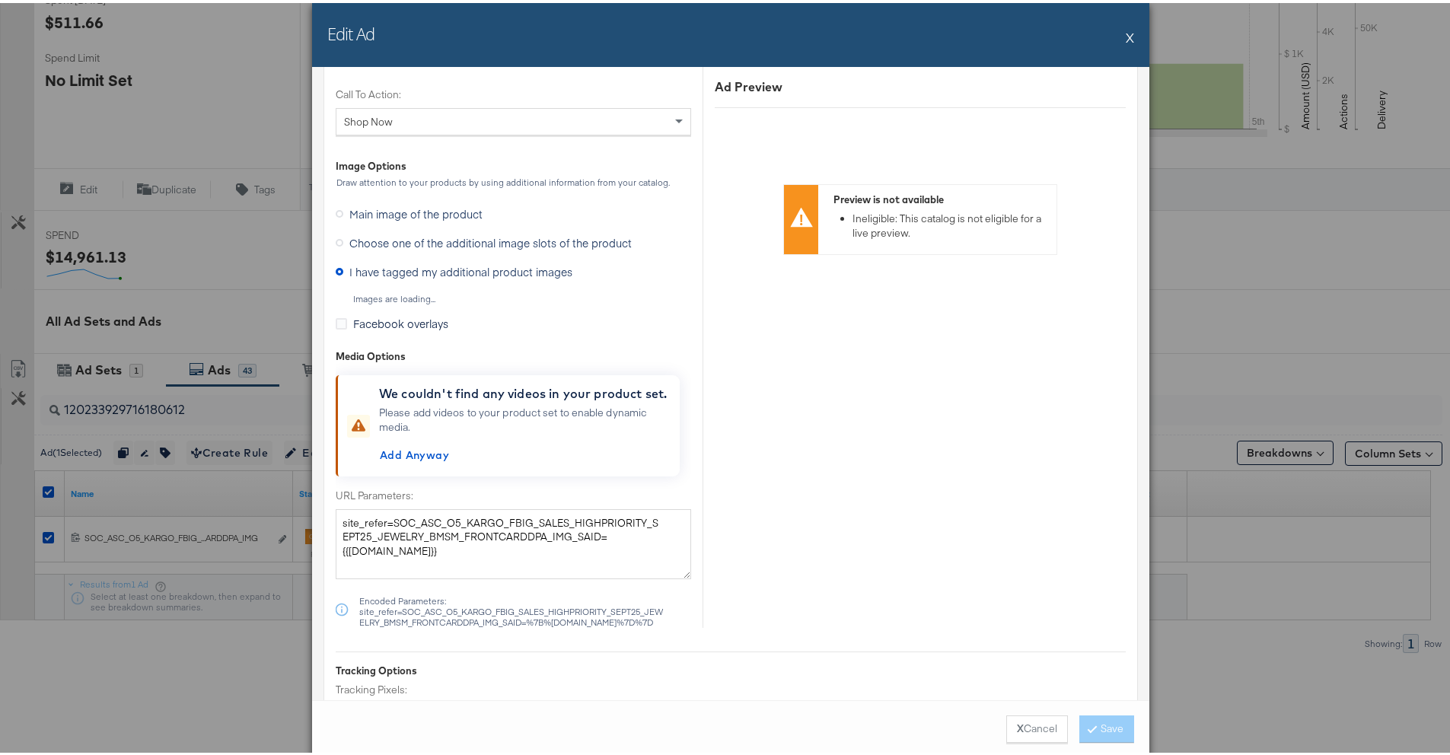
scroll to position [1482, 0]
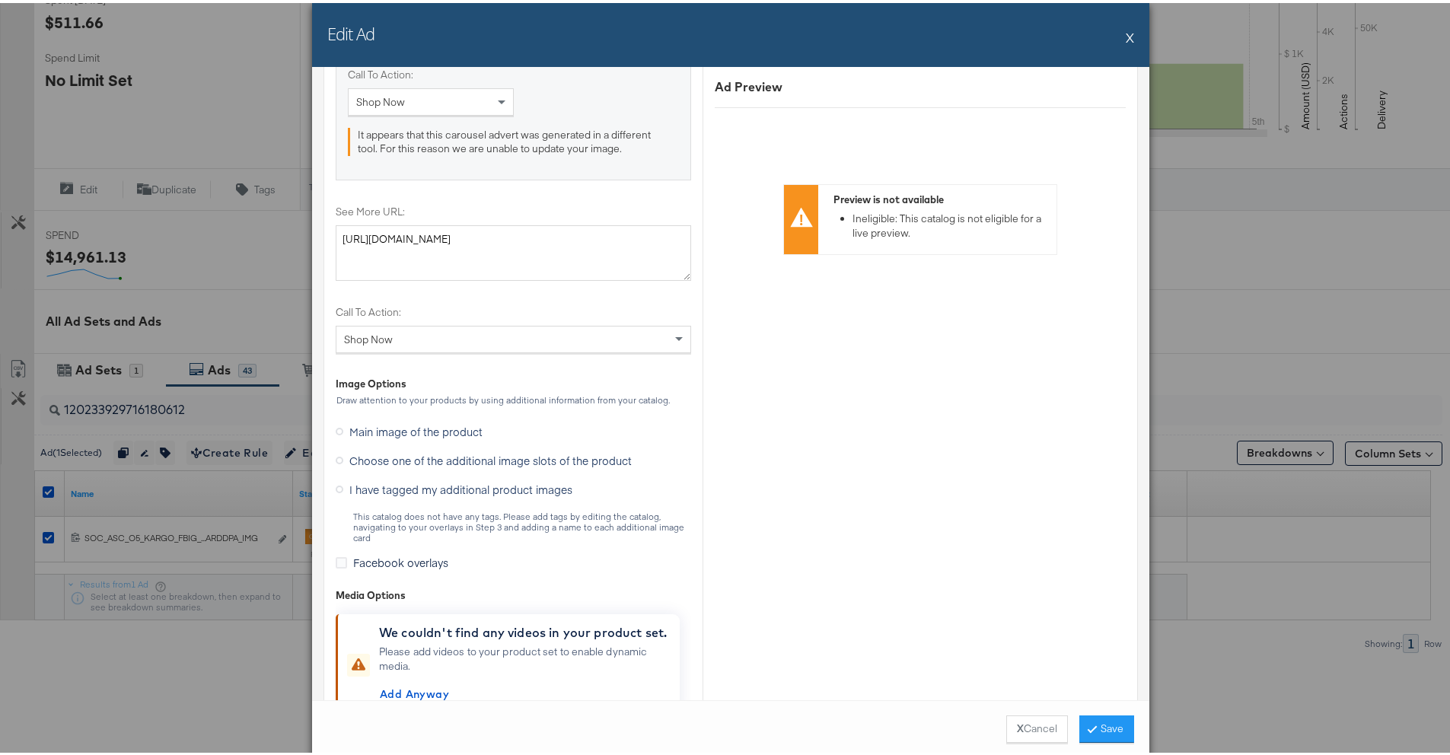
click at [403, 462] on span "Choose one of the additional image slots of the product" at bounding box center [490, 457] width 282 height 15
click at [0, 0] on input "Choose one of the additional image slots of the product" at bounding box center [0, 0] width 0 height 0
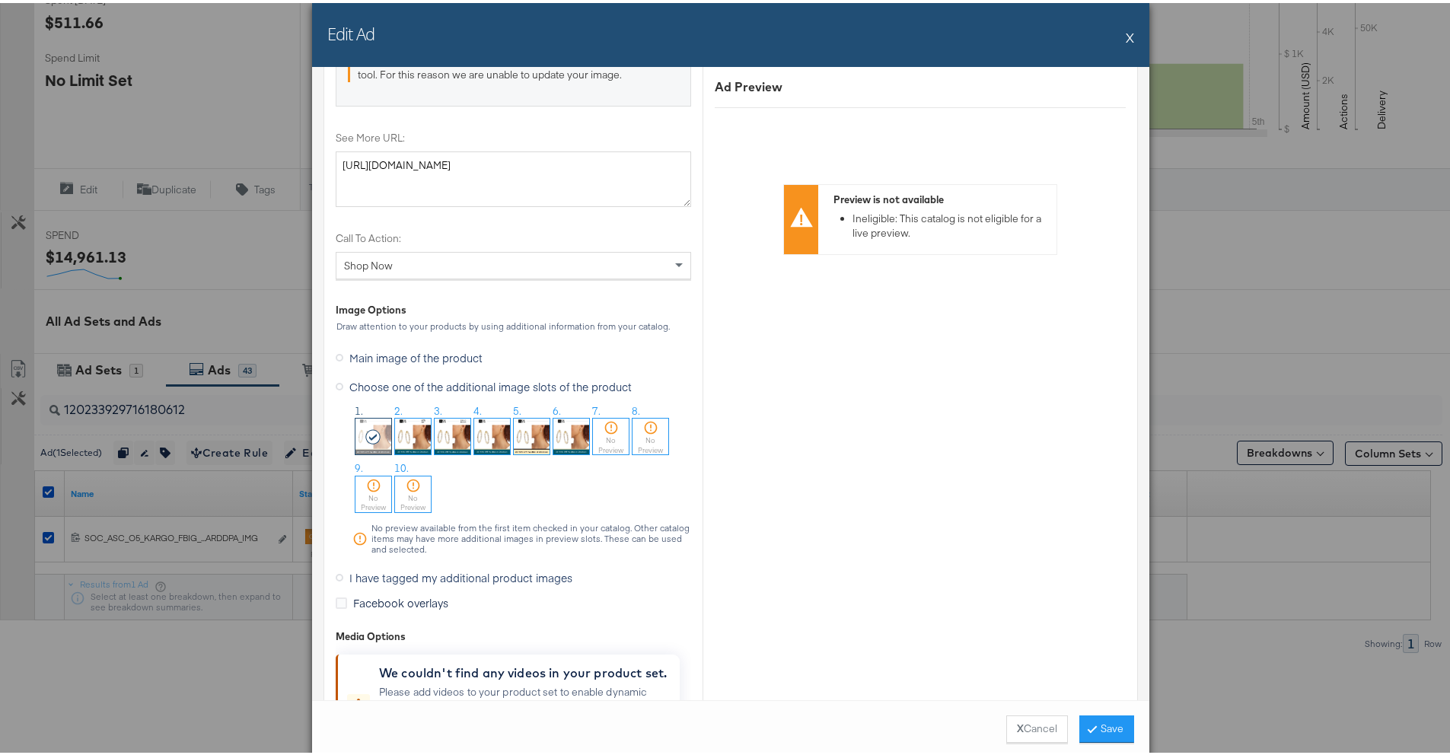
scroll to position [1680, 0]
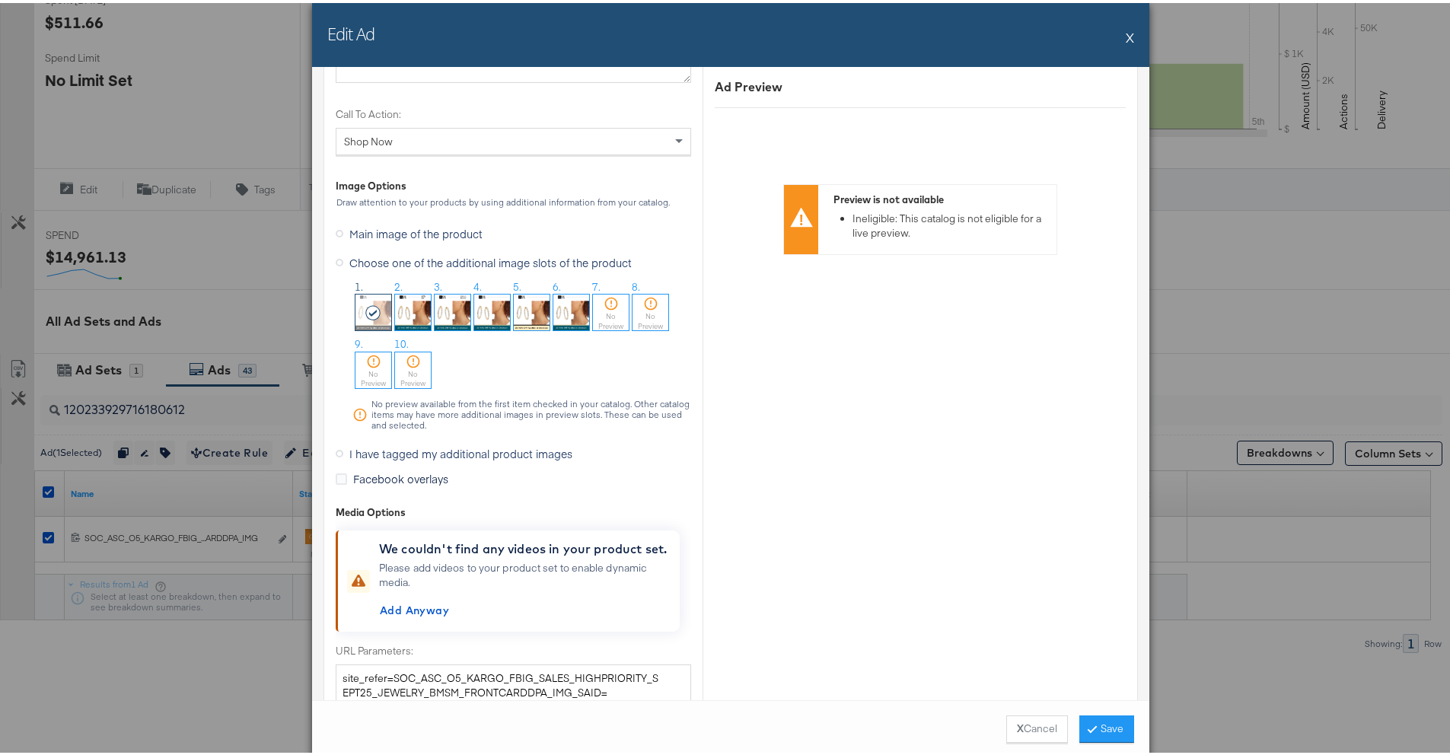
click at [489, 314] on img at bounding box center [492, 309] width 36 height 36
click at [1093, 671] on button "Save" at bounding box center [1106, 725] width 55 height 27
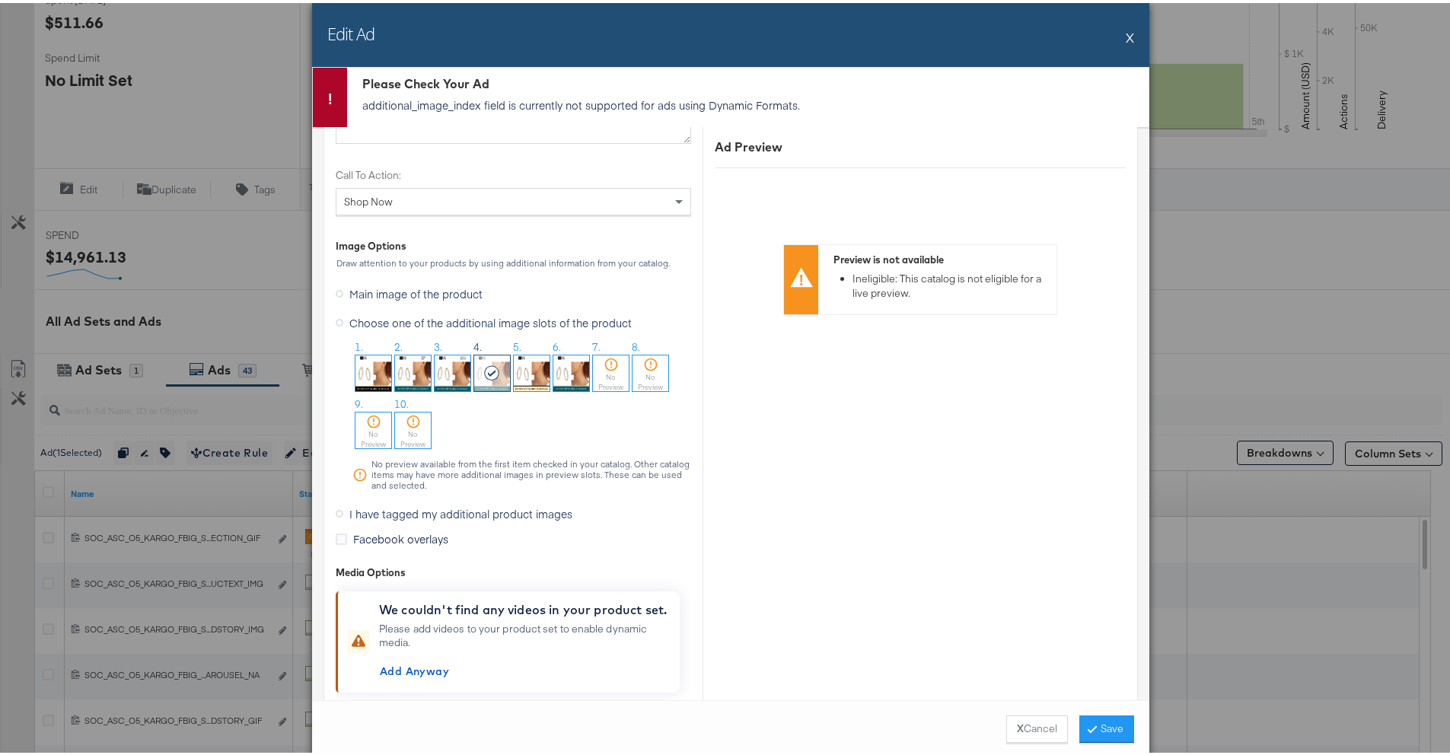
click at [1125, 36] on button "X" at bounding box center [1129, 34] width 8 height 30
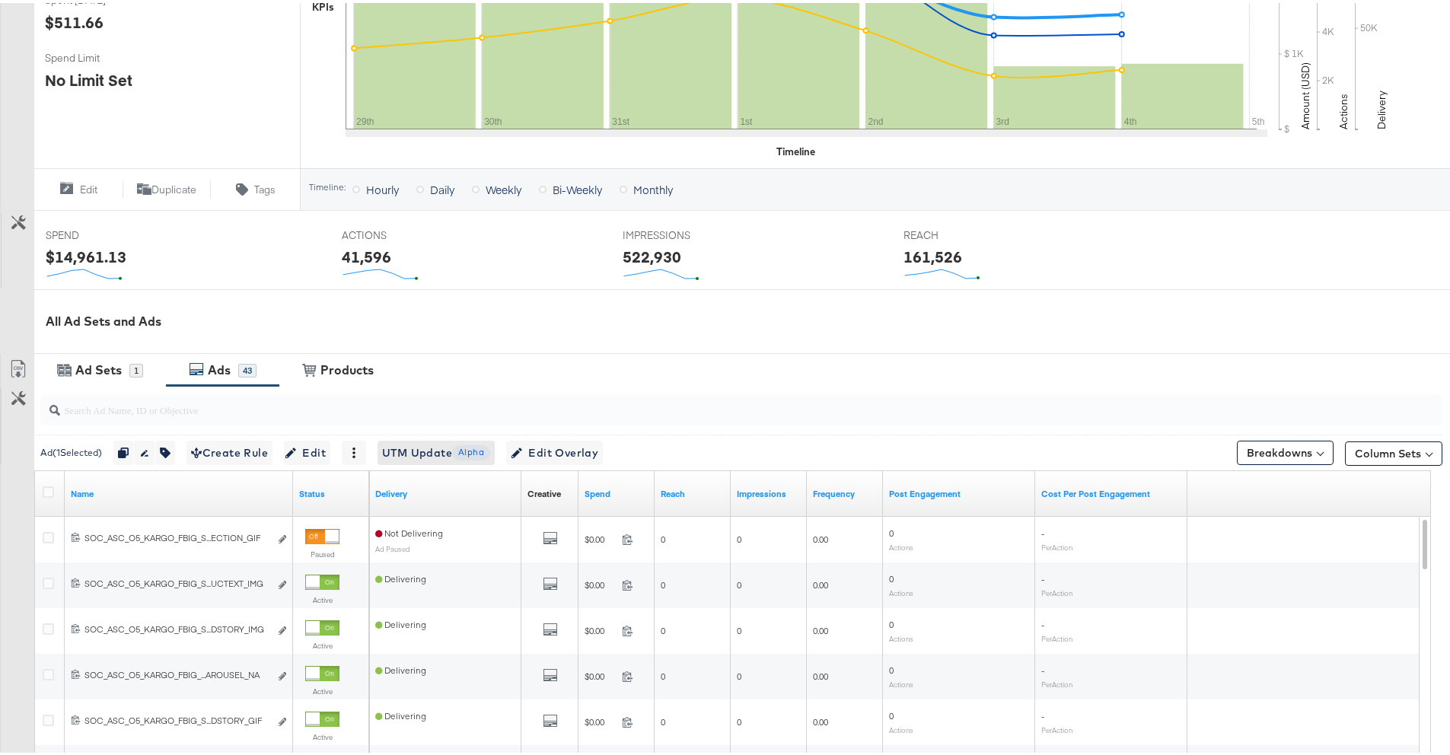
scroll to position [429, 0]
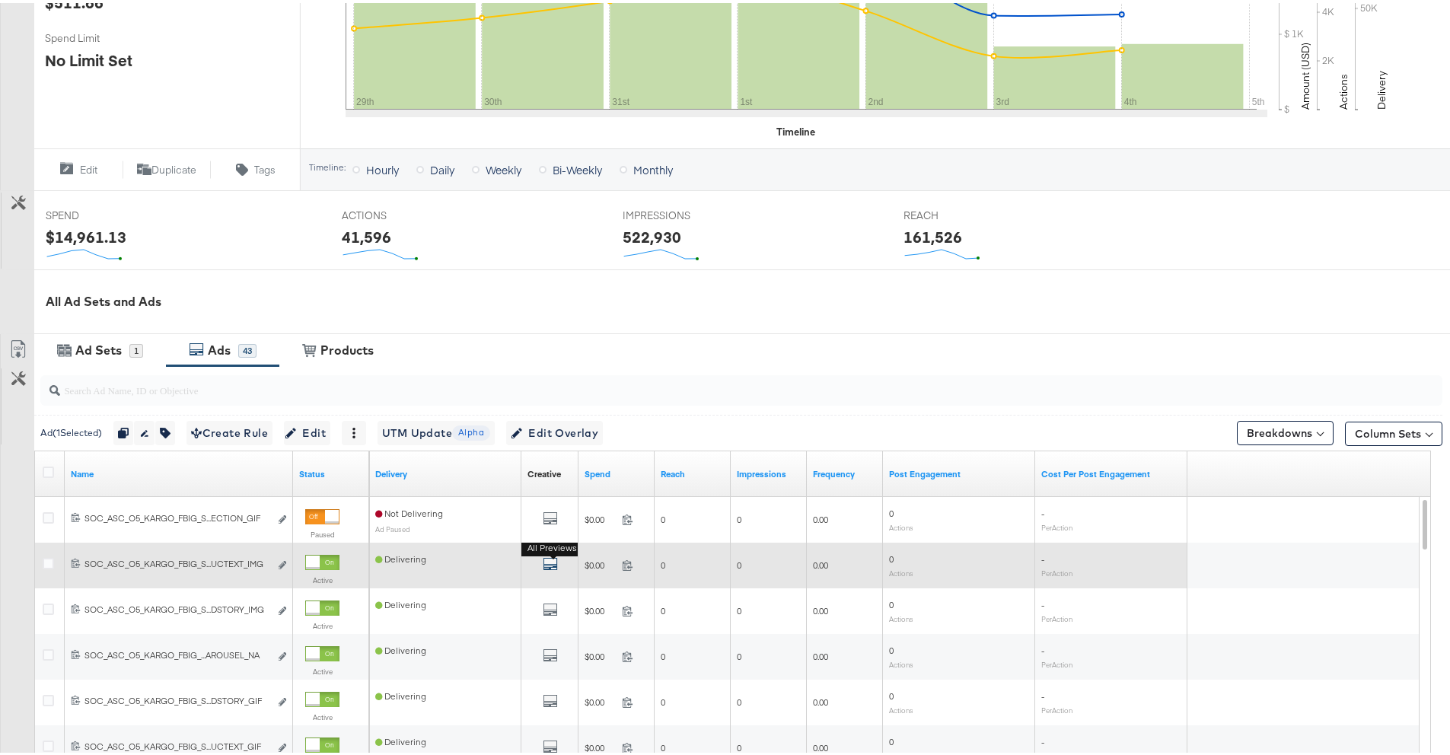
click at [543, 562] on icon "default" at bounding box center [550, 560] width 15 height 15
